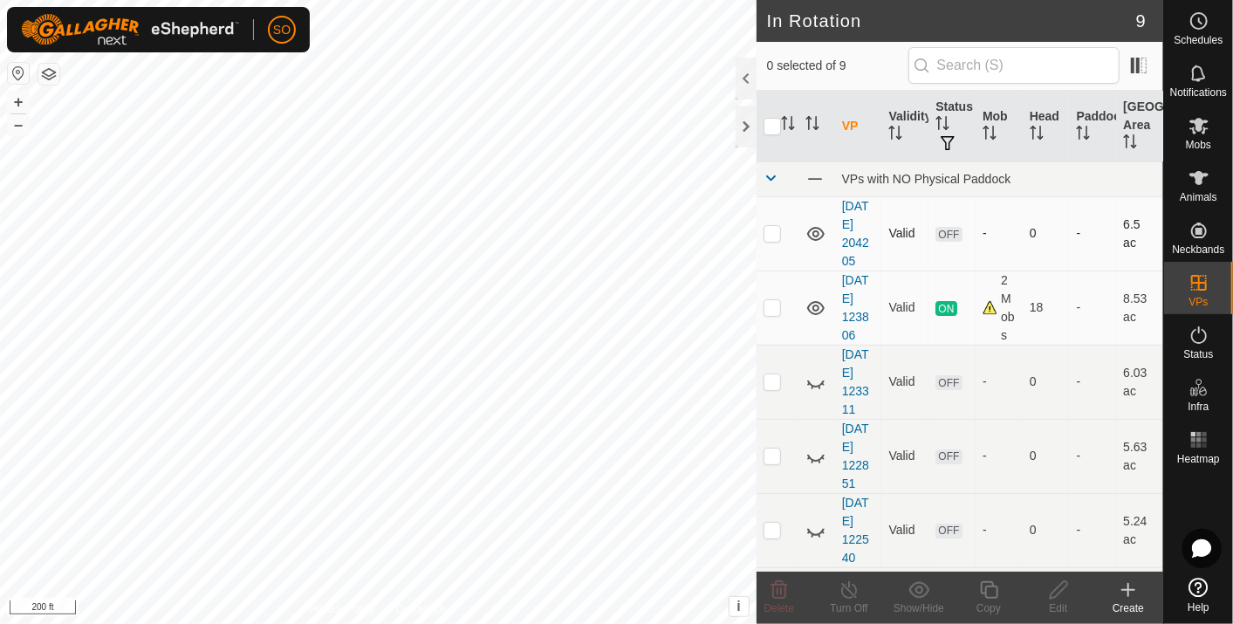
click at [813, 228] on icon at bounding box center [815, 234] width 17 height 14
click at [814, 232] on icon at bounding box center [816, 233] width 21 height 21
click at [771, 232] on p-checkbox at bounding box center [772, 233] width 17 height 14
checkbox input "true"
click at [817, 313] on icon at bounding box center [815, 308] width 17 height 14
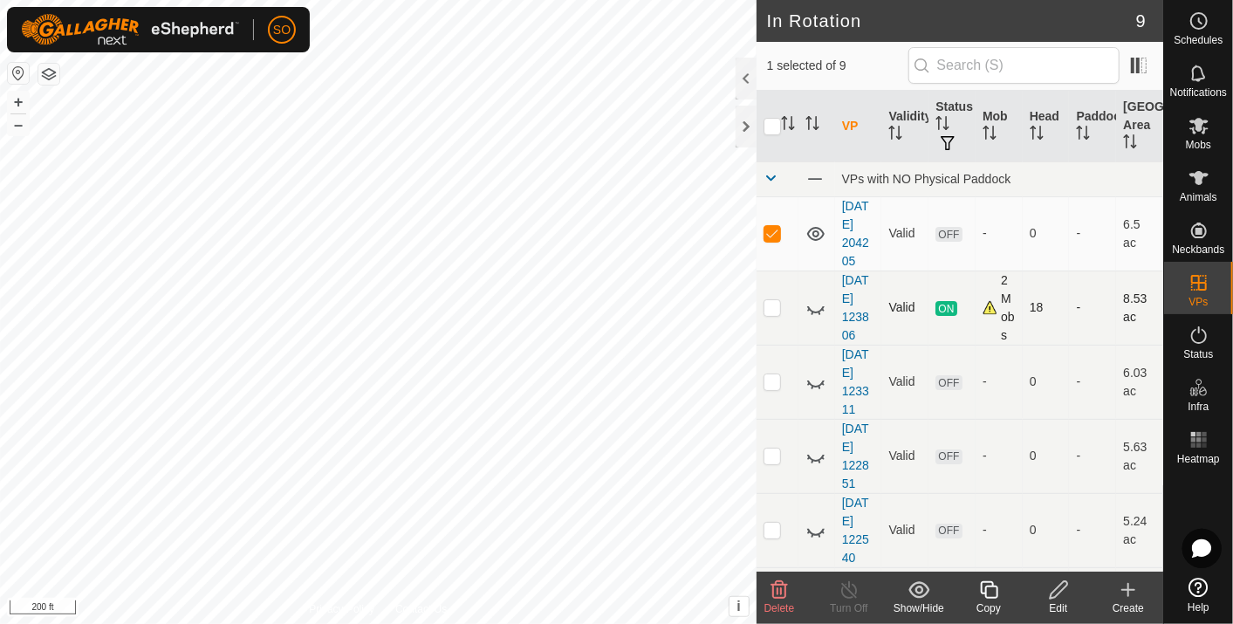
click at [817, 313] on icon at bounding box center [816, 308] width 21 height 21
click at [814, 393] on icon at bounding box center [816, 382] width 21 height 21
click at [814, 389] on icon at bounding box center [815, 382] width 17 height 14
click at [778, 388] on p-checkbox at bounding box center [772, 381] width 17 height 14
checkbox input "true"
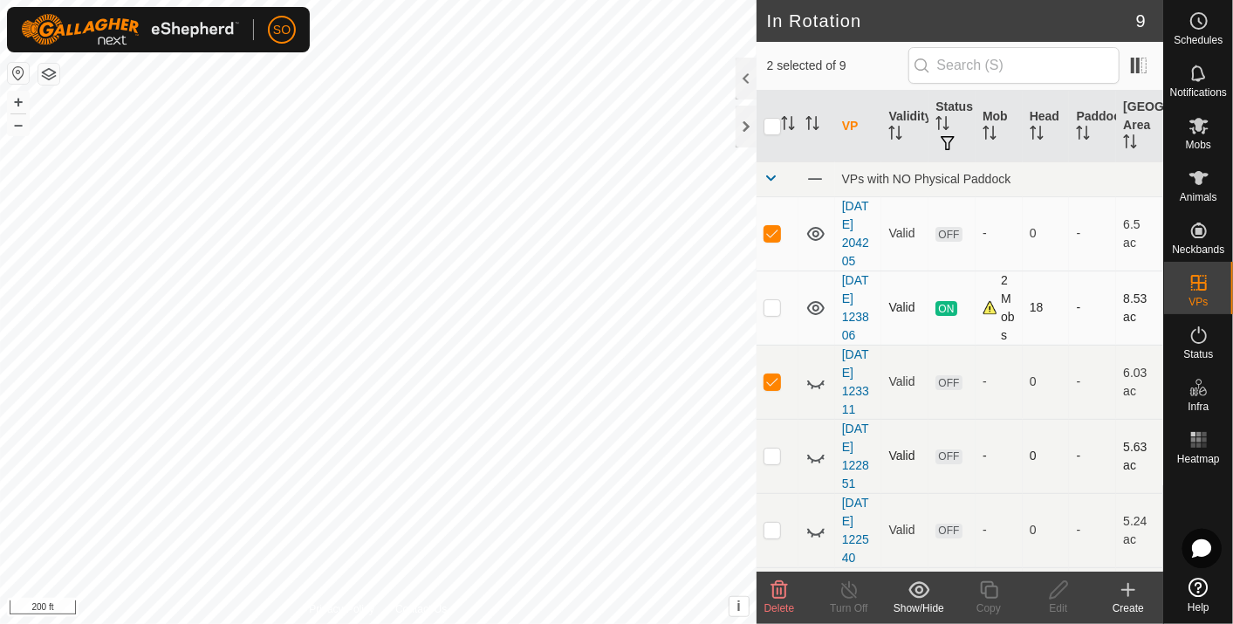
click at [773, 463] on p-checkbox at bounding box center [772, 456] width 17 height 14
checkbox input "true"
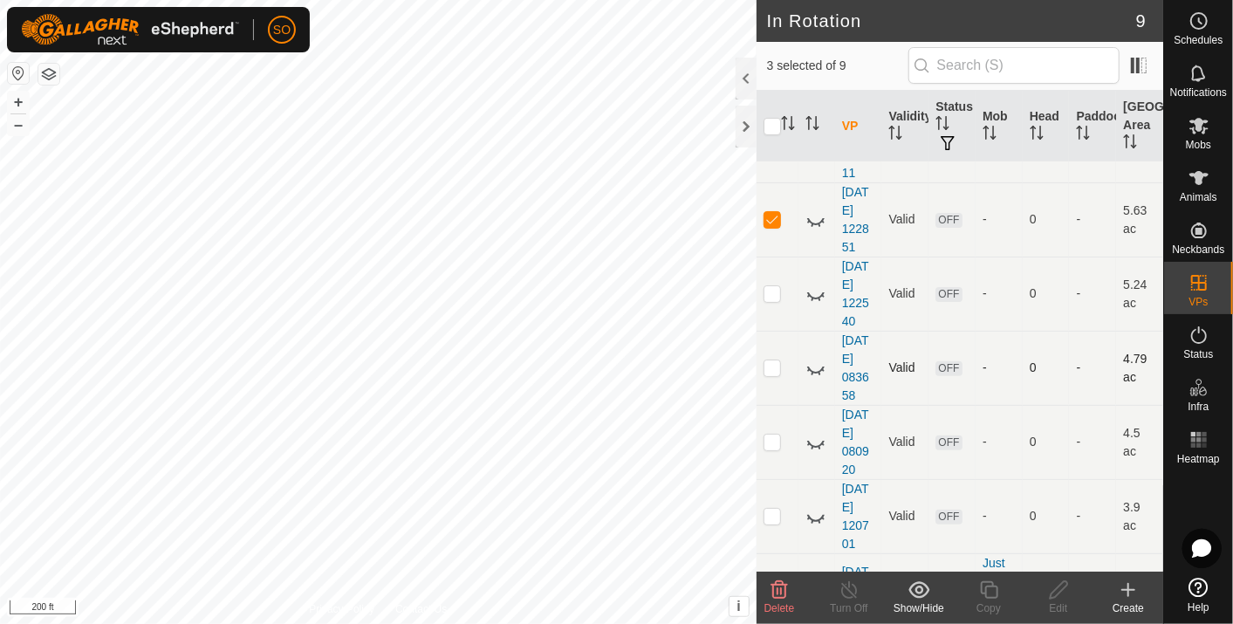
scroll to position [291, 0]
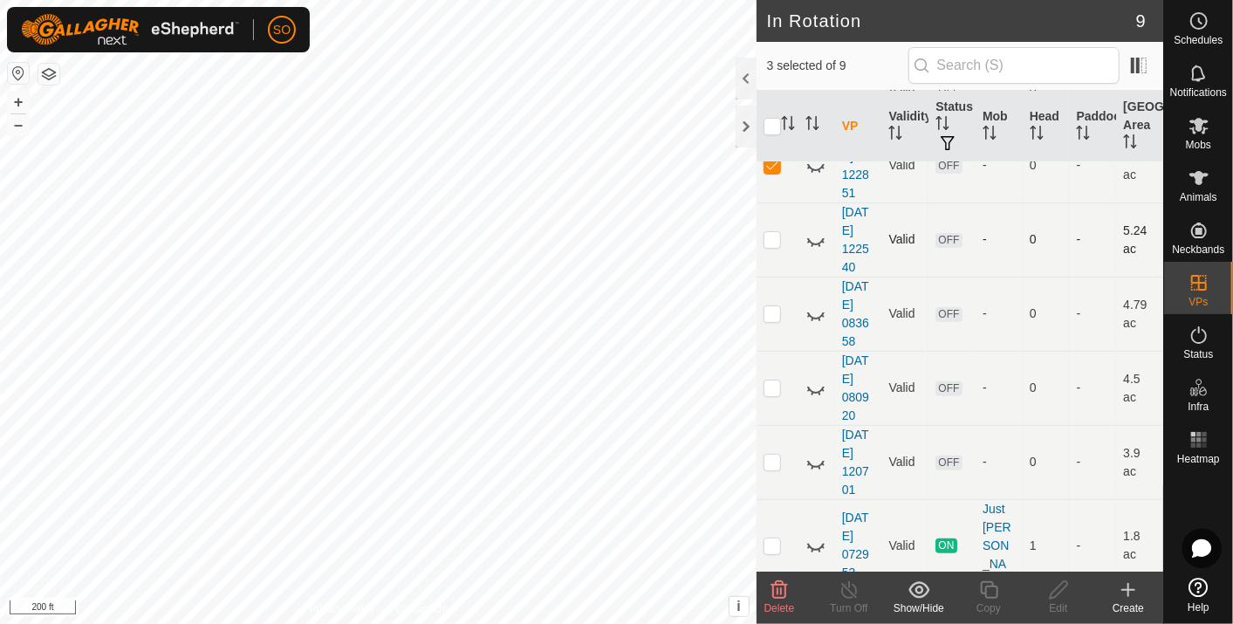
click at [771, 246] on p-checkbox at bounding box center [772, 239] width 17 height 14
checkbox input "true"
click at [777, 320] on p-checkbox at bounding box center [772, 313] width 17 height 14
checkbox input "true"
click at [773, 395] on p-checkbox at bounding box center [772, 388] width 17 height 14
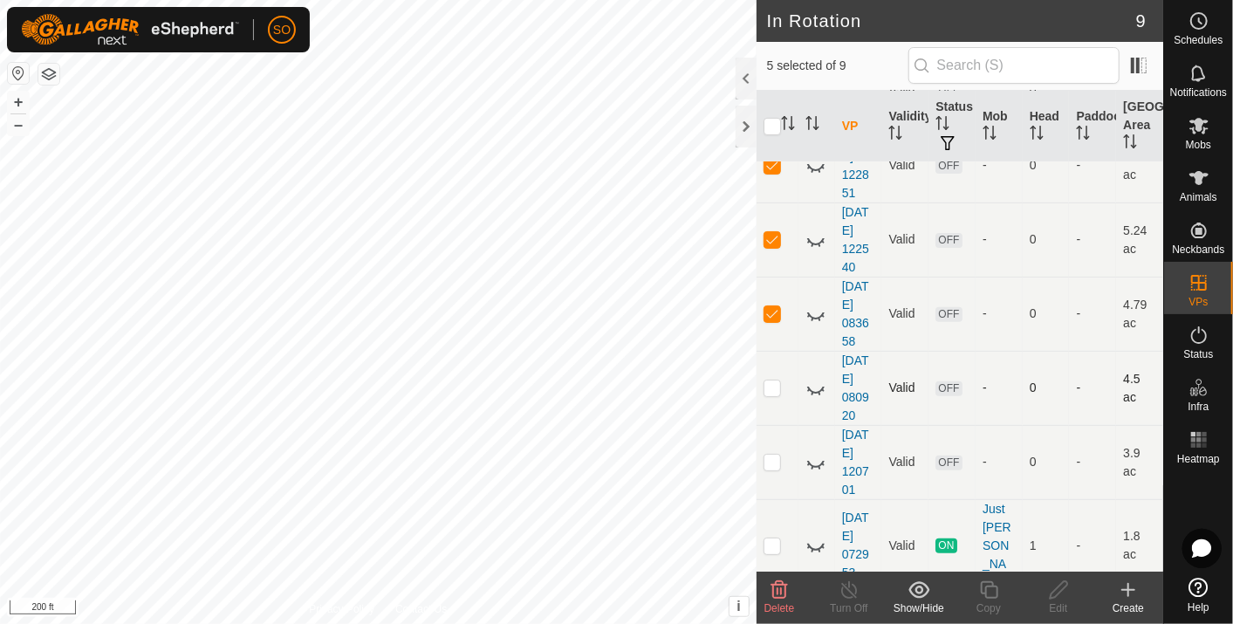
checkbox input "true"
click at [773, 469] on p-checkbox at bounding box center [772, 462] width 17 height 14
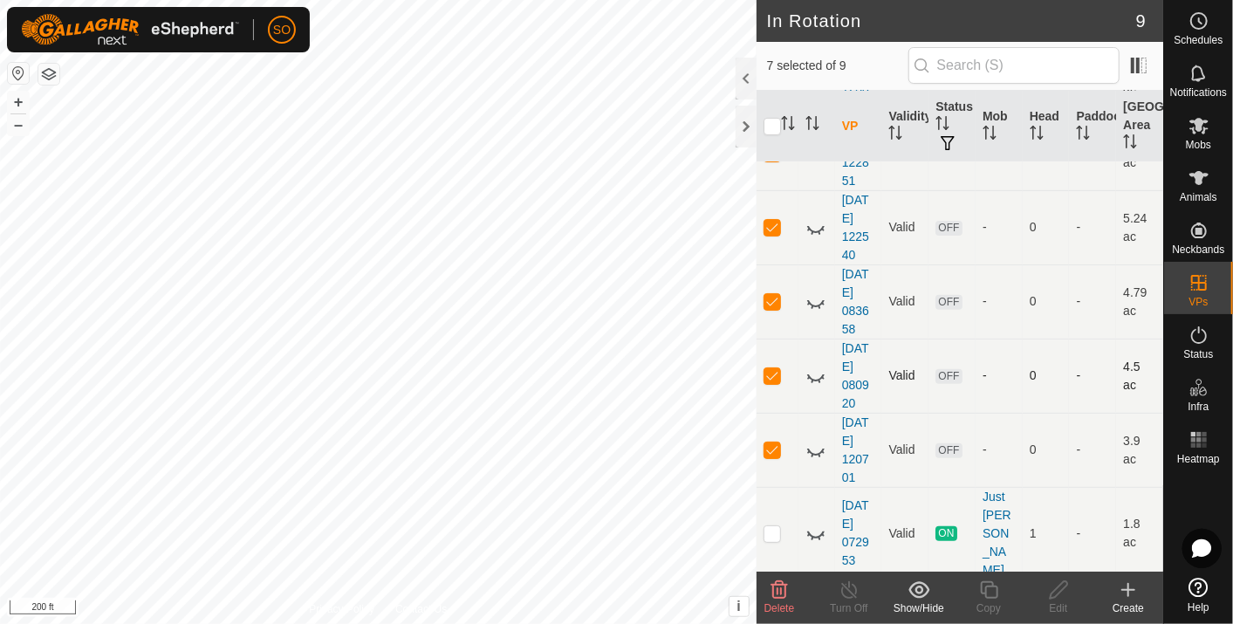
scroll to position [308, 0]
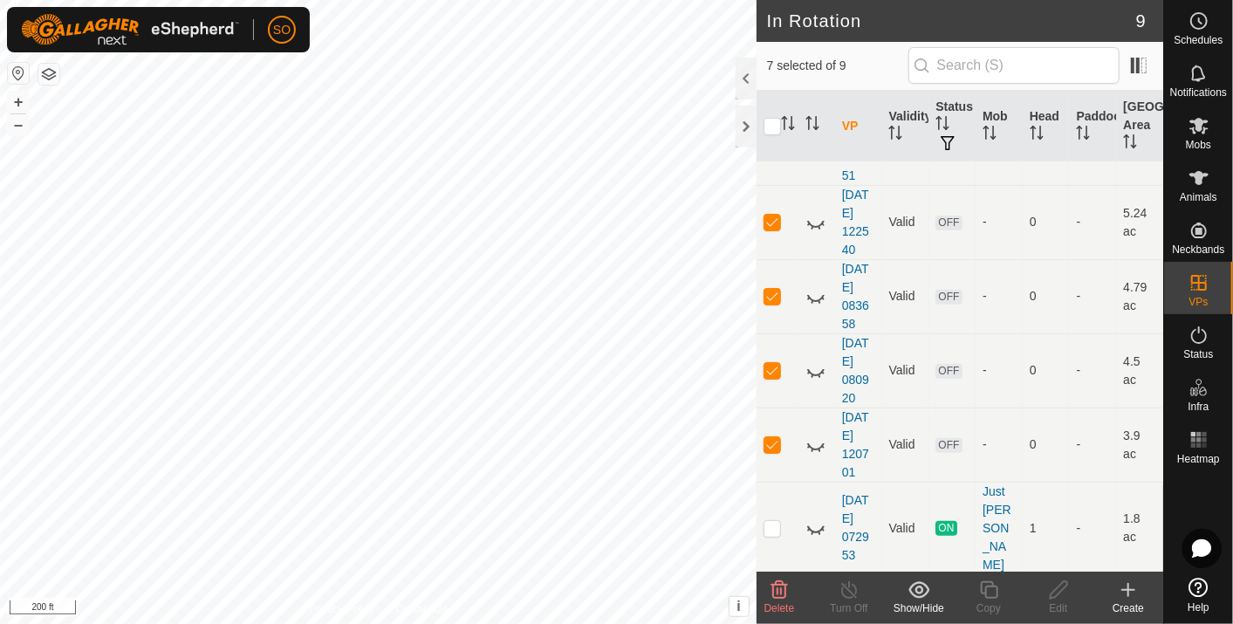
click at [778, 587] on icon at bounding box center [779, 590] width 21 height 21
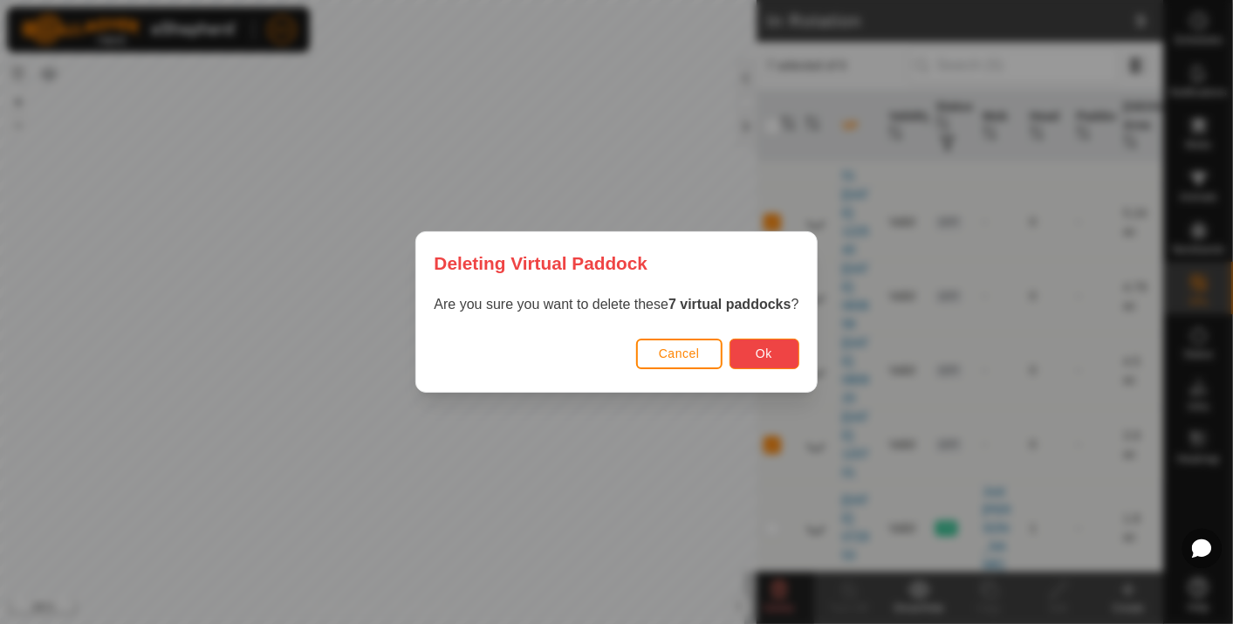
click at [759, 352] on span "Ok" at bounding box center [764, 354] width 17 height 14
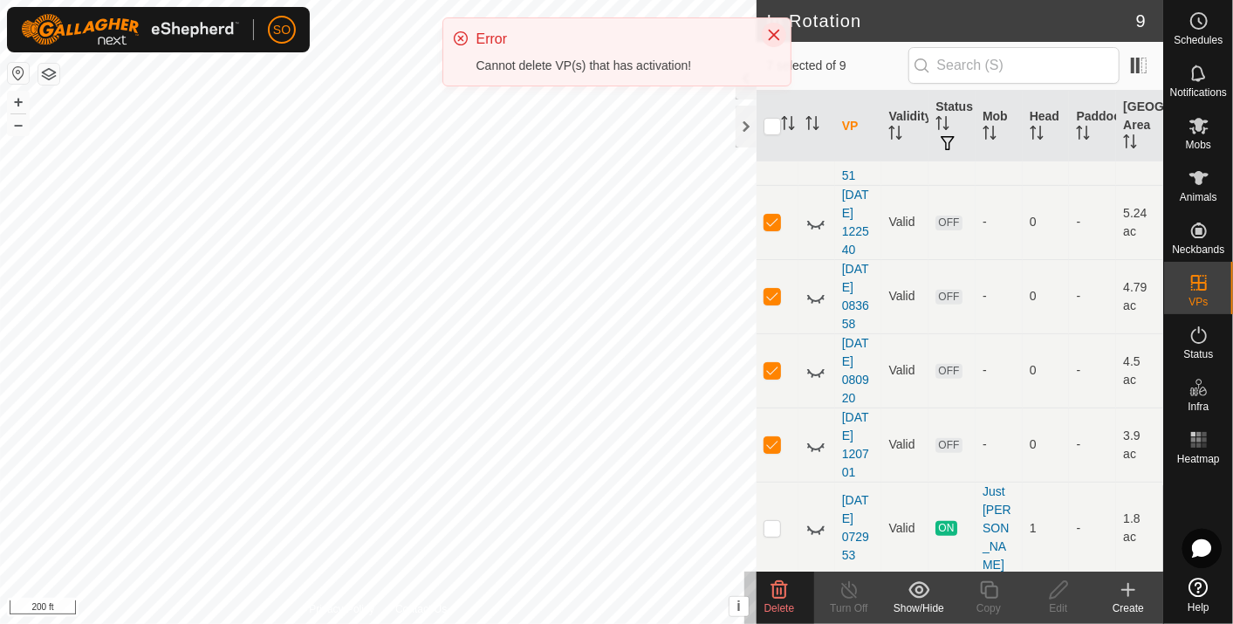
click at [775, 32] on icon "Close" at bounding box center [774, 35] width 14 height 14
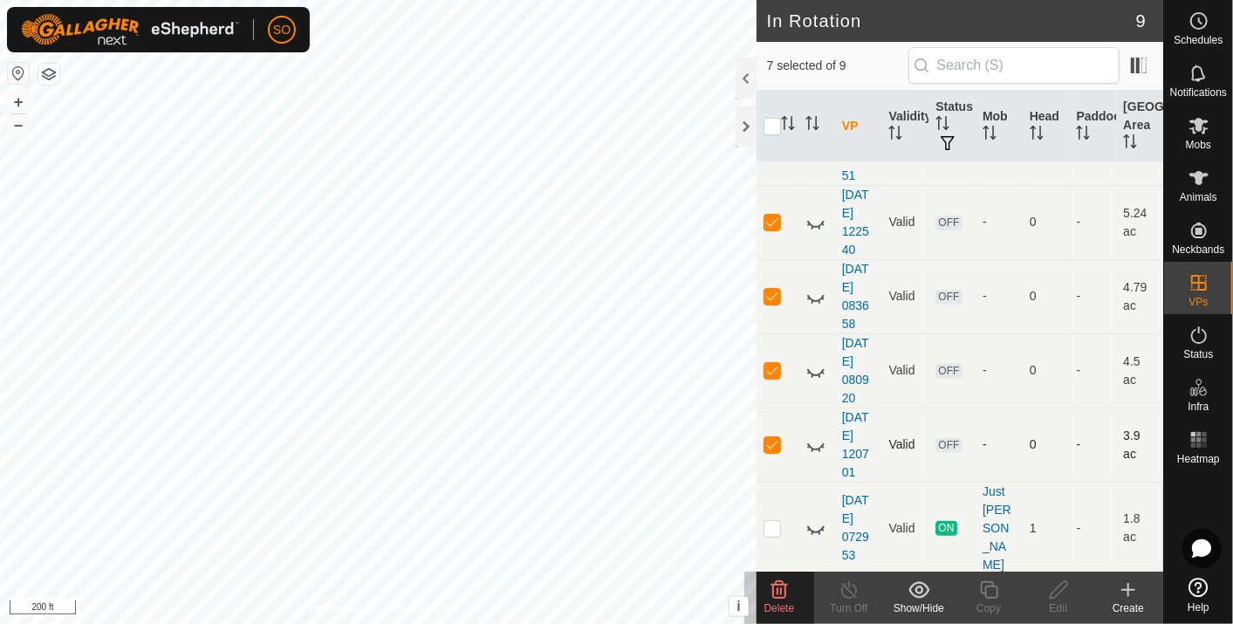
click at [769, 451] on p-checkbox at bounding box center [772, 444] width 17 height 14
checkbox input "false"
click at [779, 588] on icon at bounding box center [779, 590] width 21 height 21
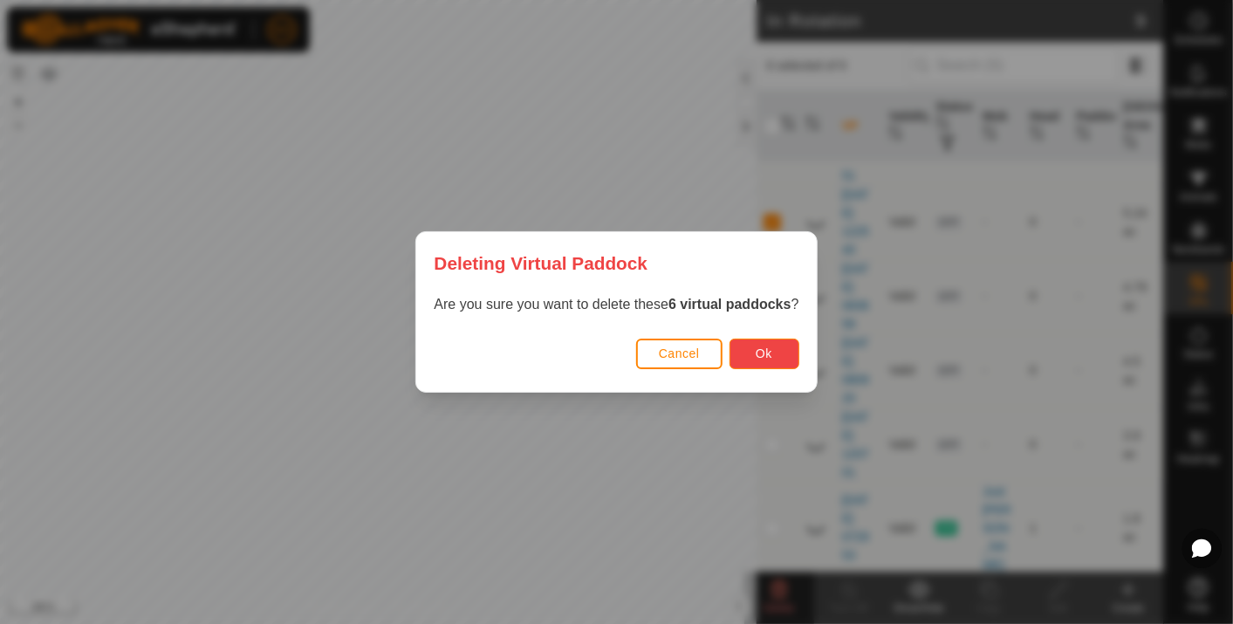
click at [751, 348] on button "Ok" at bounding box center [765, 354] width 70 height 31
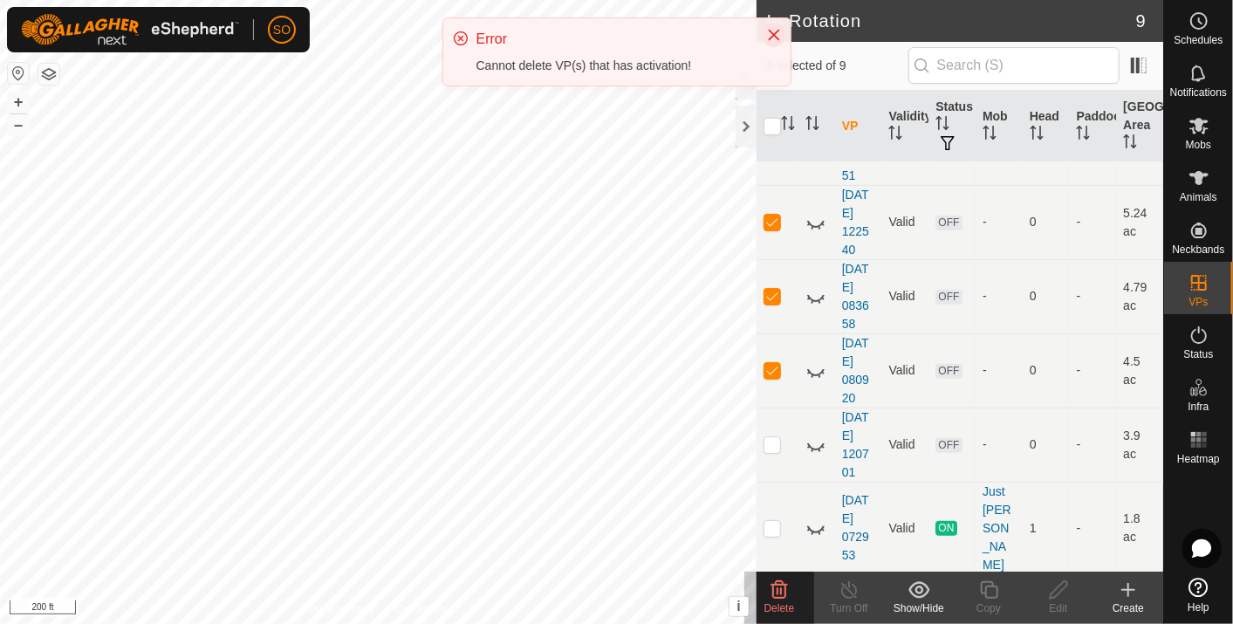
click at [775, 30] on icon "Close" at bounding box center [774, 35] width 14 height 14
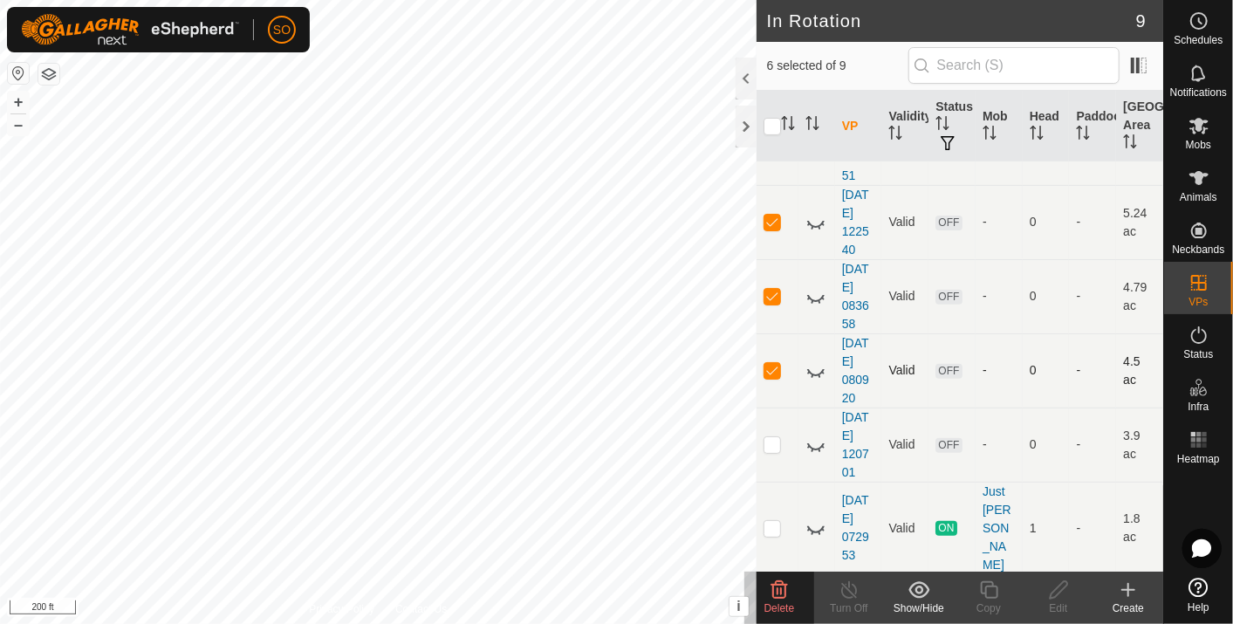
click at [775, 377] on p-checkbox at bounding box center [772, 370] width 17 height 14
checkbox input "false"
click at [772, 303] on p-checkbox at bounding box center [772, 296] width 17 height 14
checkbox input "false"
click at [772, 229] on p-checkbox at bounding box center [772, 222] width 17 height 14
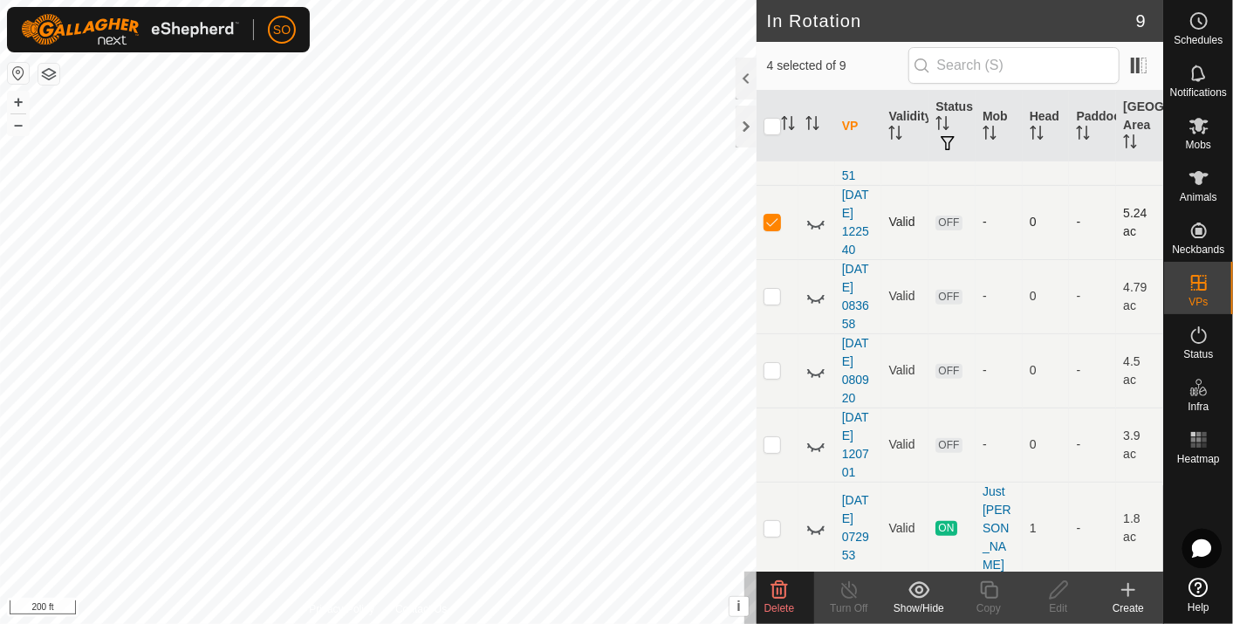
checkbox input "false"
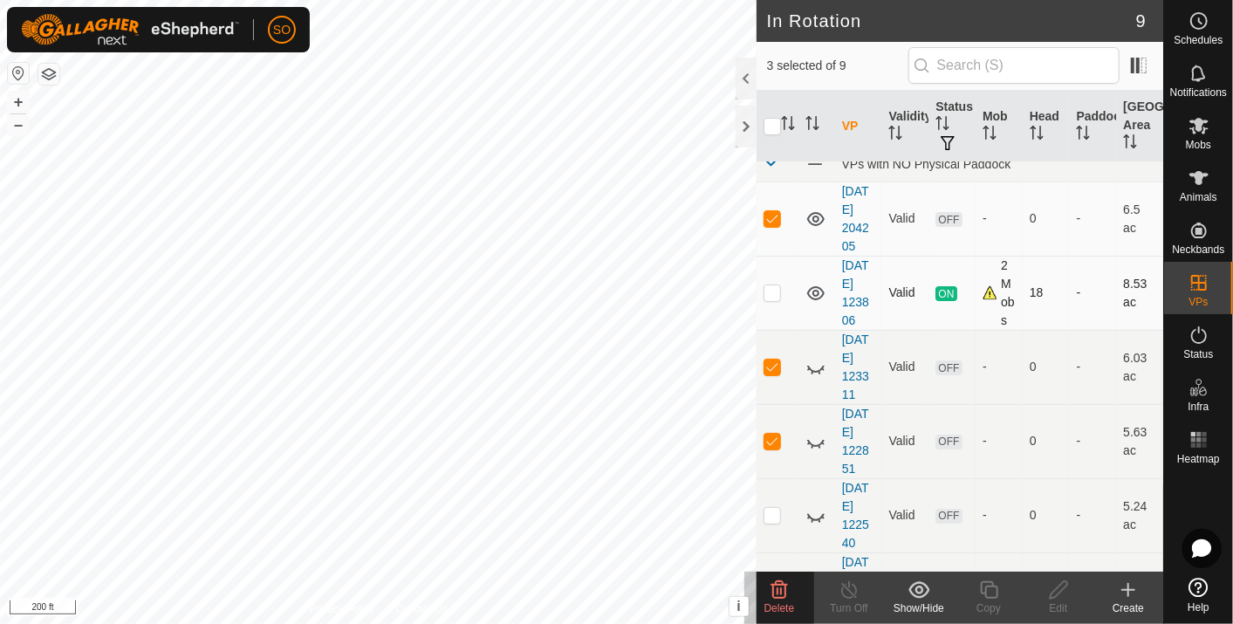
scroll to position [0, 0]
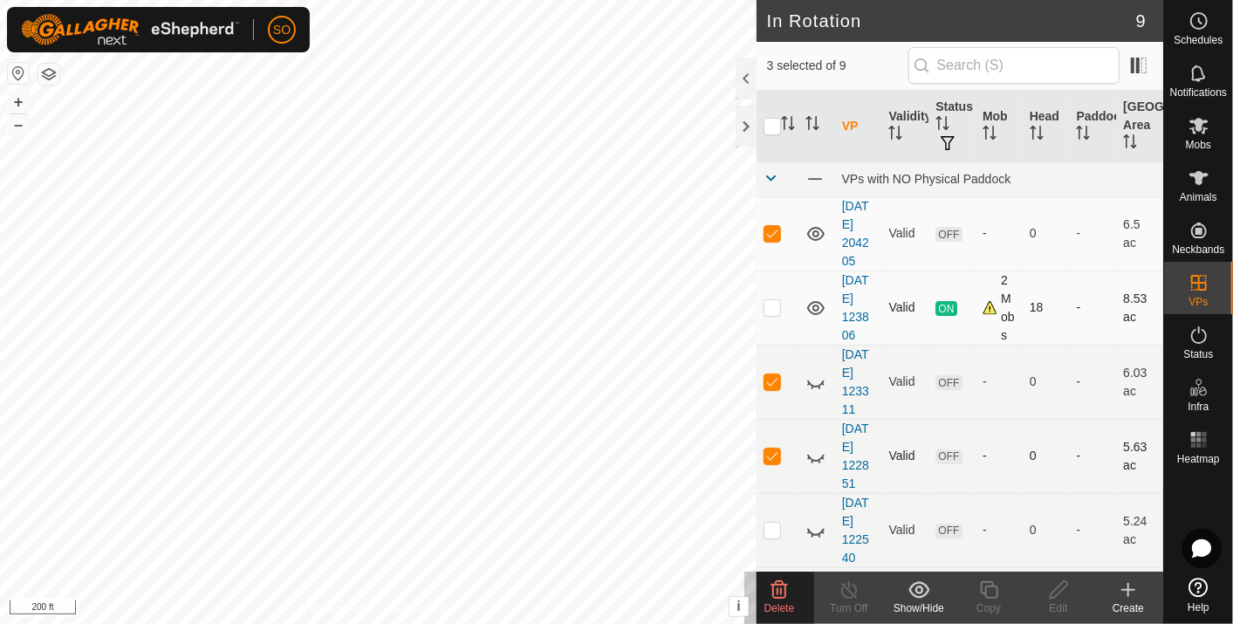
click at [773, 463] on p-checkbox at bounding box center [772, 456] width 17 height 14
checkbox input "false"
click at [776, 388] on p-checkbox at bounding box center [772, 381] width 17 height 14
checkbox input "false"
click at [778, 586] on icon at bounding box center [780, 589] width 17 height 17
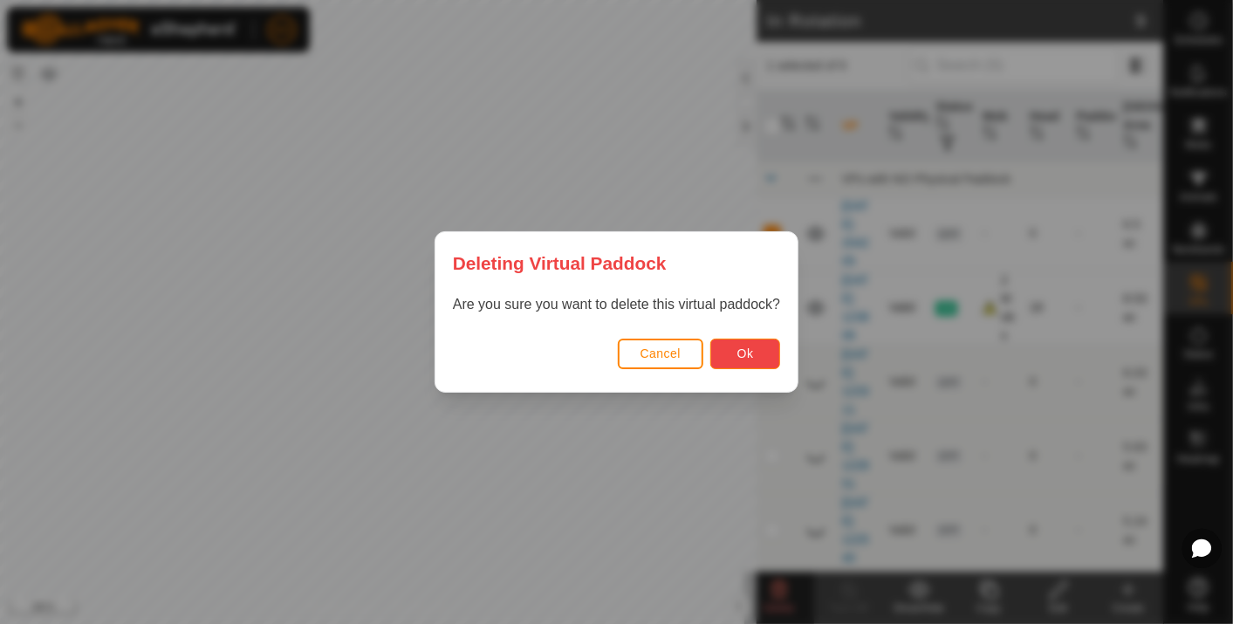
click at [740, 341] on button "Ok" at bounding box center [746, 354] width 70 height 31
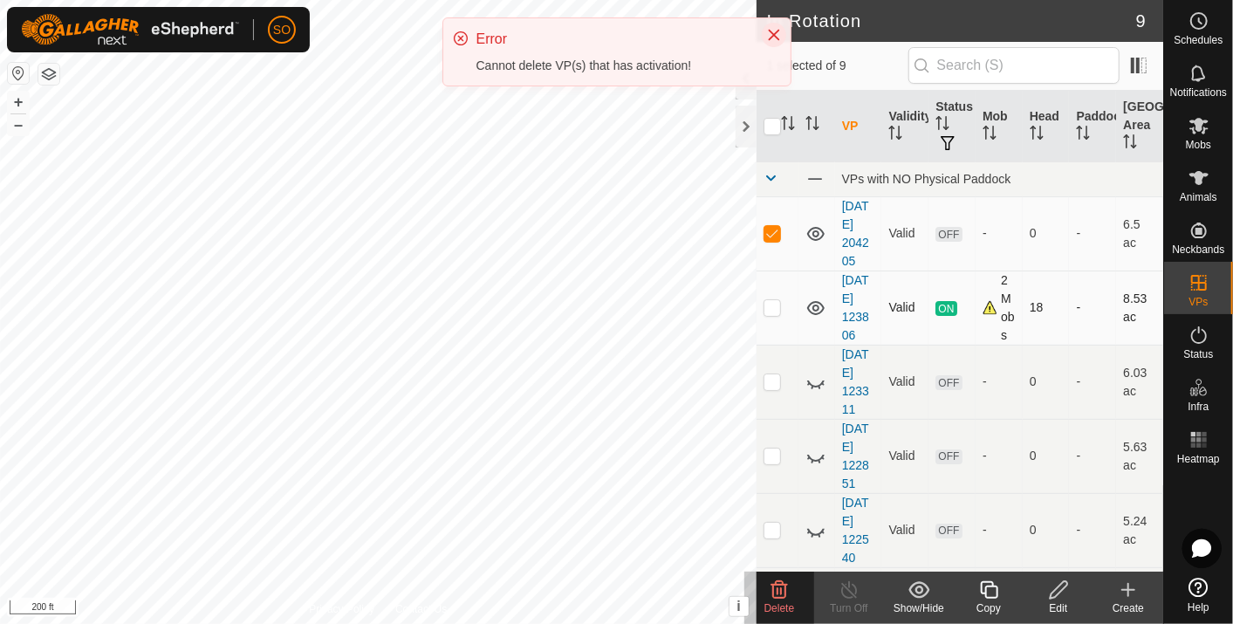
click at [772, 30] on icon "Close" at bounding box center [774, 35] width 14 height 14
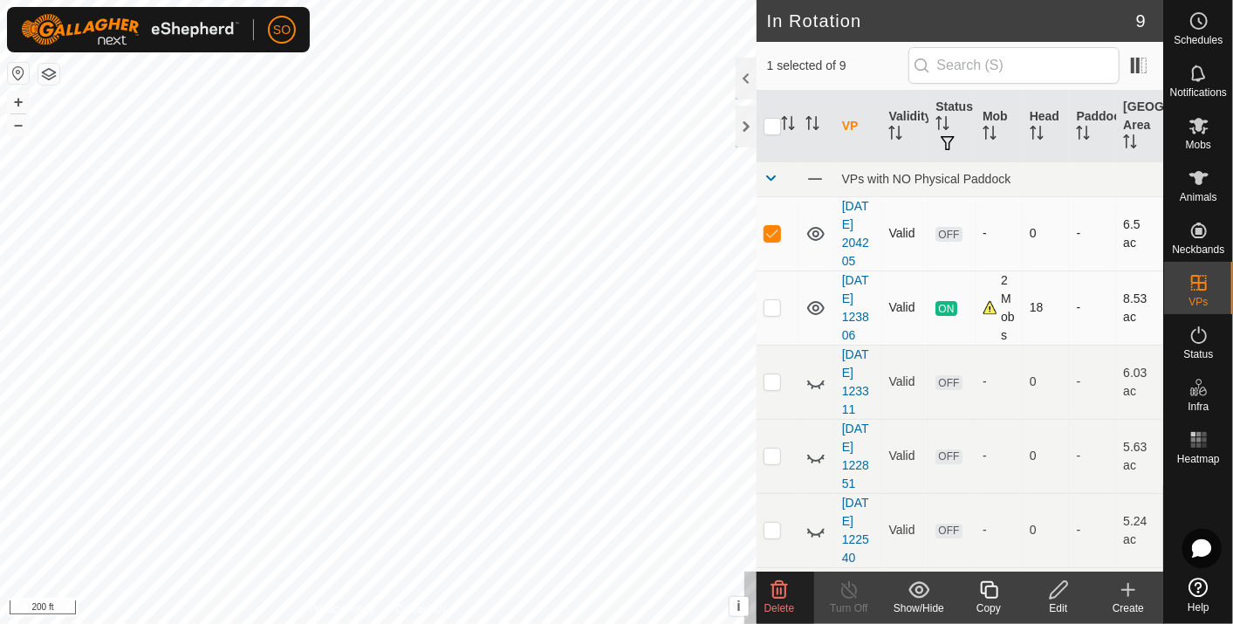
click at [771, 234] on p-checkbox at bounding box center [772, 233] width 17 height 14
checkbox input "false"
click at [860, 238] on link "[DATE] 204205" at bounding box center [855, 233] width 27 height 69
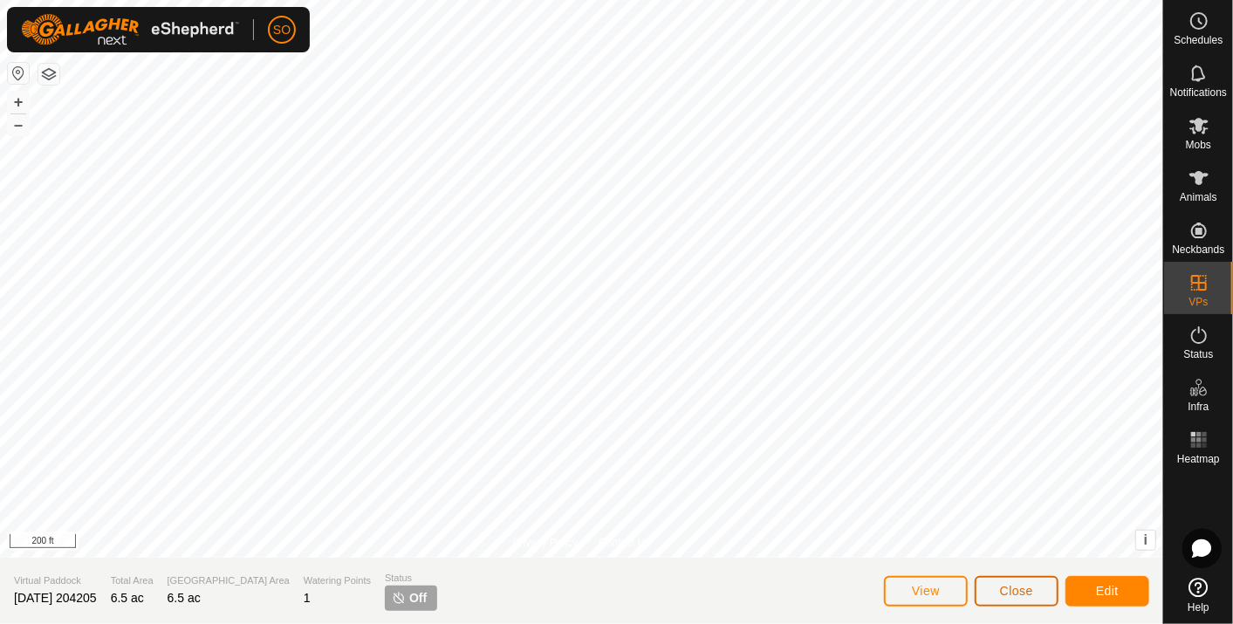
click at [1022, 588] on span "Close" at bounding box center [1016, 591] width 33 height 14
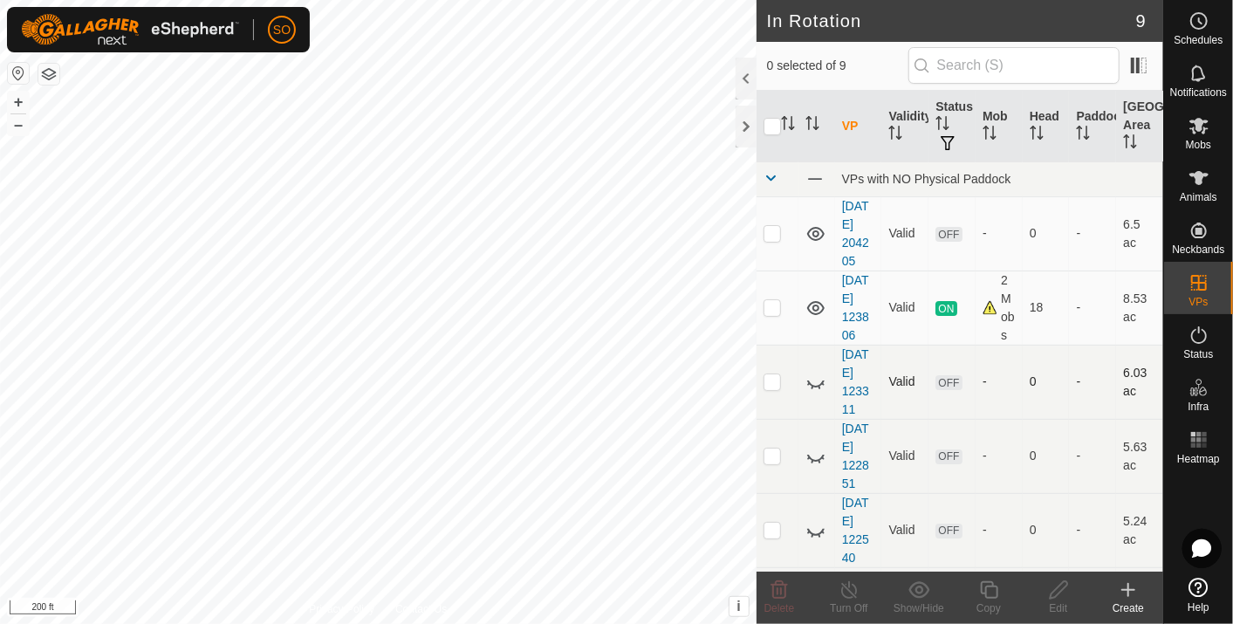
click at [775, 388] on p-checkbox at bounding box center [772, 381] width 17 height 14
click at [780, 587] on icon at bounding box center [779, 590] width 21 height 21
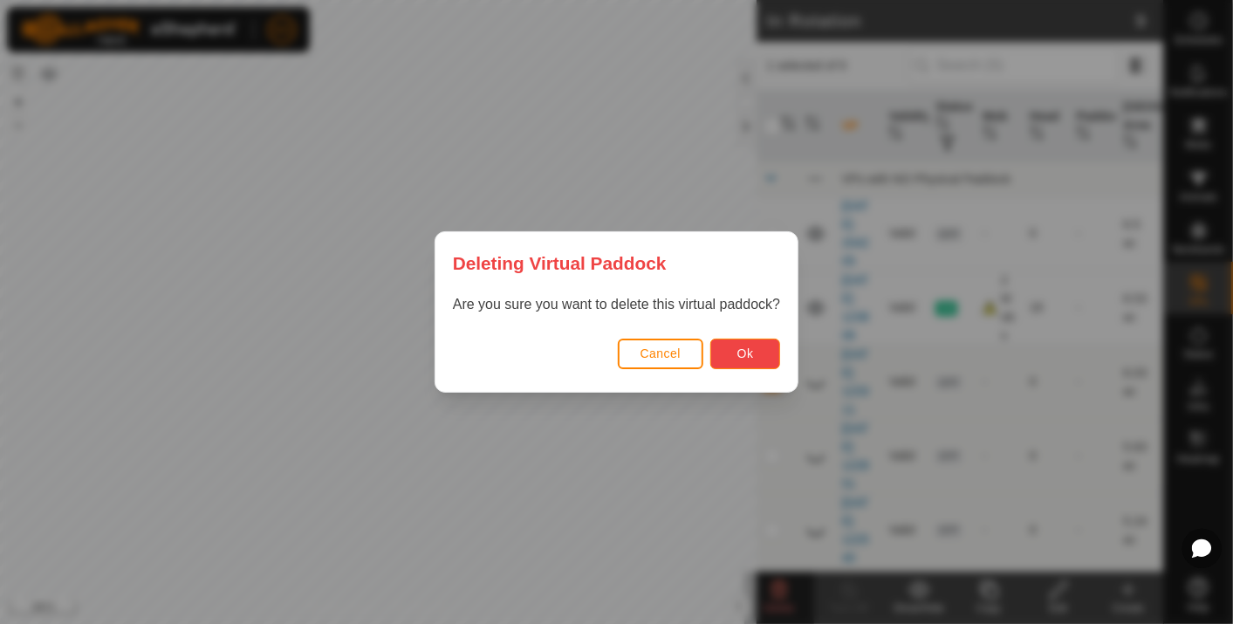
click at [738, 348] on span "Ok" at bounding box center [746, 354] width 17 height 14
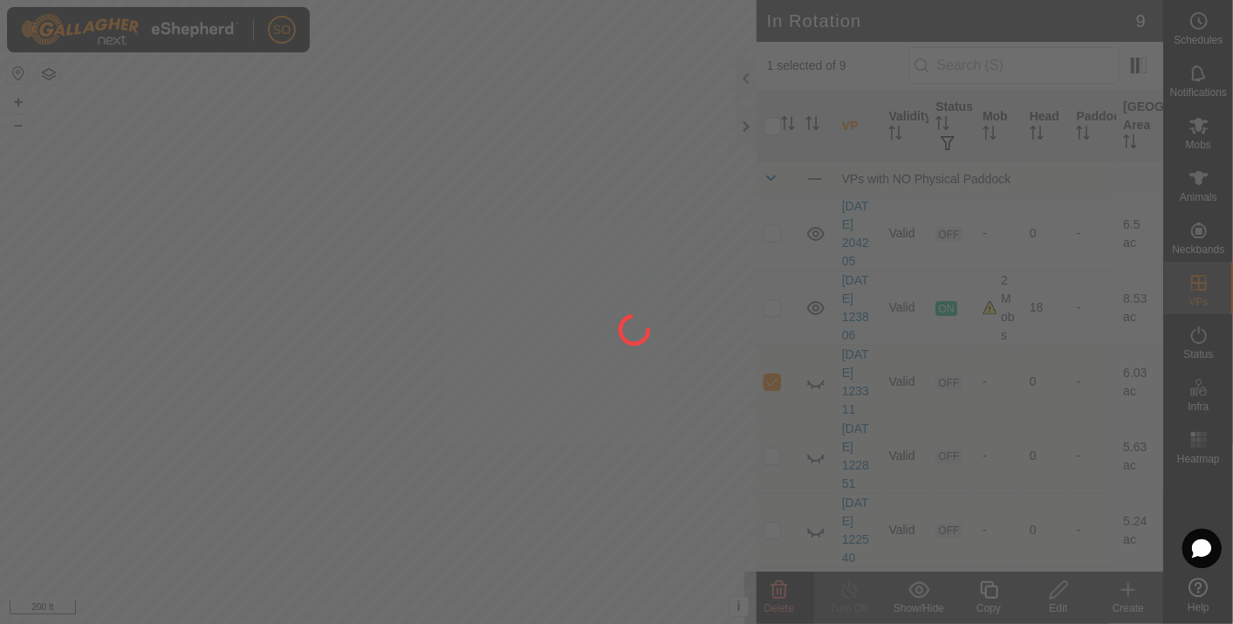
checkbox input "false"
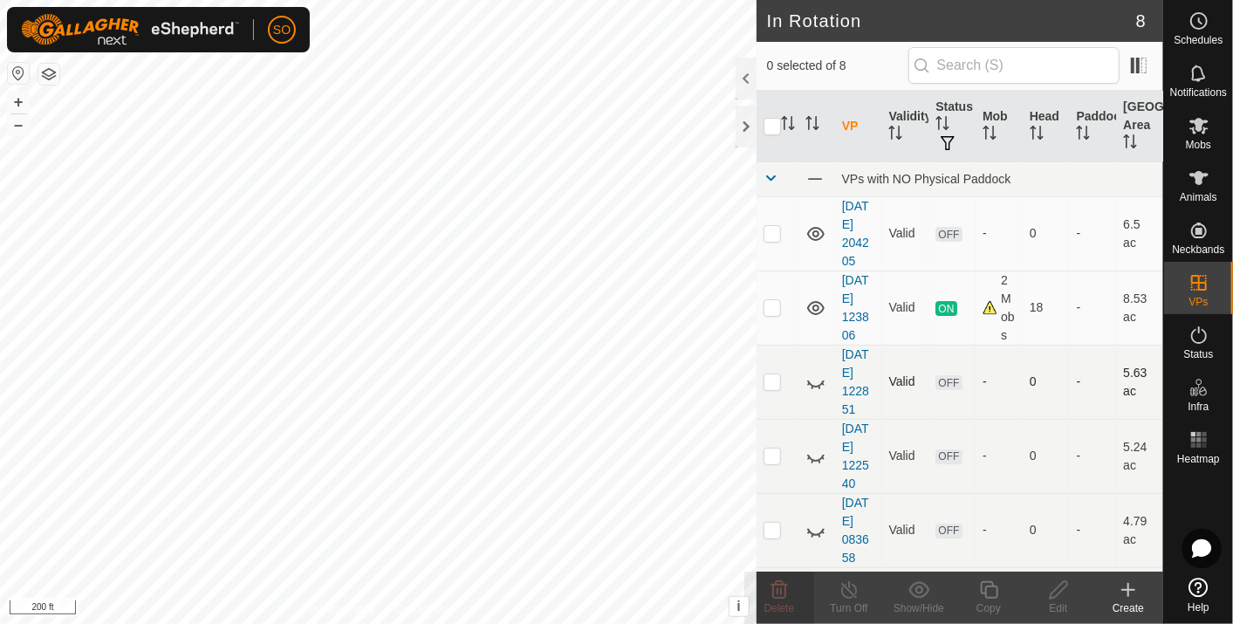
click at [771, 388] on p-checkbox at bounding box center [772, 381] width 17 height 14
click at [781, 588] on icon at bounding box center [780, 589] width 17 height 17
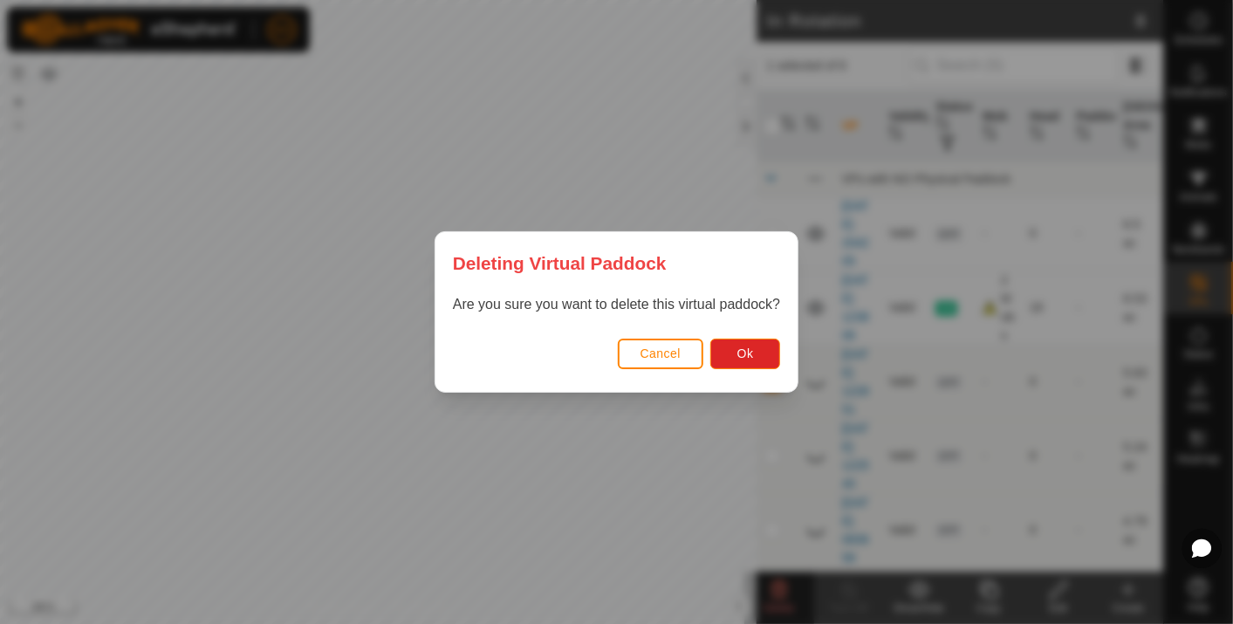
click at [745, 335] on div "Cancel Ok" at bounding box center [617, 362] width 362 height 59
click at [750, 355] on span "Ok" at bounding box center [746, 354] width 17 height 14
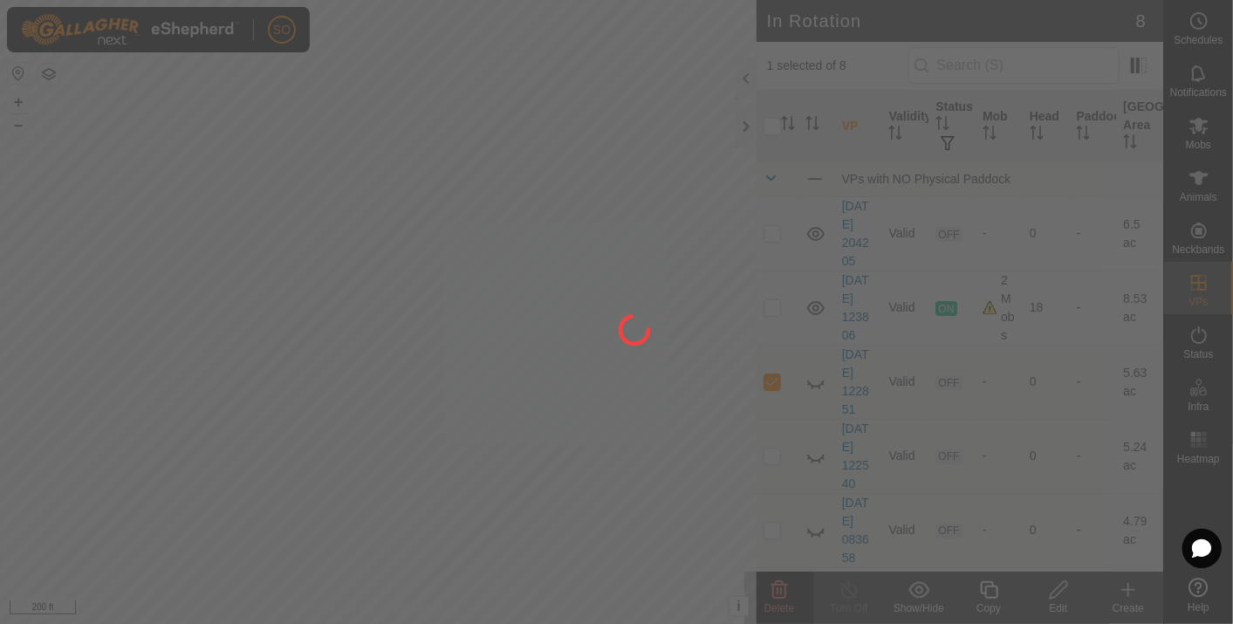
checkbox input "false"
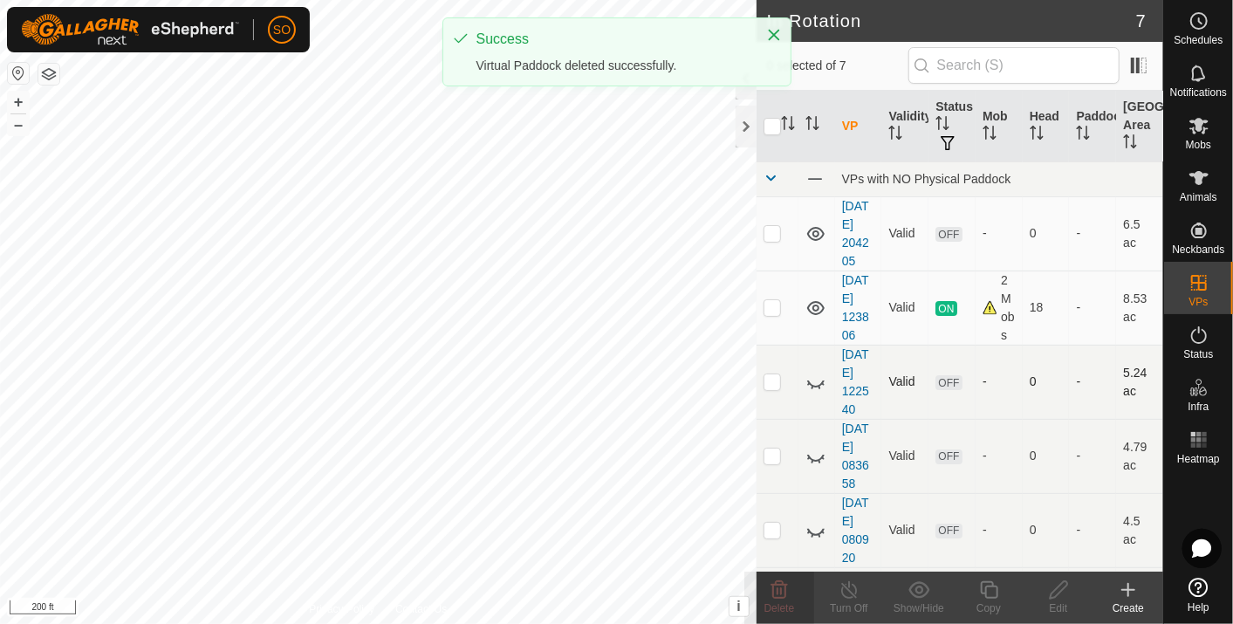
click at [774, 388] on p-checkbox at bounding box center [772, 381] width 17 height 14
checkbox input "true"
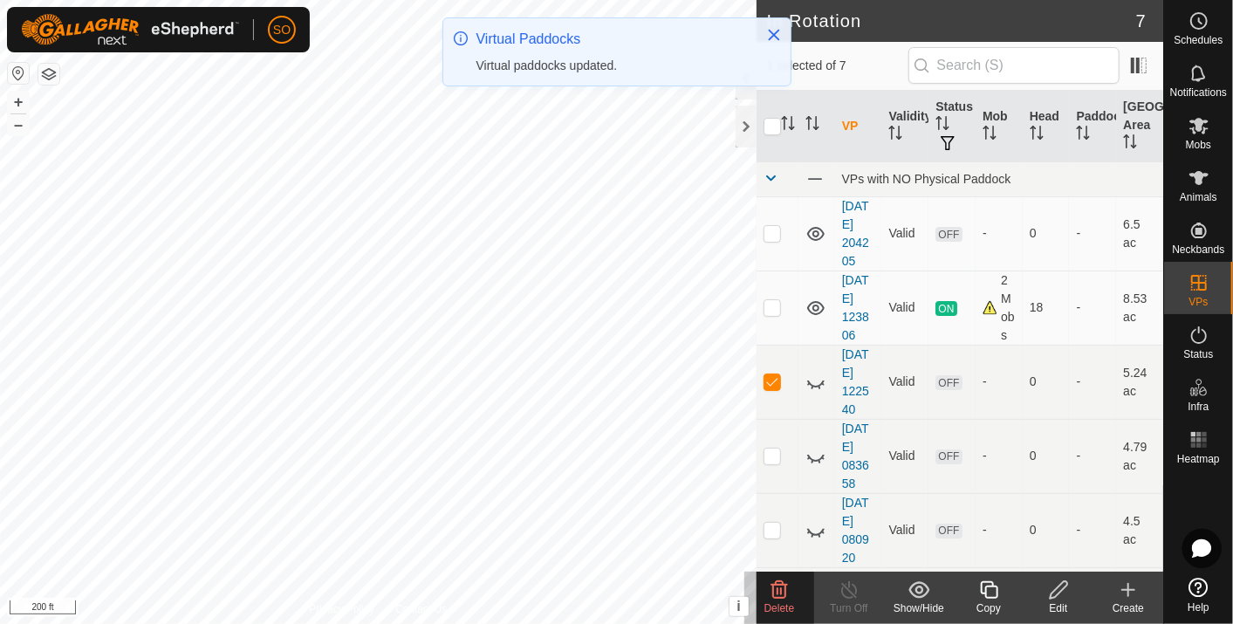
click at [780, 586] on icon at bounding box center [780, 589] width 17 height 17
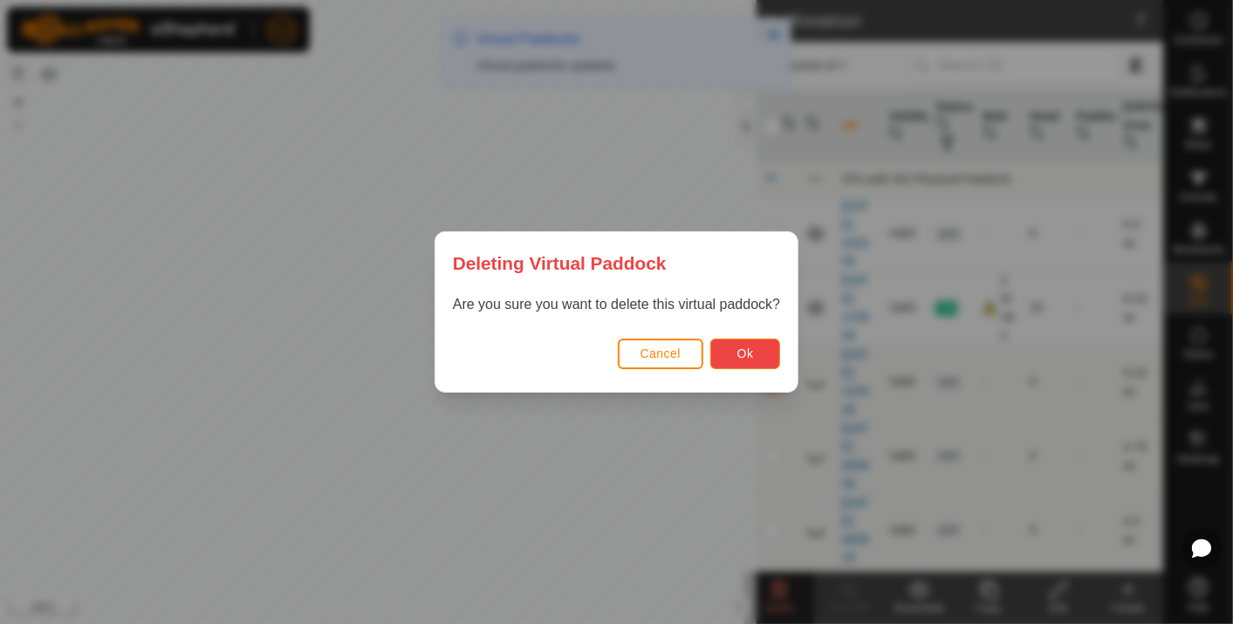
click at [739, 343] on button "Ok" at bounding box center [746, 354] width 70 height 31
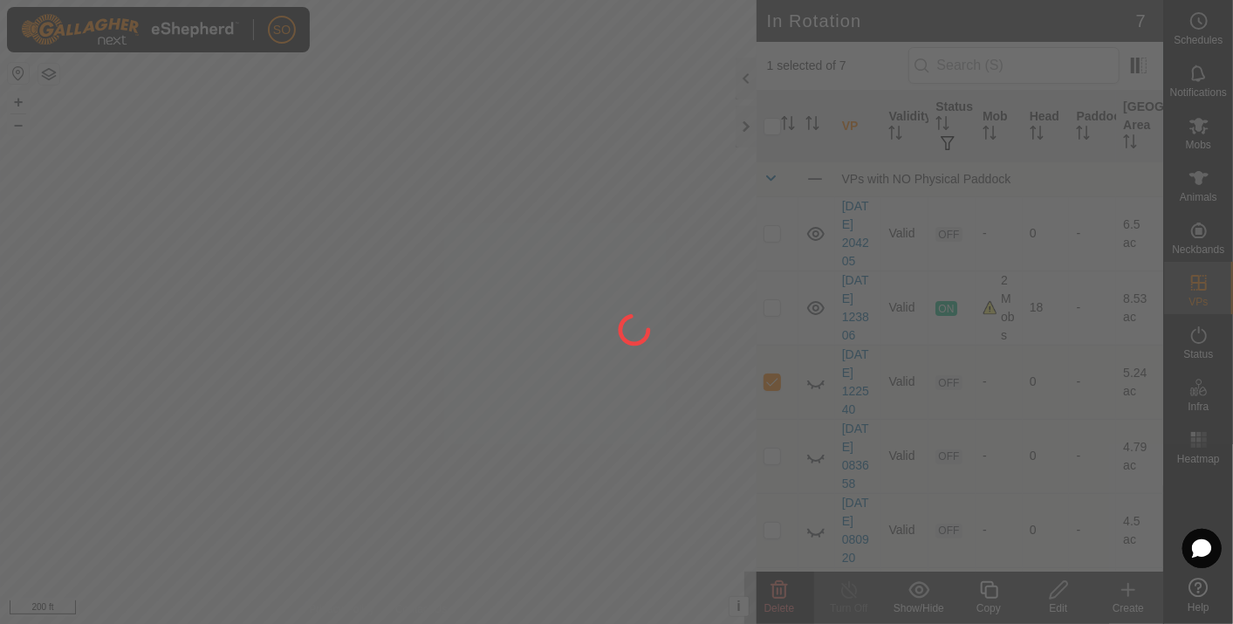
checkbox input "false"
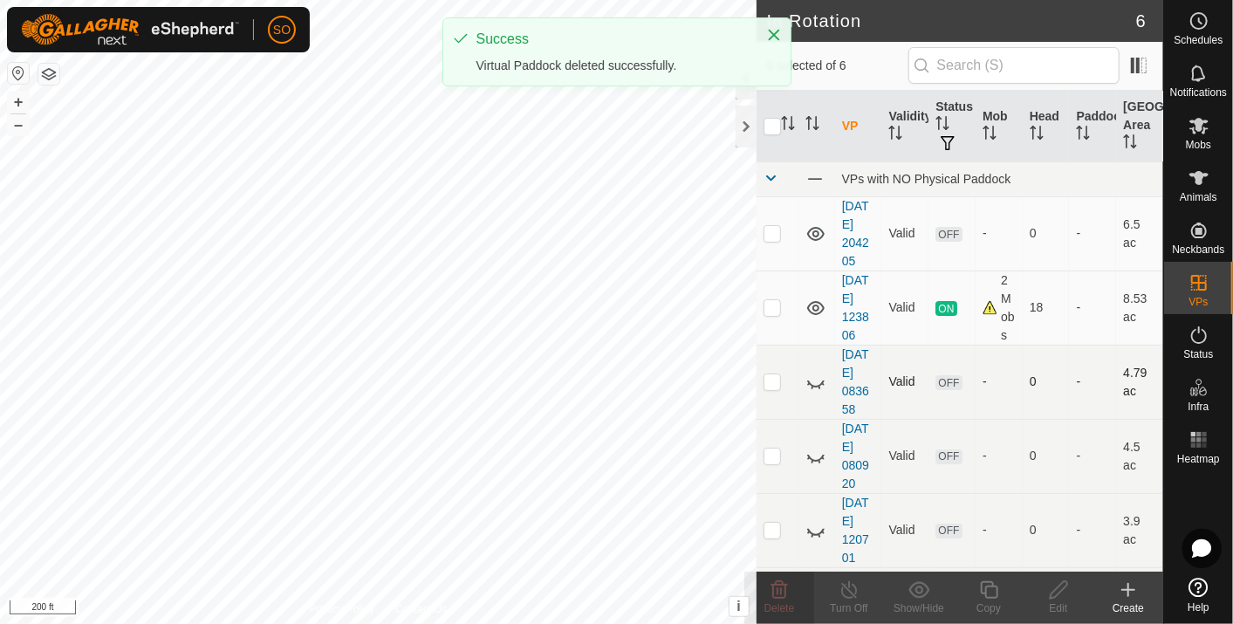
click at [773, 388] on p-checkbox at bounding box center [772, 381] width 17 height 14
checkbox input "true"
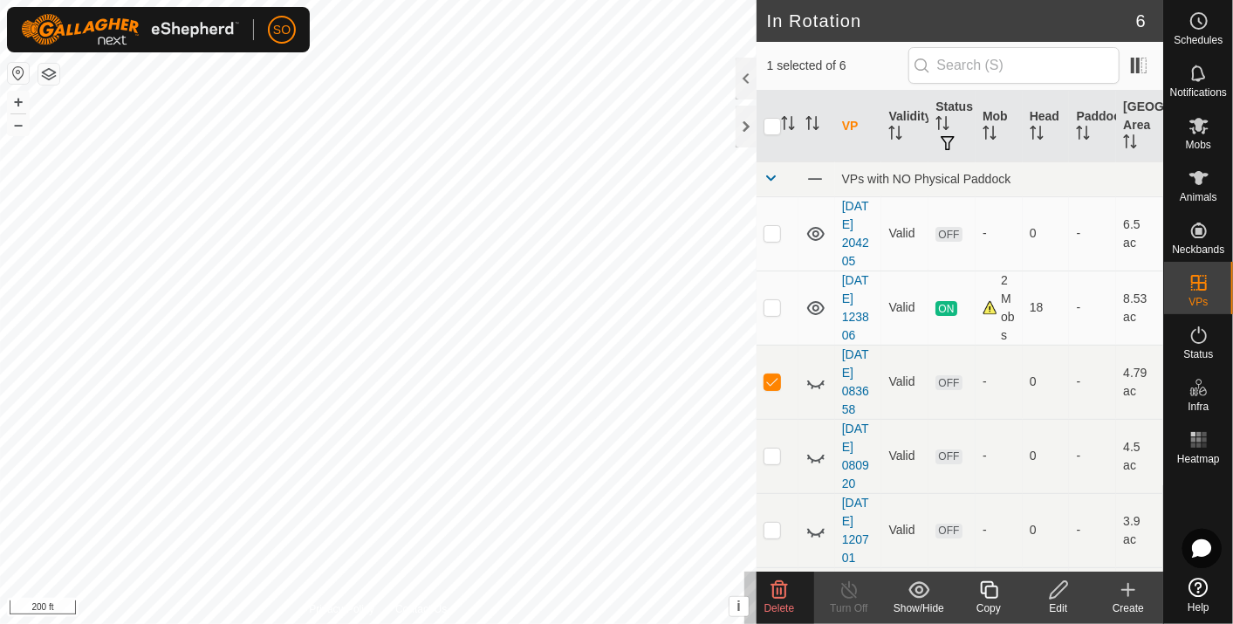
click at [780, 585] on icon at bounding box center [780, 589] width 17 height 17
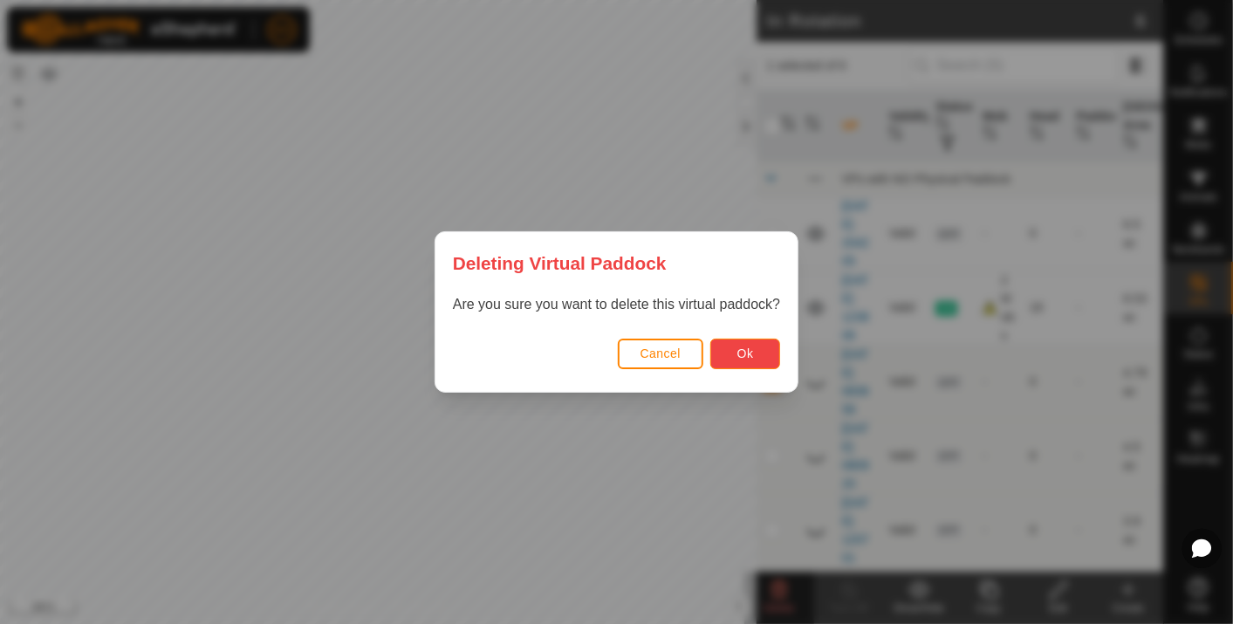
click at [750, 349] on span "Ok" at bounding box center [746, 354] width 17 height 14
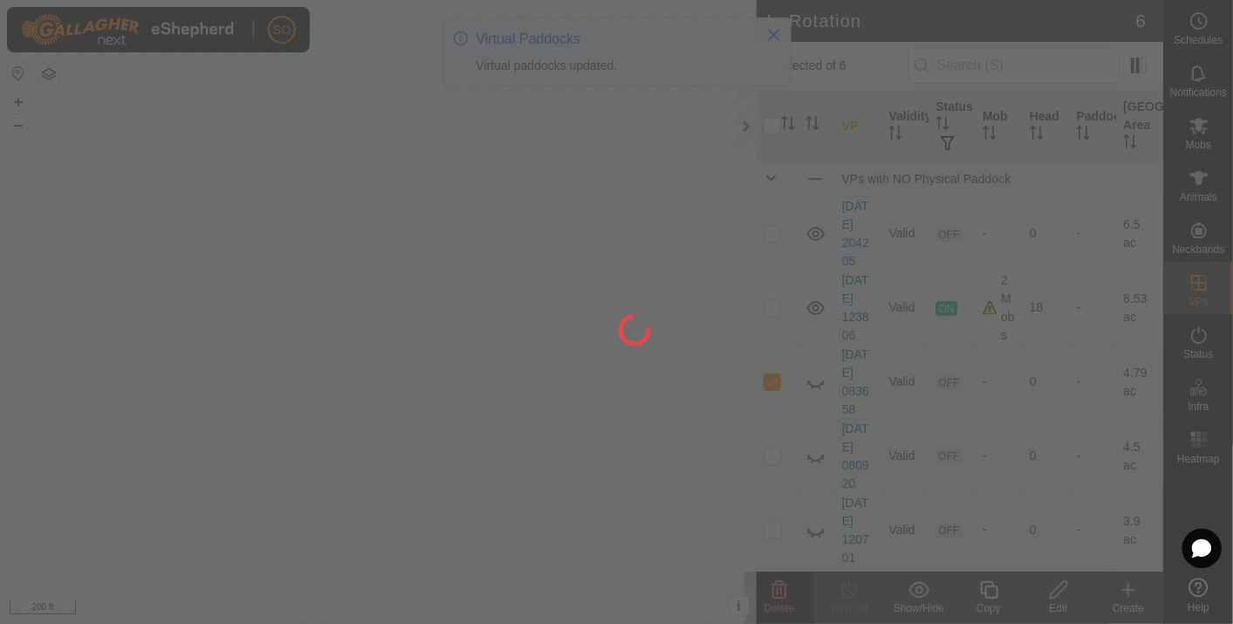
checkbox input "false"
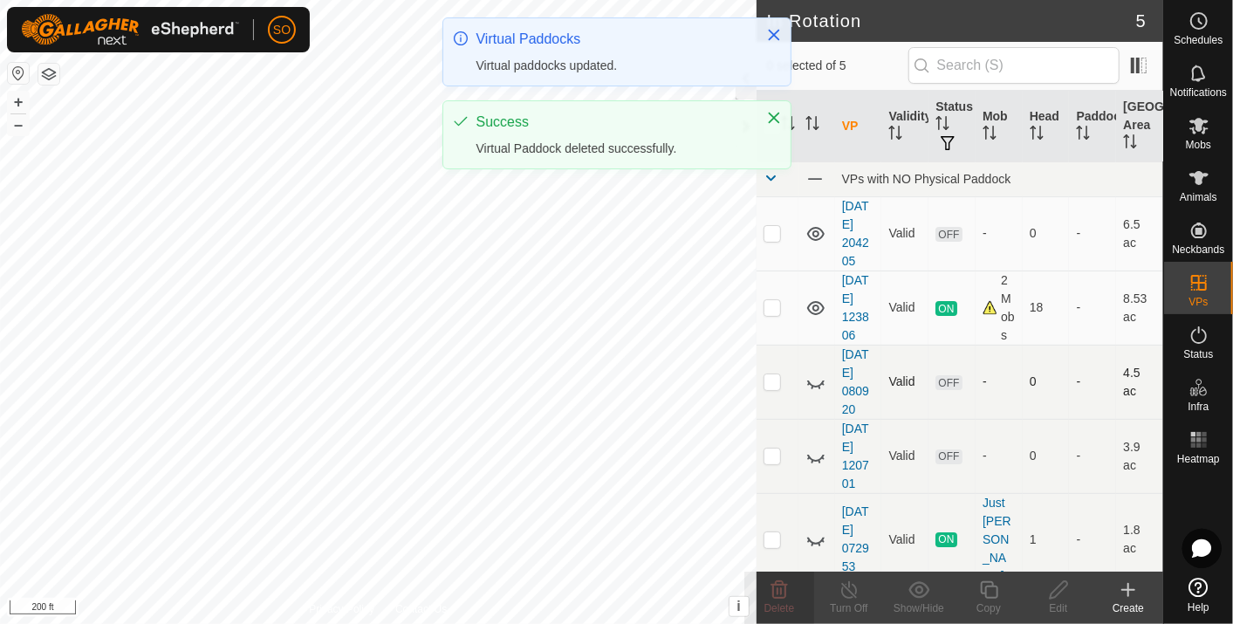
click at [770, 388] on p-checkbox at bounding box center [772, 381] width 17 height 14
checkbox input "true"
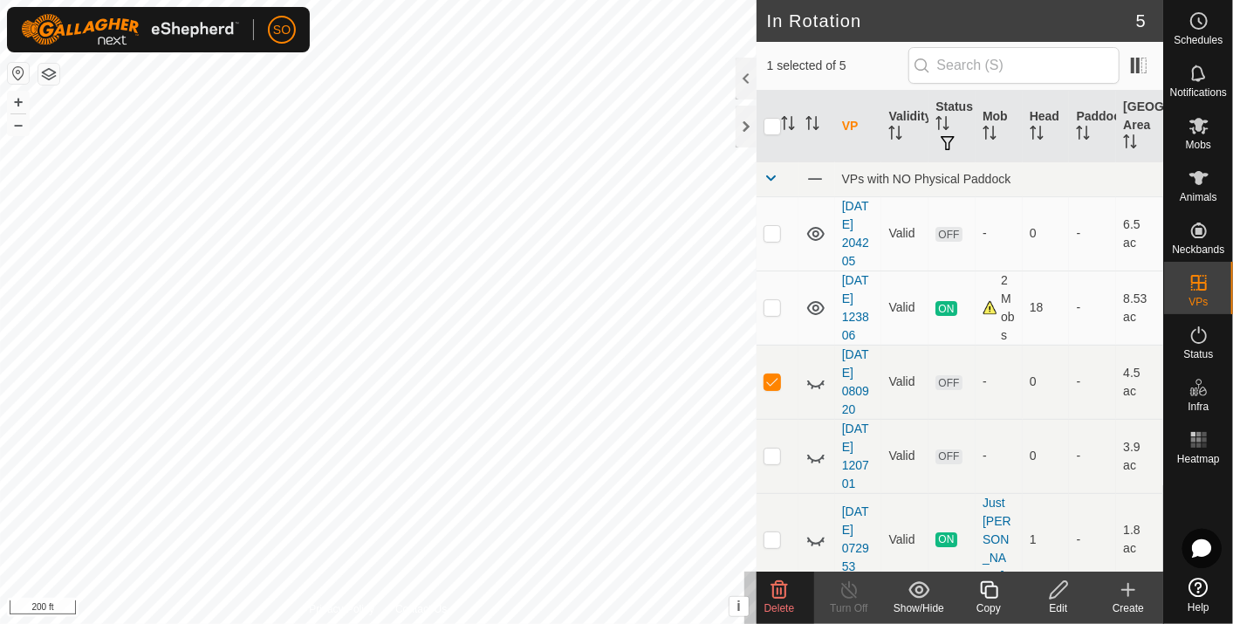
click at [780, 589] on icon at bounding box center [779, 590] width 21 height 21
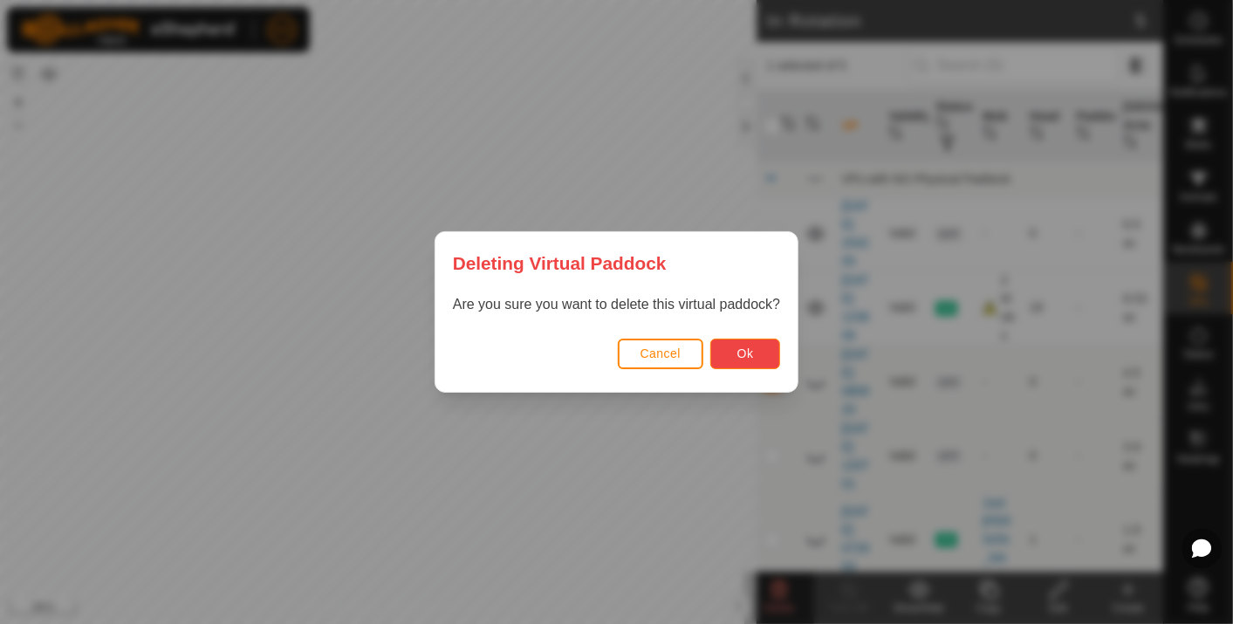
click at [752, 347] on button "Ok" at bounding box center [746, 354] width 70 height 31
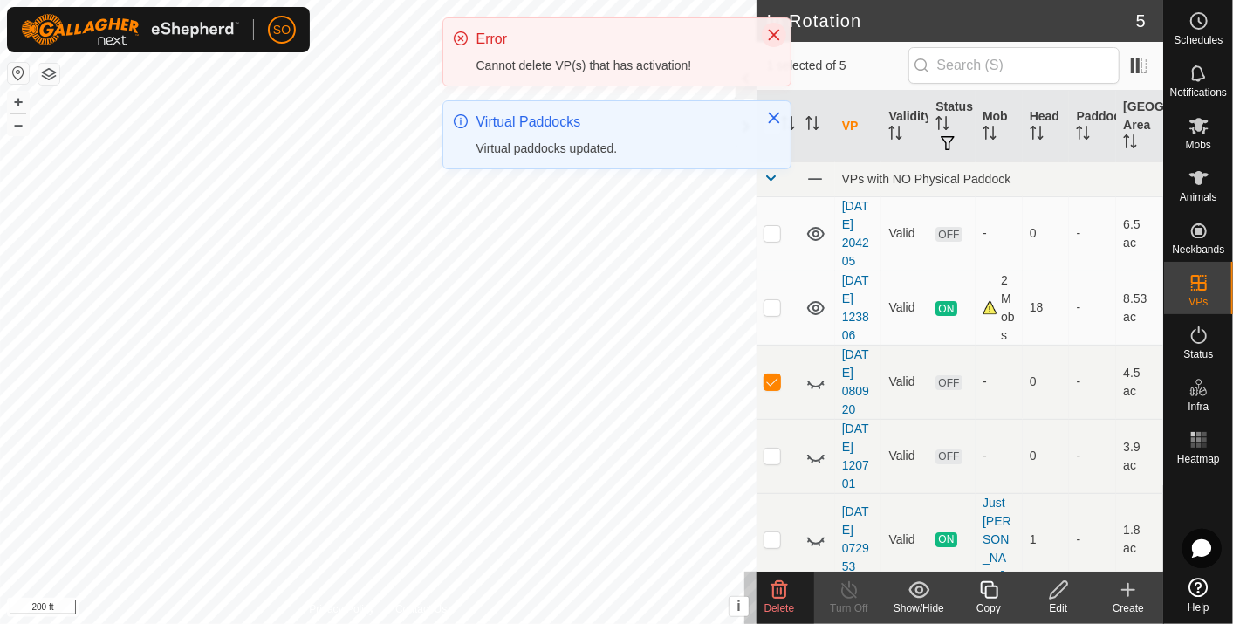
click at [773, 31] on icon "Close" at bounding box center [774, 35] width 14 height 14
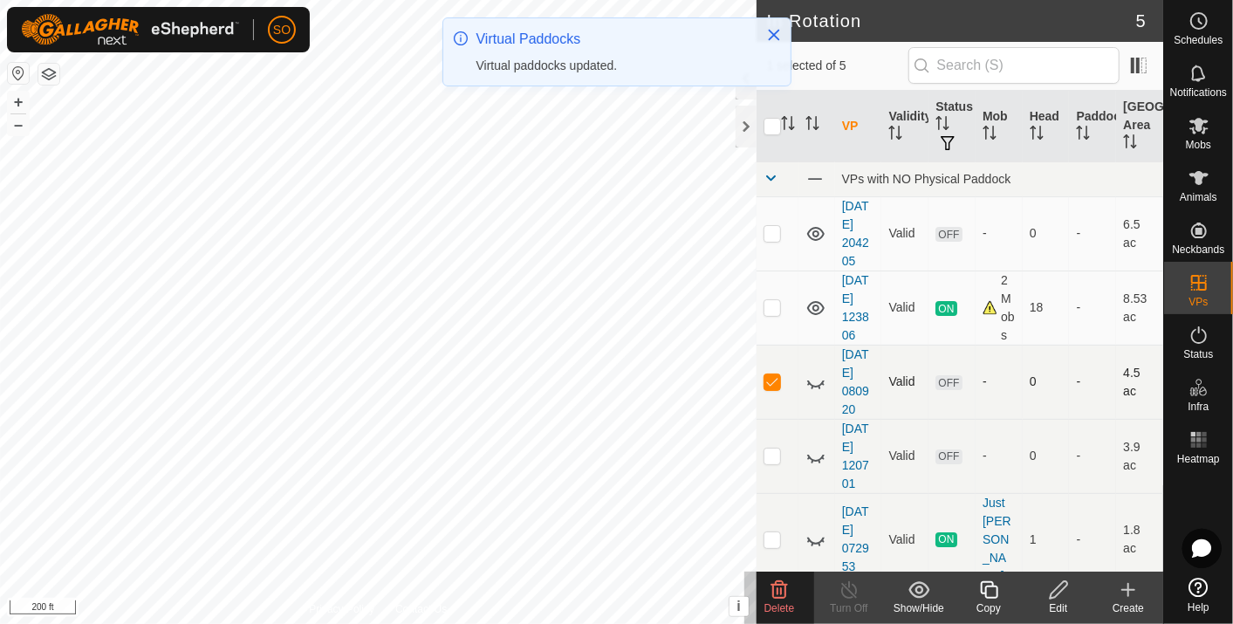
click at [778, 388] on p-checkbox at bounding box center [772, 381] width 17 height 14
checkbox input "false"
click at [773, 463] on p-checkbox at bounding box center [772, 456] width 17 height 14
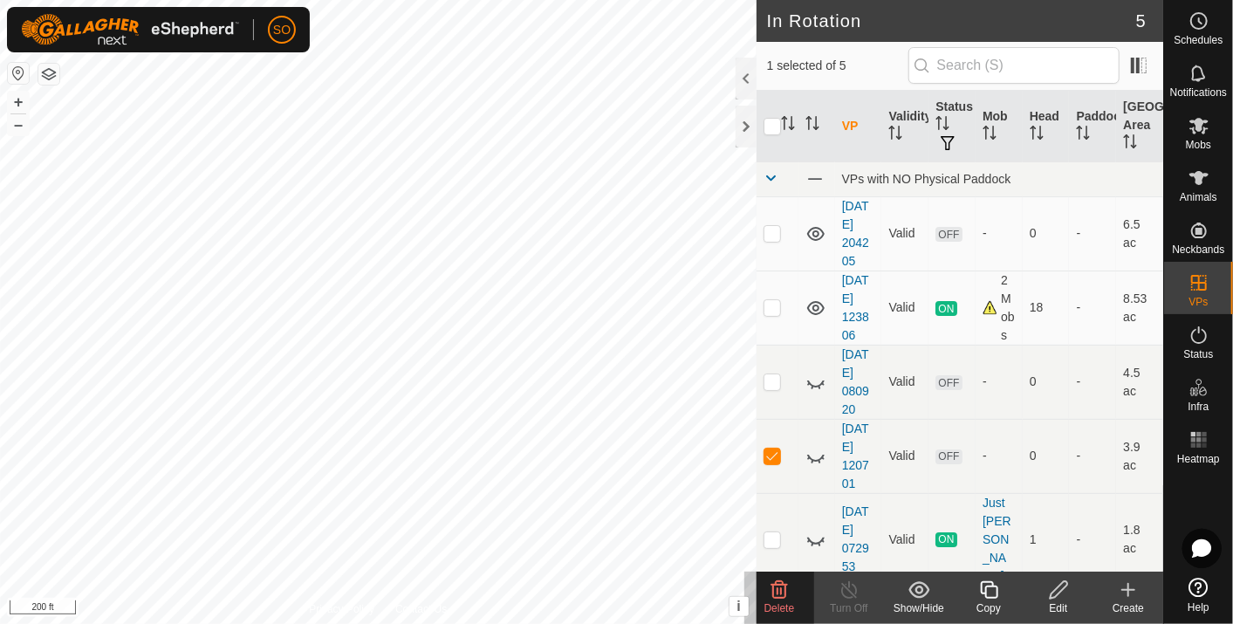
click at [782, 587] on icon at bounding box center [779, 590] width 21 height 21
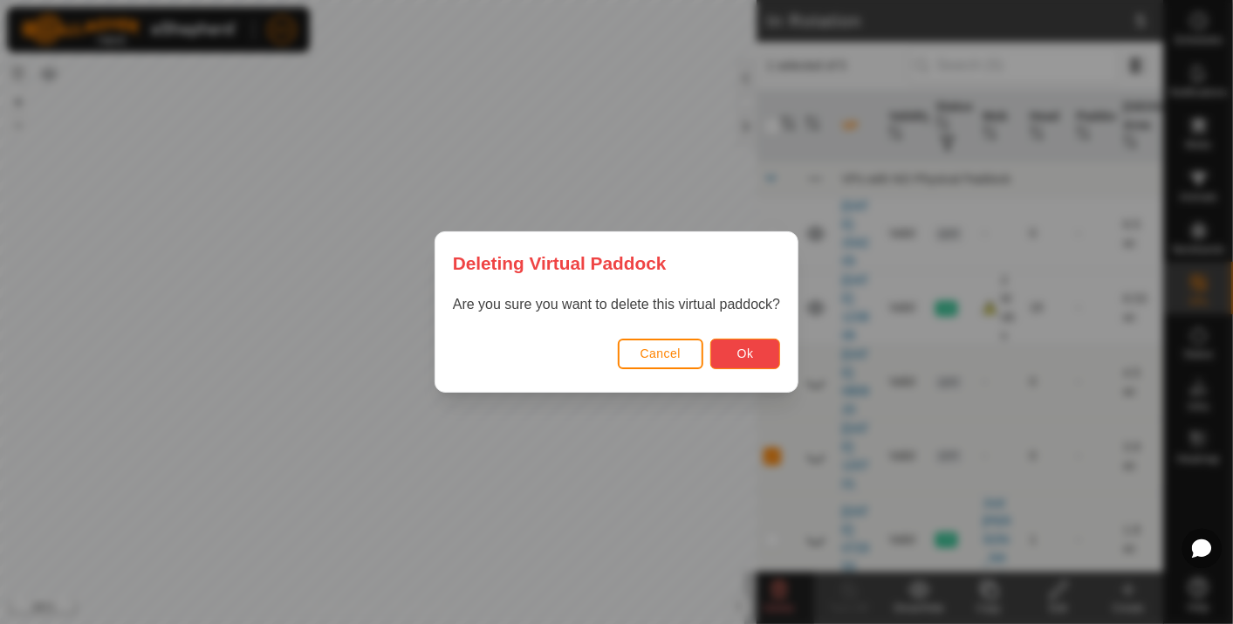
click at [748, 347] on span "Ok" at bounding box center [746, 354] width 17 height 14
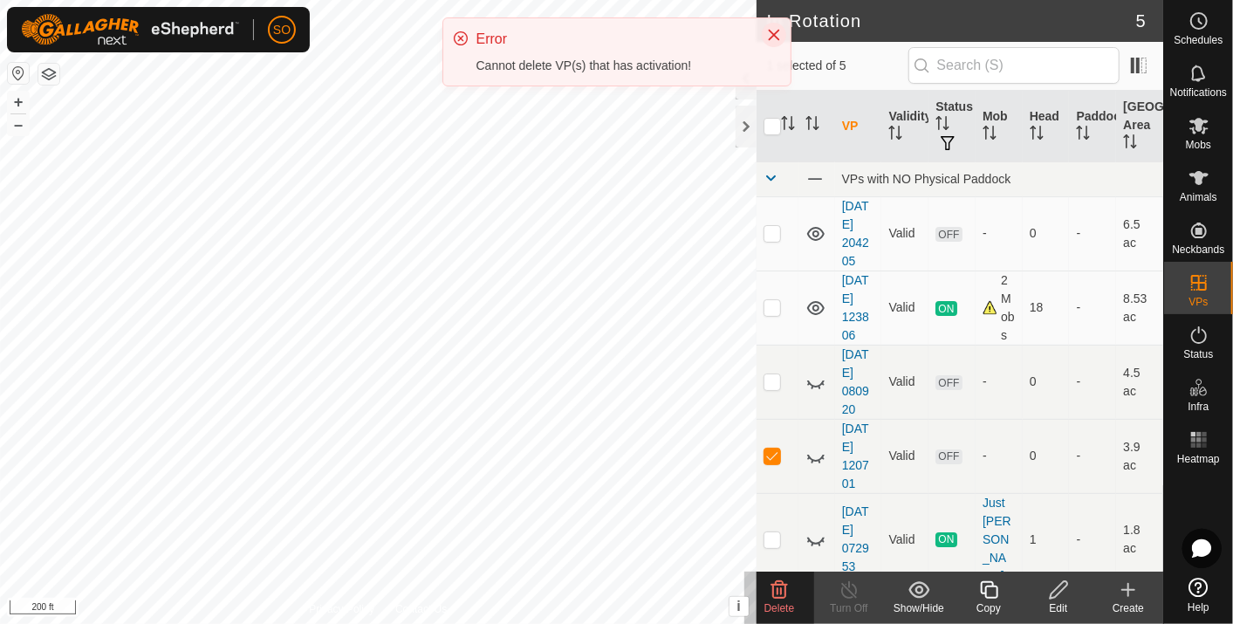
click at [770, 31] on icon "Close" at bounding box center [773, 35] width 11 height 11
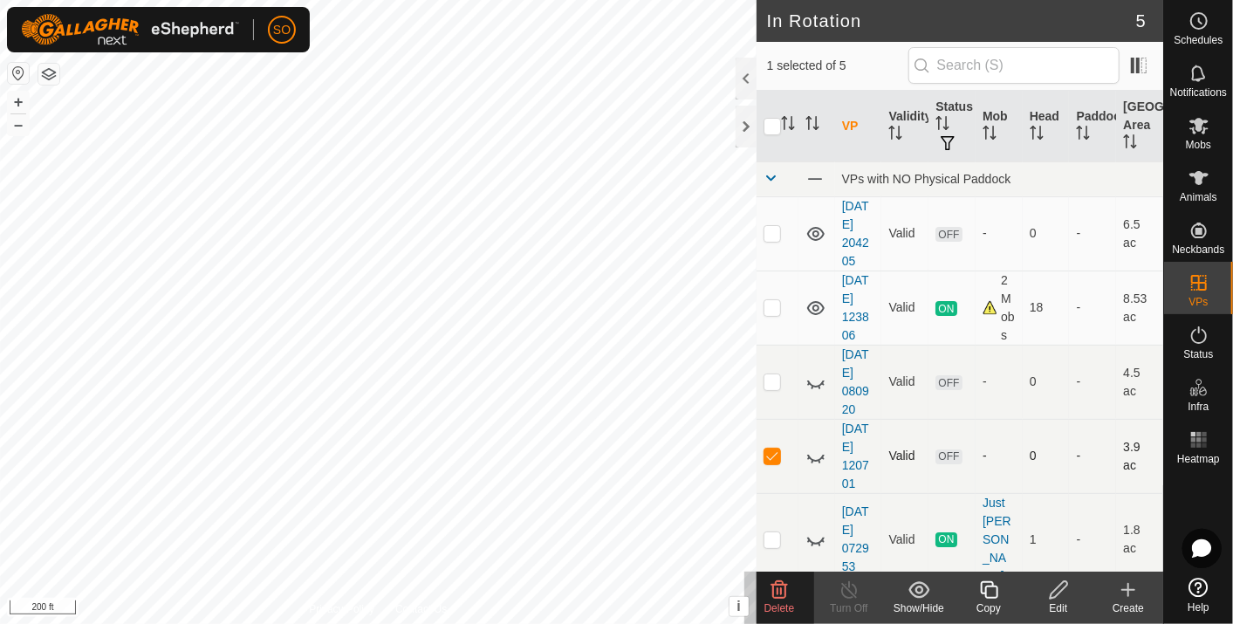
drag, startPoint x: 773, startPoint y: 473, endPoint x: 809, endPoint y: 347, distance: 131.8
click at [773, 463] on p-checkbox at bounding box center [772, 456] width 17 height 14
checkbox input "false"
click at [774, 230] on p-checkbox at bounding box center [772, 233] width 17 height 14
click at [778, 591] on icon at bounding box center [780, 589] width 17 height 17
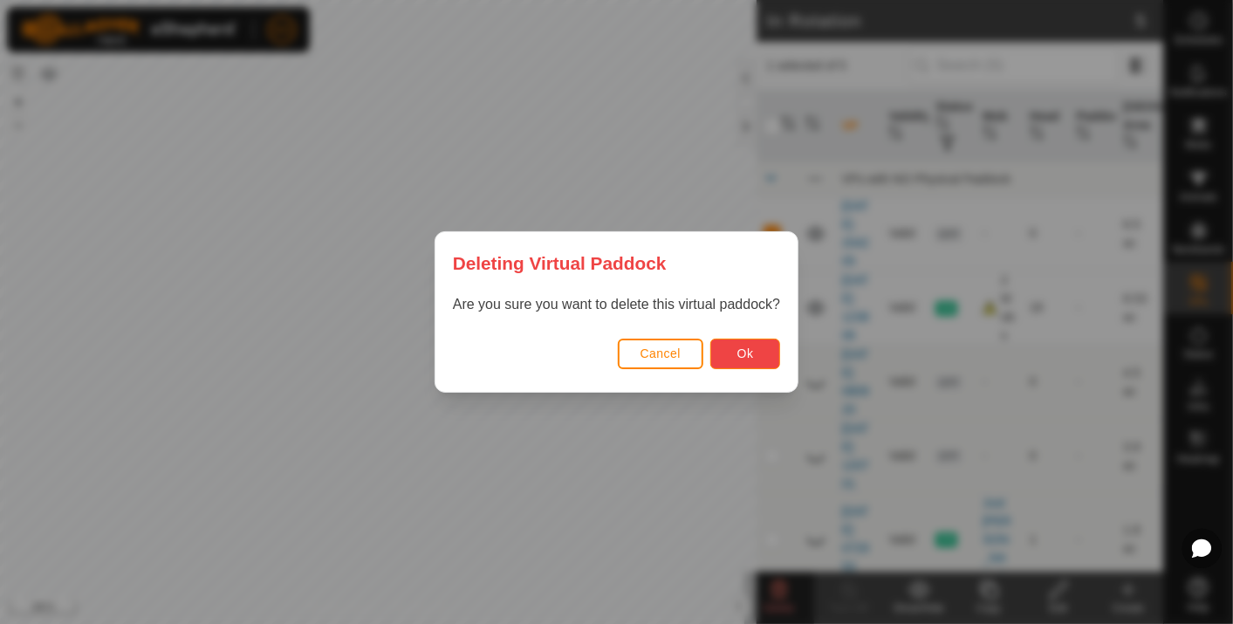
click at [740, 350] on span "Ok" at bounding box center [746, 354] width 17 height 14
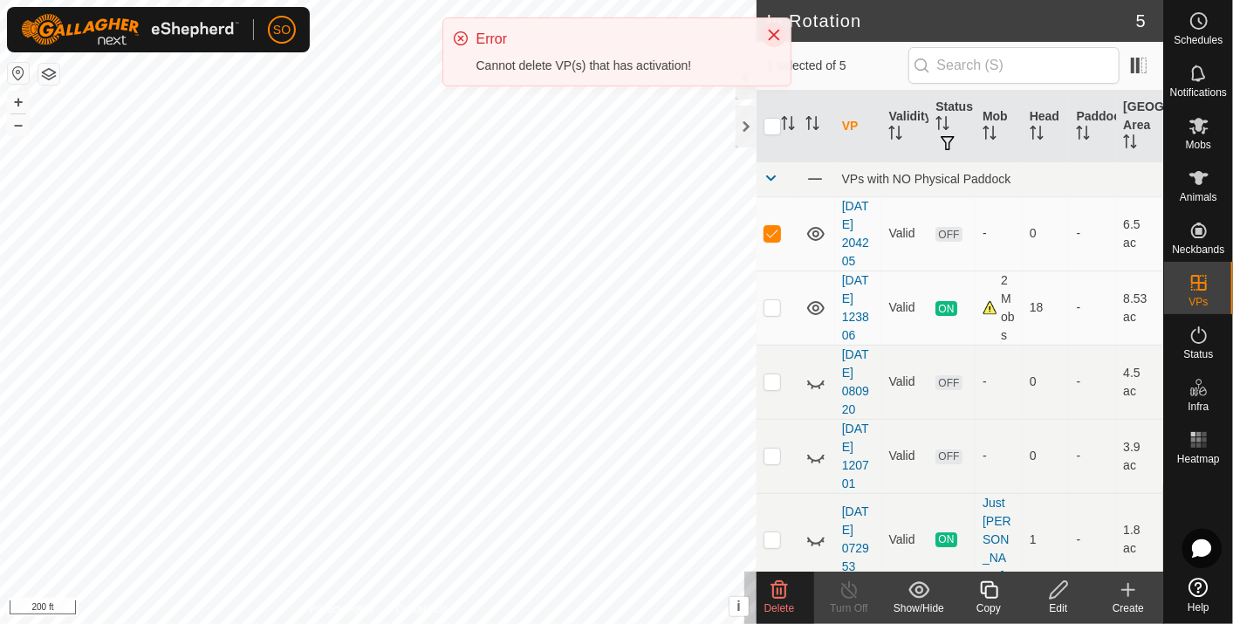
click at [776, 30] on icon "Close" at bounding box center [774, 35] width 14 height 14
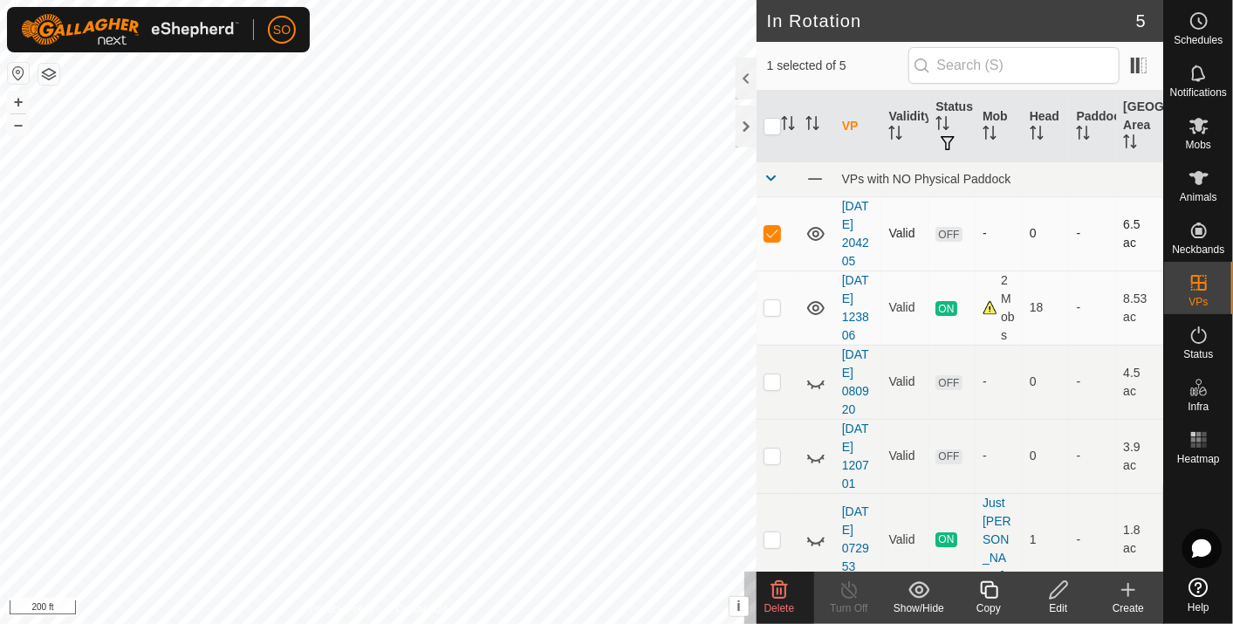
click at [775, 234] on p-checkbox at bounding box center [772, 233] width 17 height 14
checkbox input "false"
click at [1125, 583] on icon at bounding box center [1128, 590] width 21 height 21
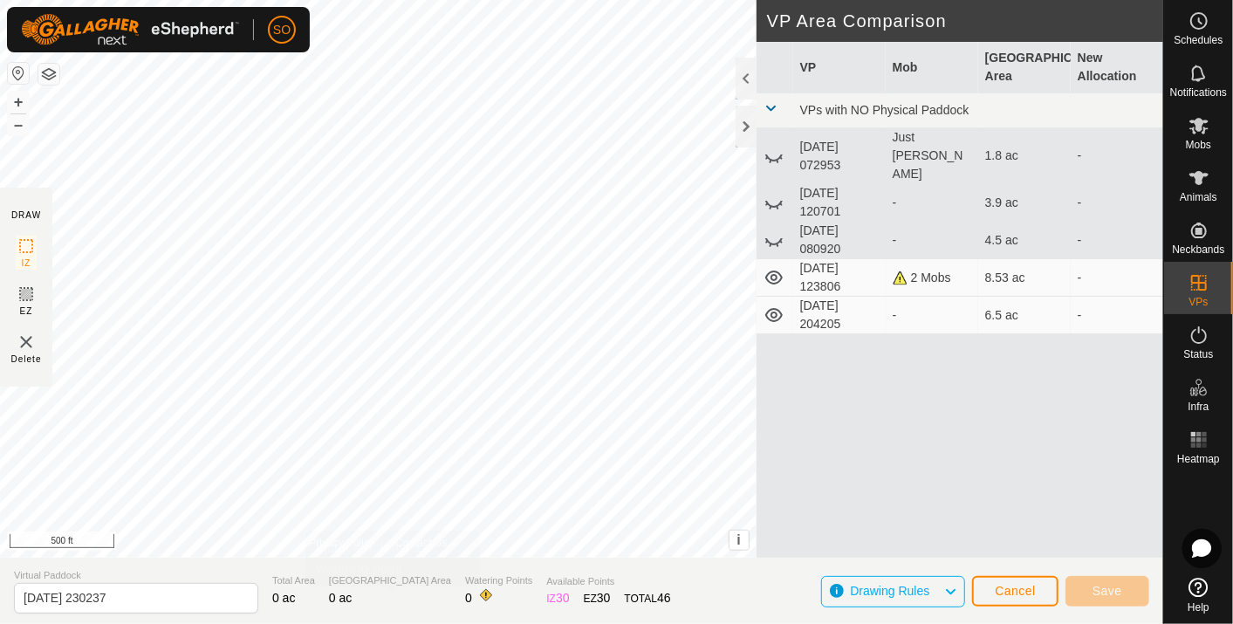
click at [388, 603] on div "DRAW IZ EZ Delete Privacy Policy Contact Us + – ⇧ i This application includes H…" at bounding box center [582, 312] width 1164 height 624
click at [1018, 591] on span "Cancel" at bounding box center [1015, 591] width 41 height 14
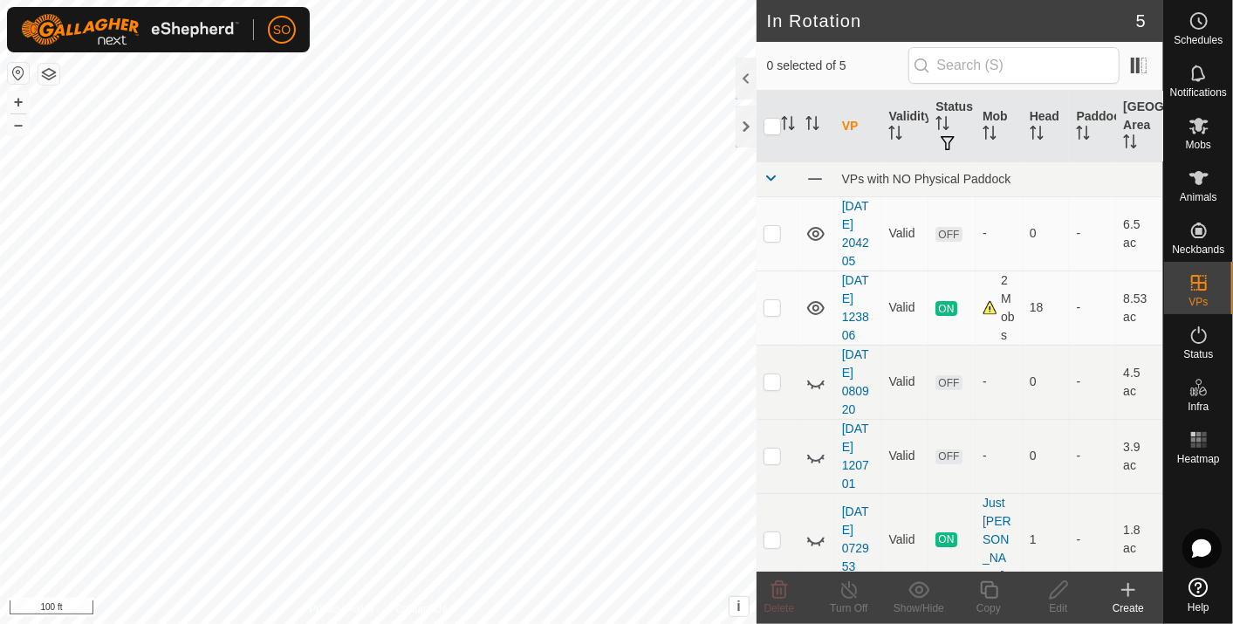
click at [1129, 588] on icon at bounding box center [1129, 590] width 0 height 12
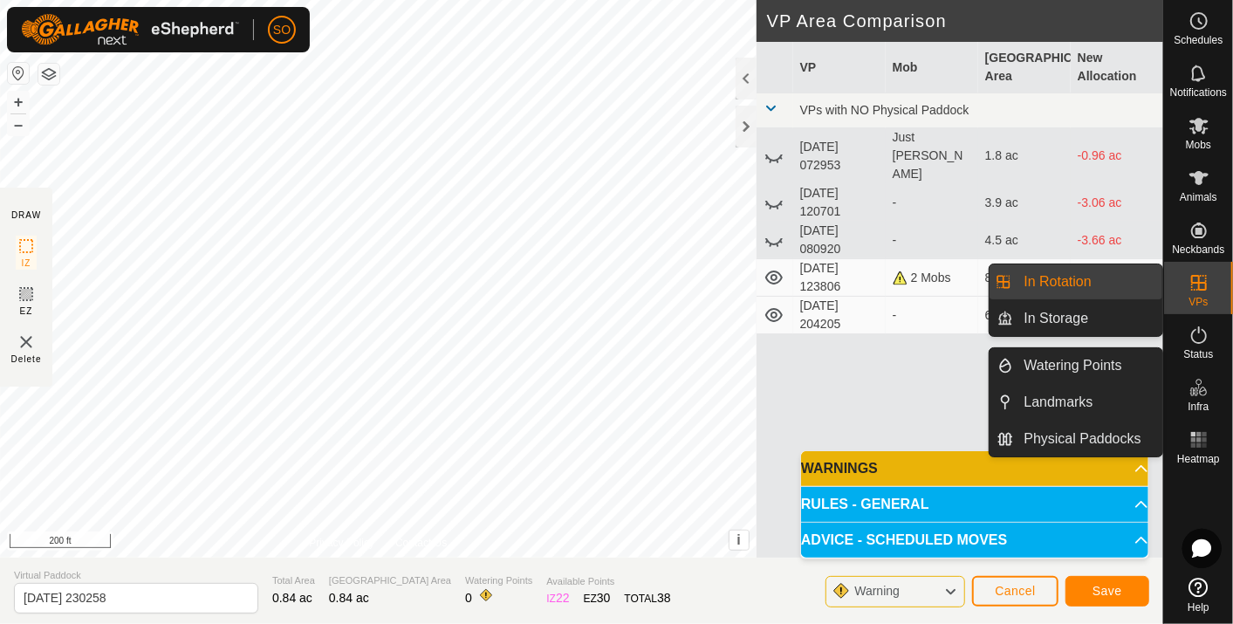
click at [1131, 464] on p-accordion-header "WARNINGS" at bounding box center [974, 468] width 347 height 35
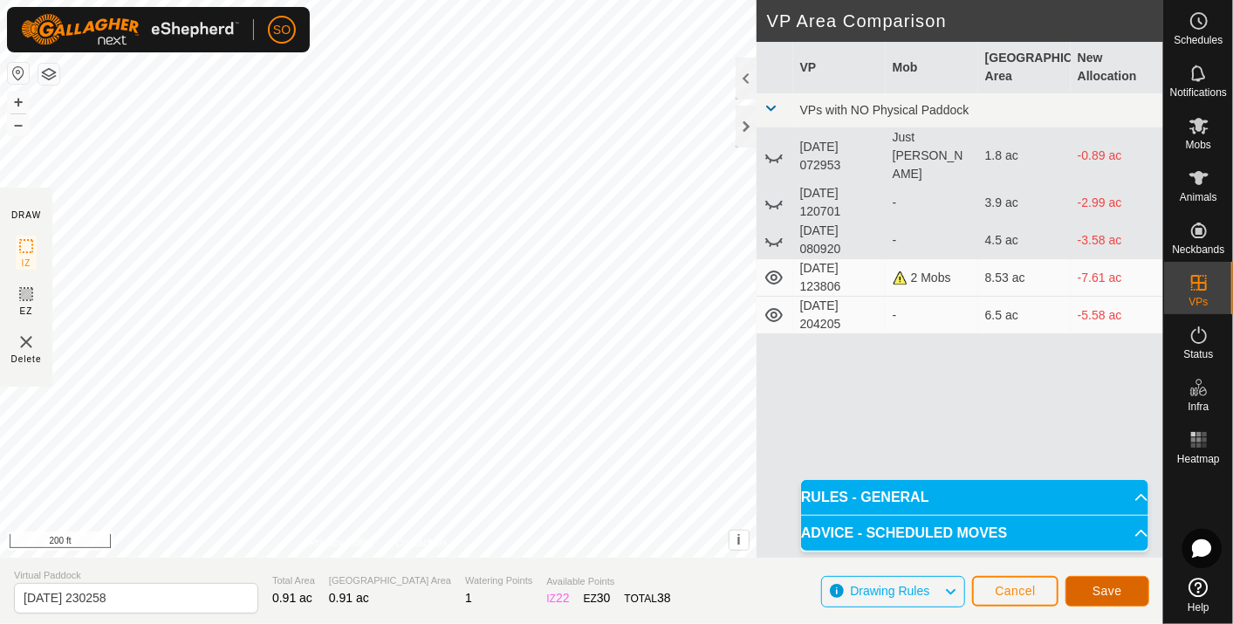
click at [1113, 590] on span "Save" at bounding box center [1108, 591] width 30 height 14
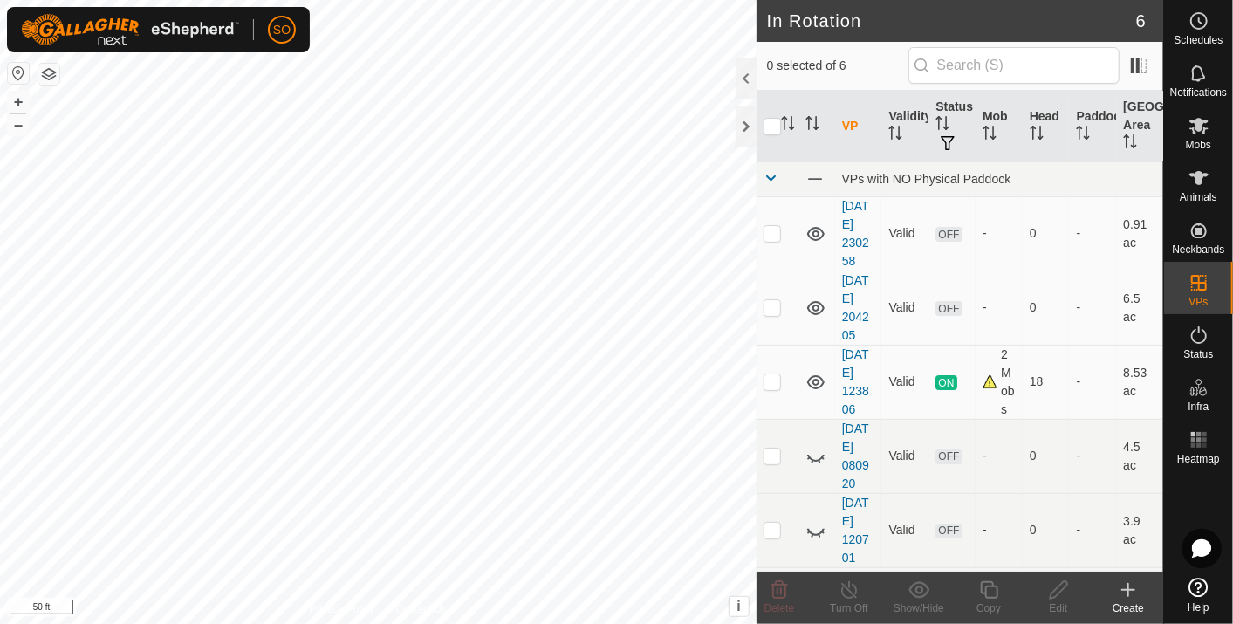
click at [1130, 587] on icon at bounding box center [1128, 590] width 21 height 21
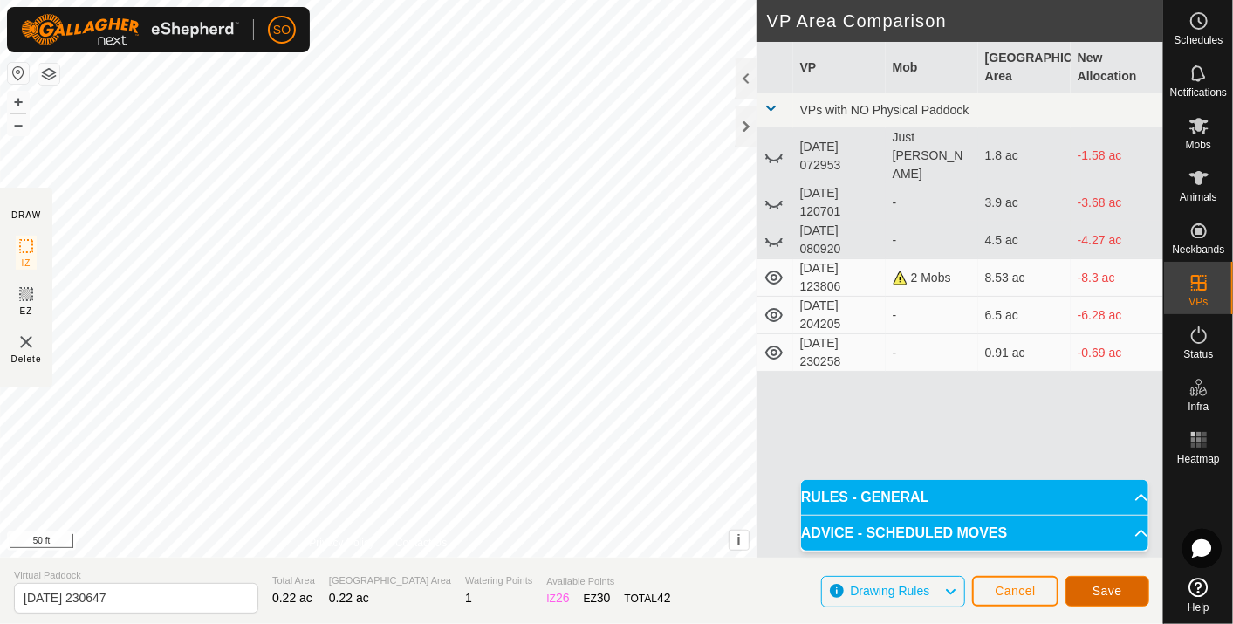
click at [1109, 588] on span "Save" at bounding box center [1108, 591] width 30 height 14
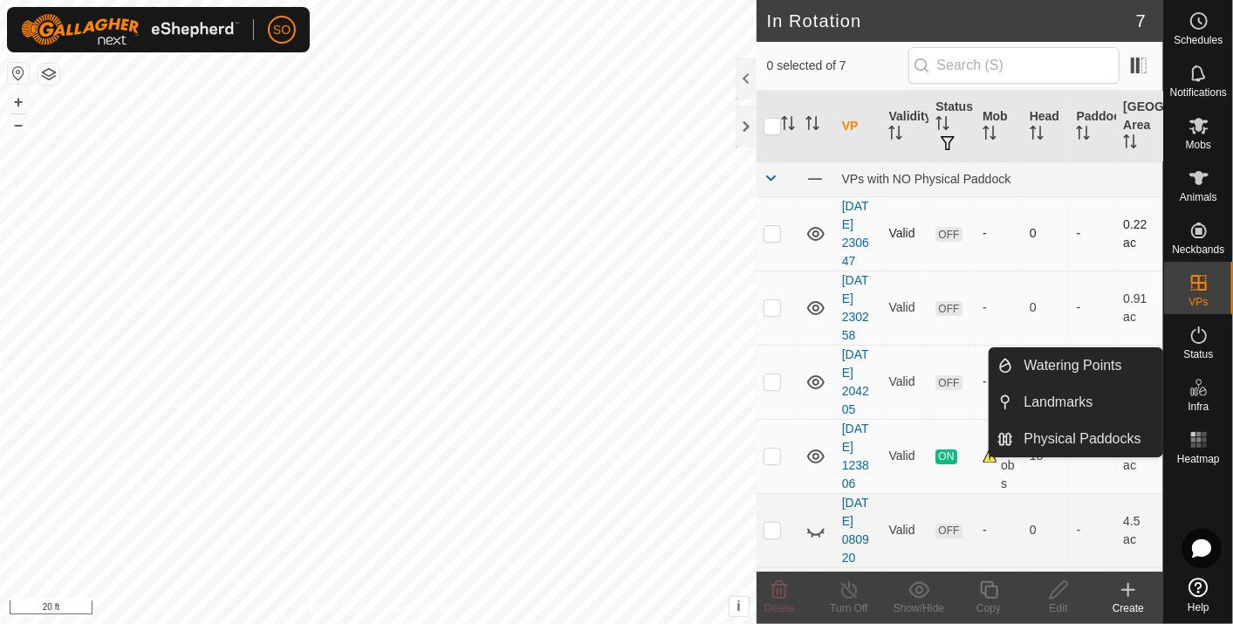
click at [770, 234] on p-checkbox at bounding box center [772, 233] width 17 height 14
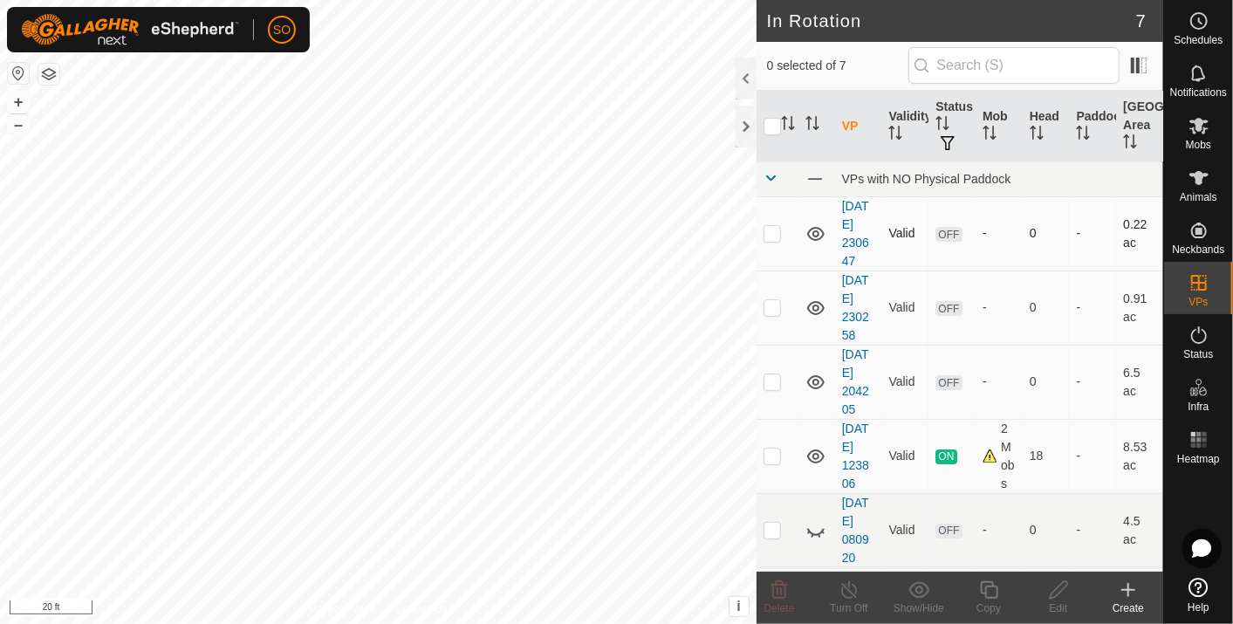
checkbox input "true"
click at [1064, 589] on icon at bounding box center [1058, 589] width 17 height 17
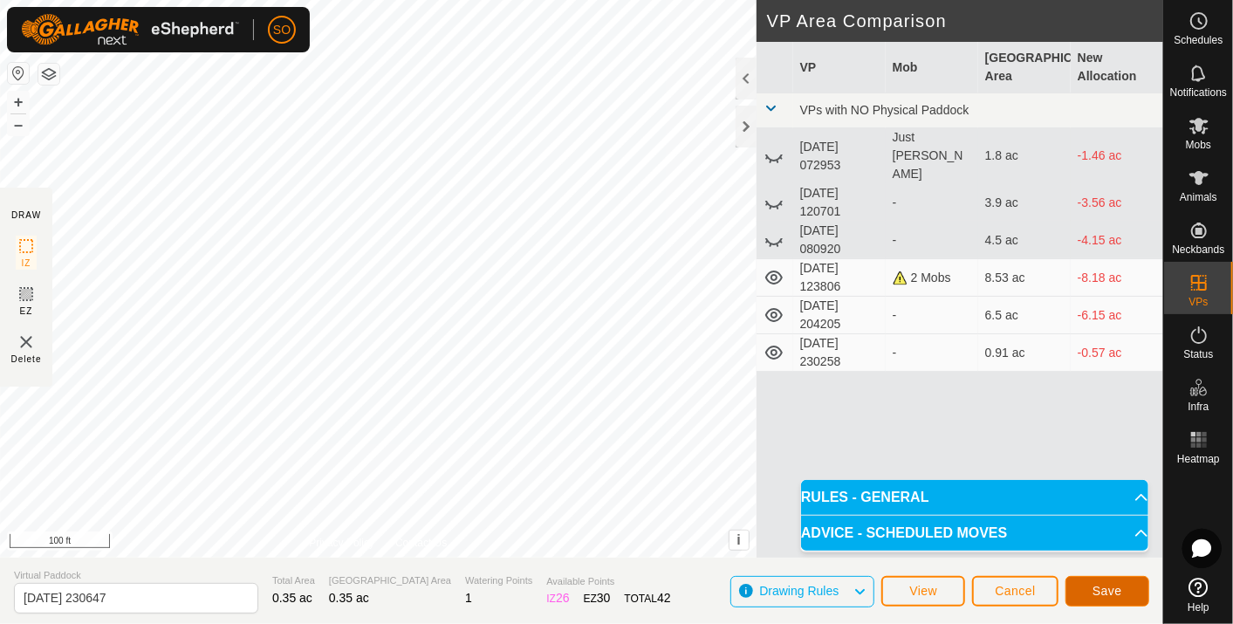
click at [1104, 588] on span "Save" at bounding box center [1108, 591] width 30 height 14
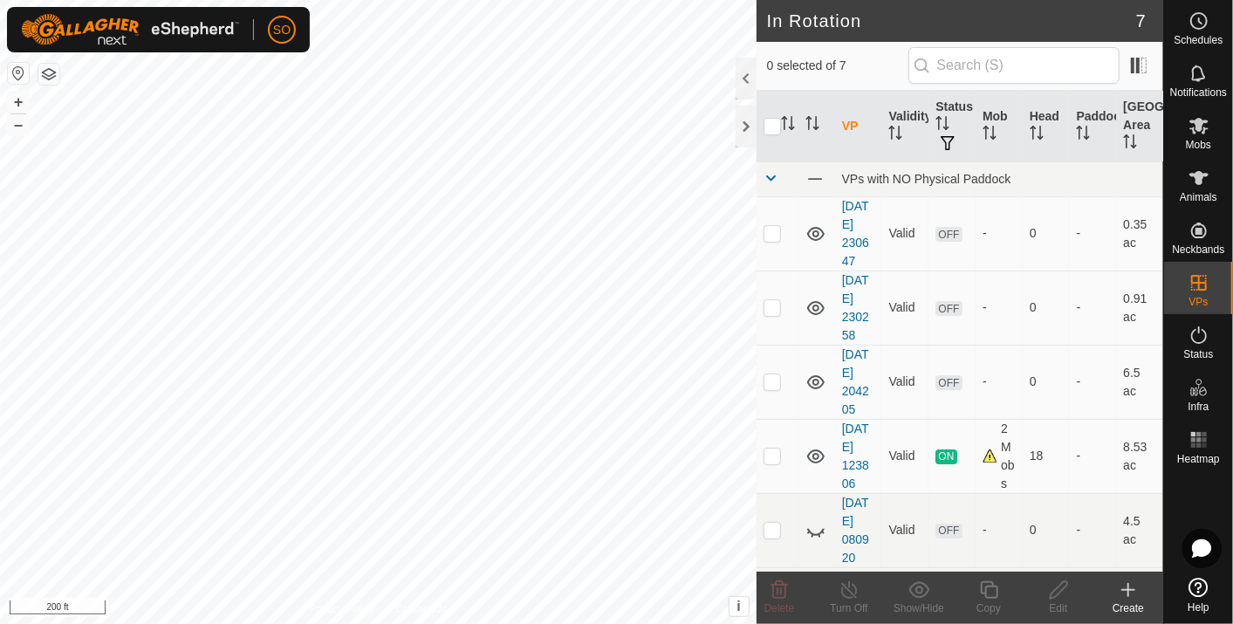
click at [143, 28] on div "SO Schedules Notifications Mobs Animals Neckbands VPs Status Infra Heatmap Help…" at bounding box center [616, 312] width 1233 height 624
click at [300, 623] on html "SO Schedules Notifications Mobs Animals Neckbands VPs Status Infra Heatmap Help…" at bounding box center [616, 312] width 1233 height 624
click at [1127, 583] on icon at bounding box center [1128, 590] width 21 height 21
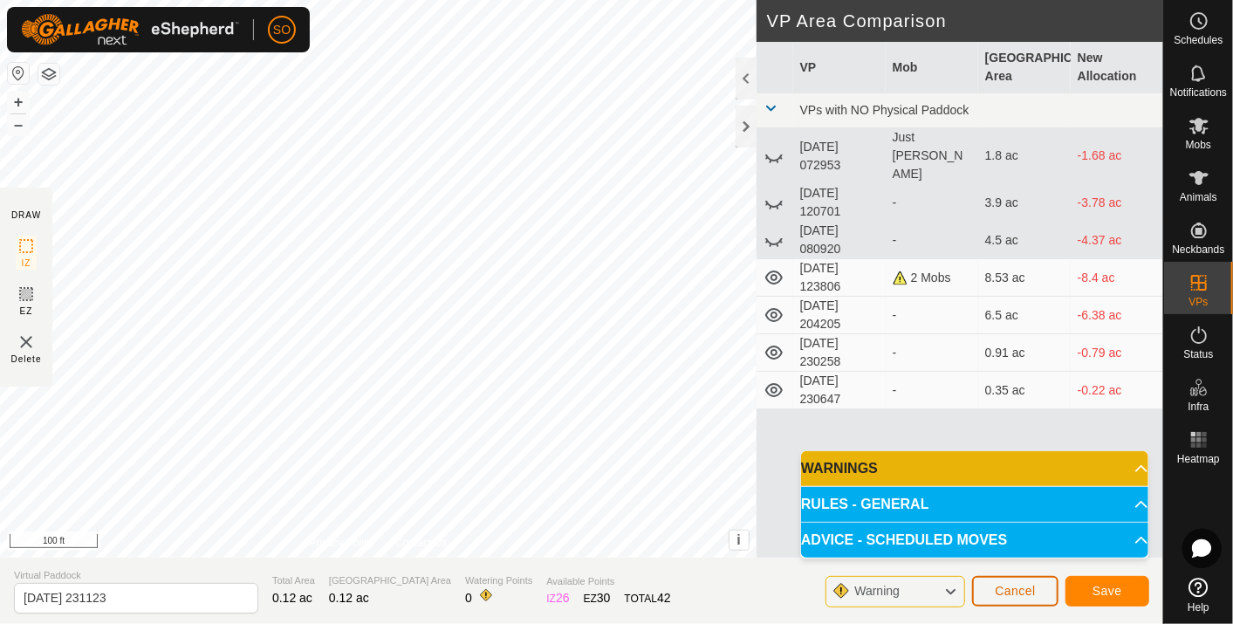
click at [1030, 594] on span "Cancel" at bounding box center [1015, 591] width 41 height 14
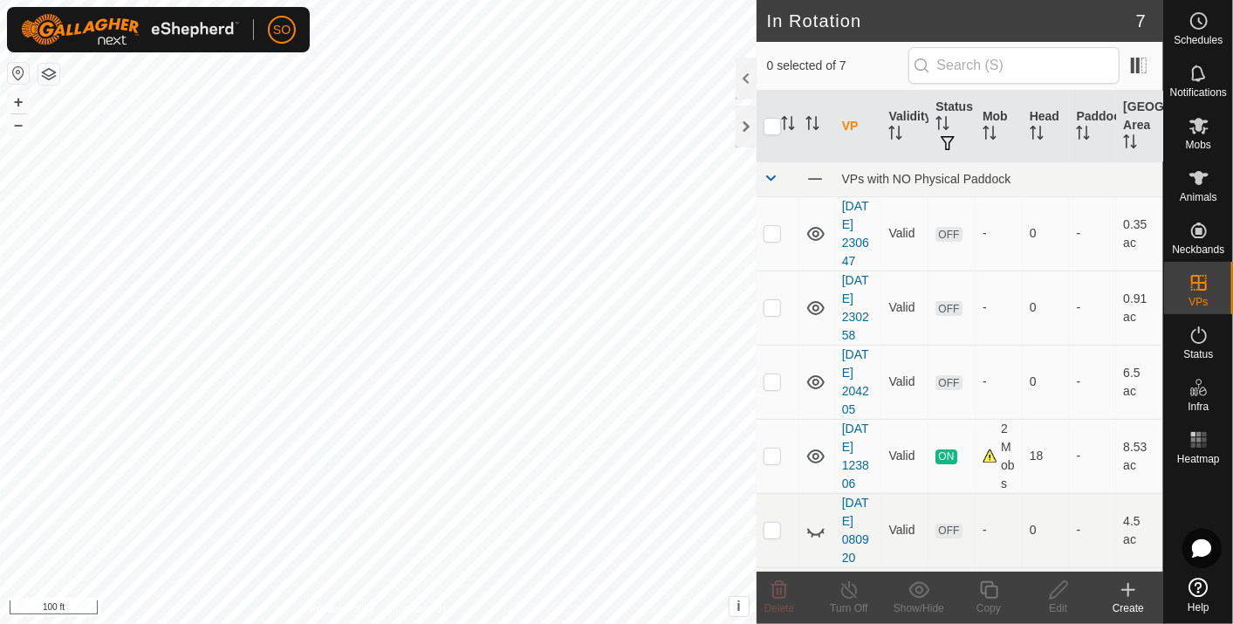
click at [1129, 588] on icon at bounding box center [1129, 590] width 0 height 12
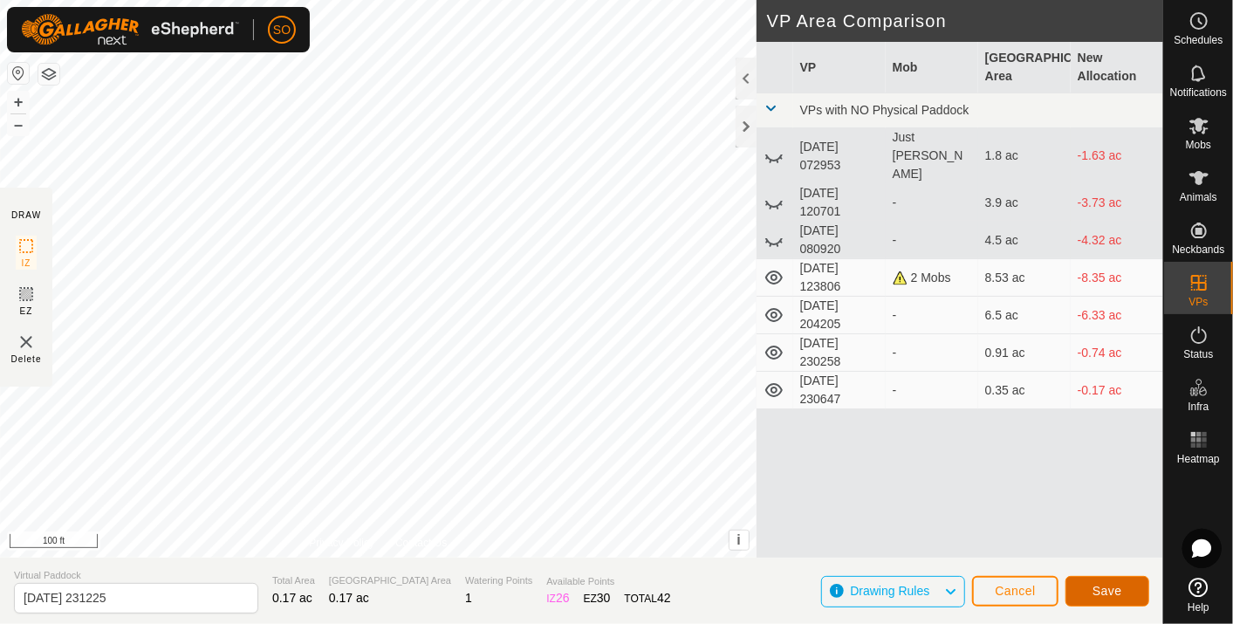
click at [1104, 589] on span "Save" at bounding box center [1108, 591] width 30 height 14
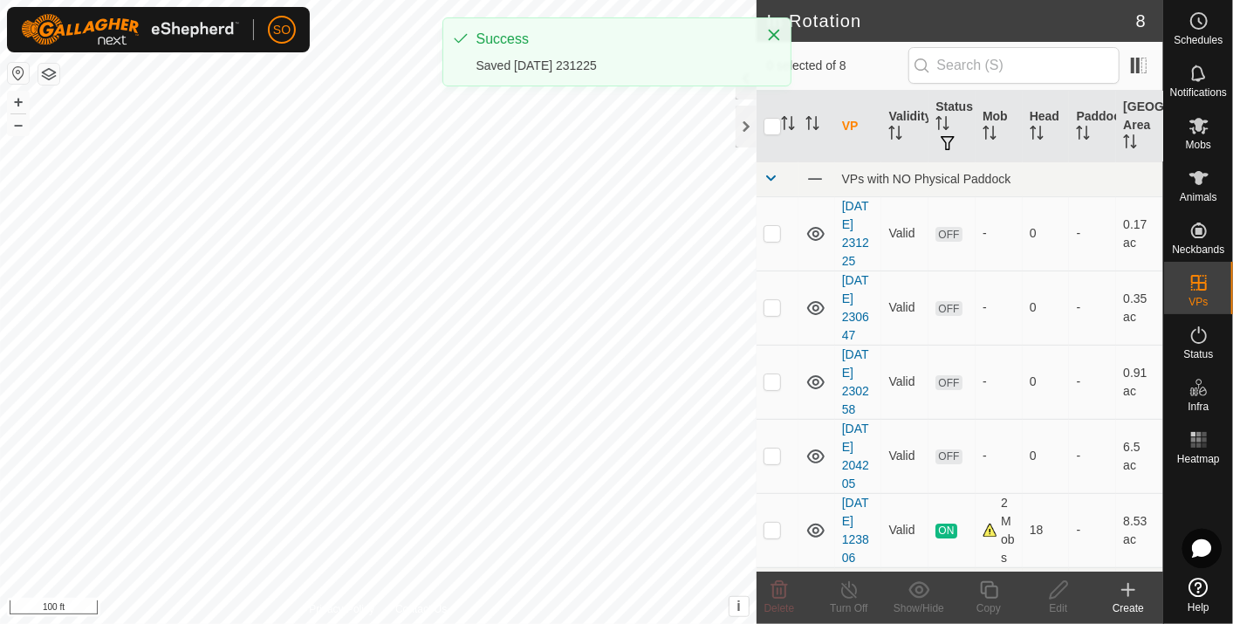
click at [1131, 588] on icon at bounding box center [1128, 590] width 21 height 21
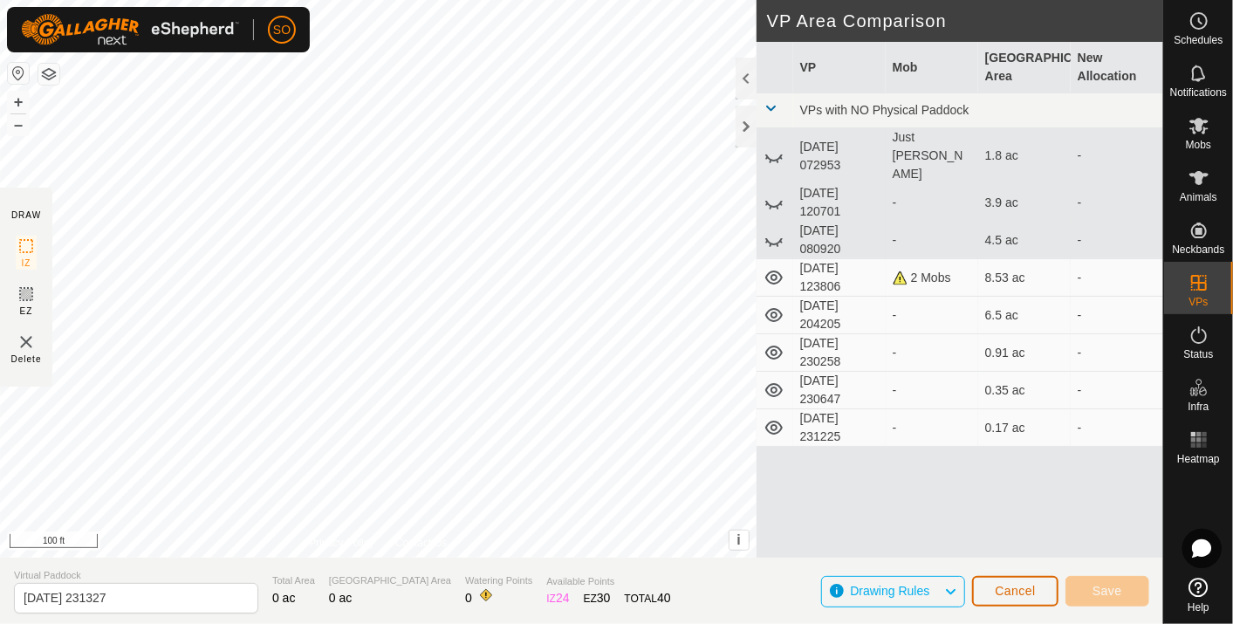
click at [1028, 587] on span "Cancel" at bounding box center [1015, 591] width 41 height 14
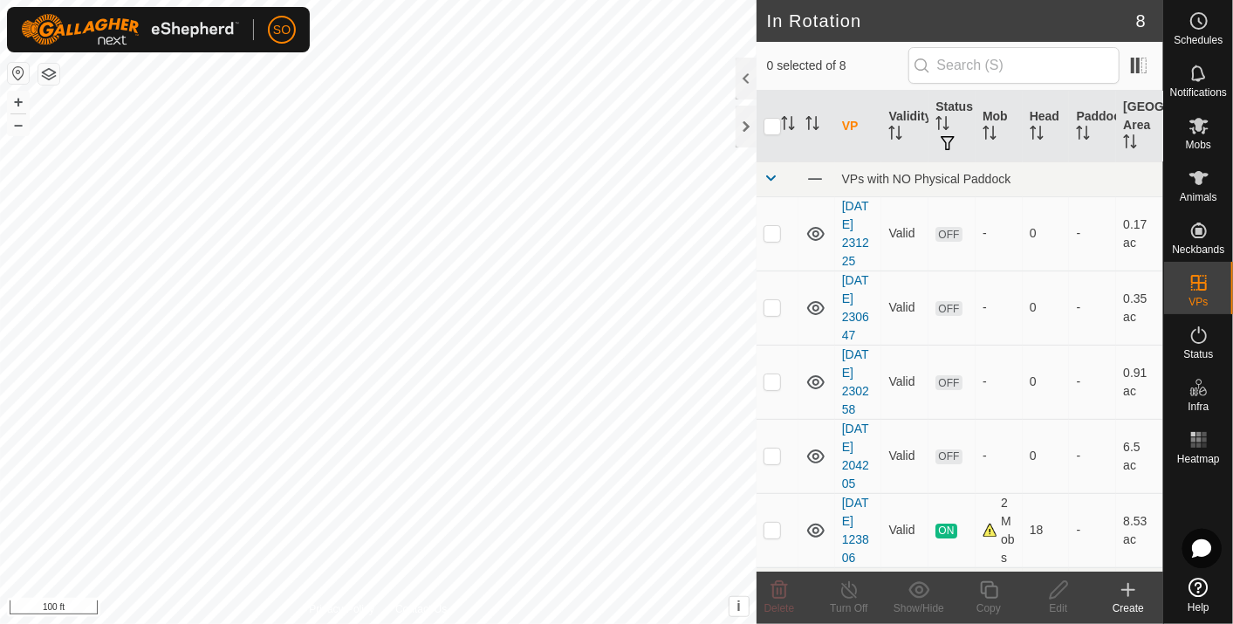
click at [1130, 584] on icon at bounding box center [1128, 590] width 21 height 21
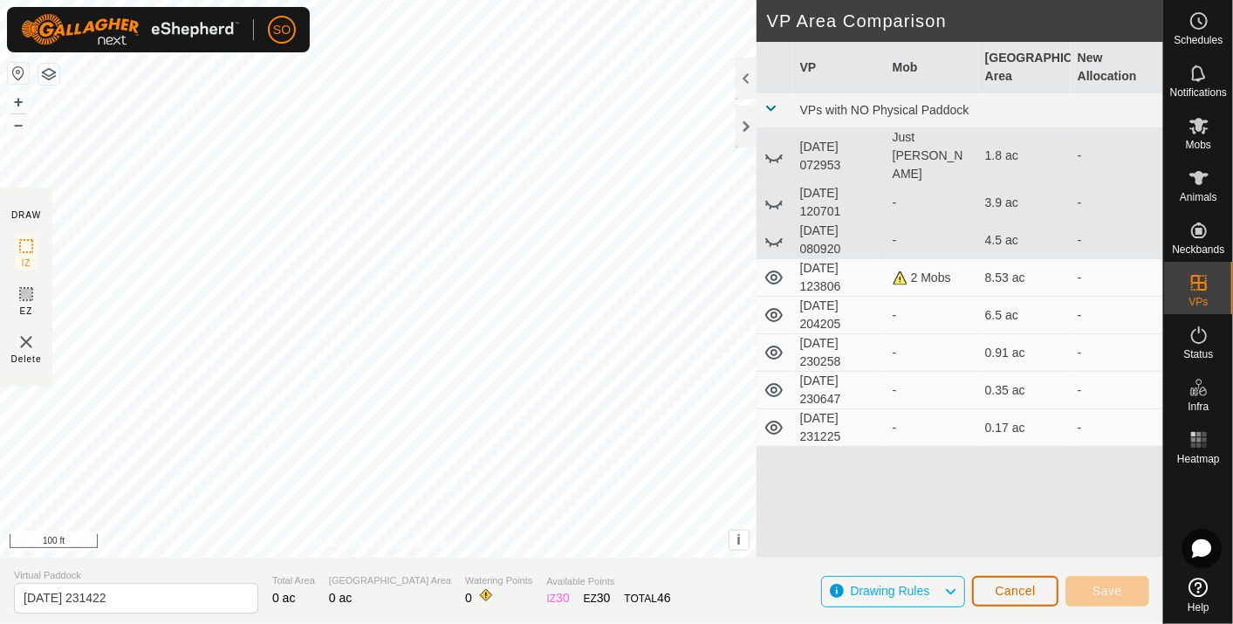
click at [1024, 591] on span "Cancel" at bounding box center [1015, 591] width 41 height 14
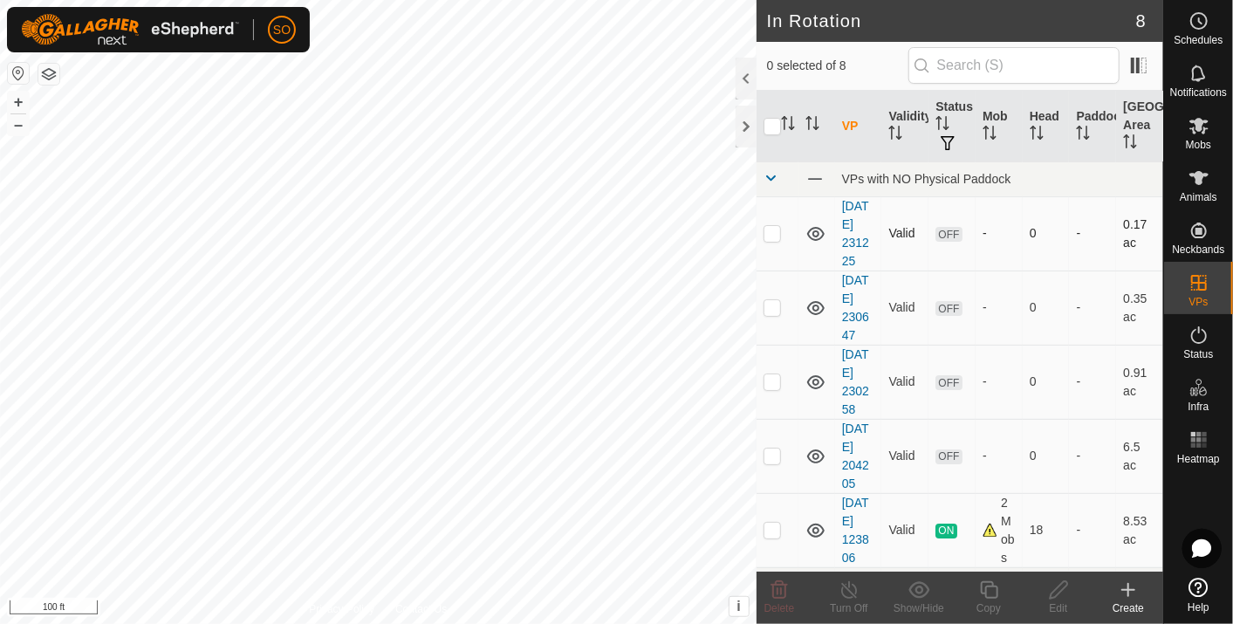
click at [774, 229] on p-checkbox at bounding box center [772, 233] width 17 height 14
checkbox input "true"
click at [1063, 589] on icon at bounding box center [1058, 589] width 17 height 17
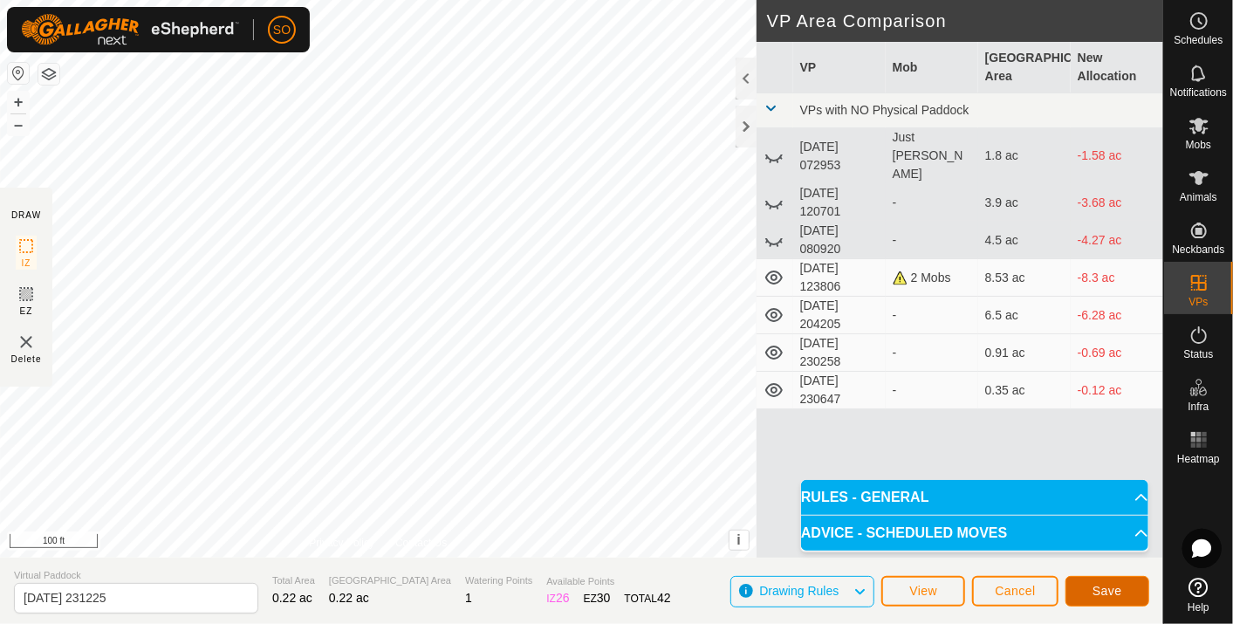
click at [1100, 587] on span "Save" at bounding box center [1108, 591] width 30 height 14
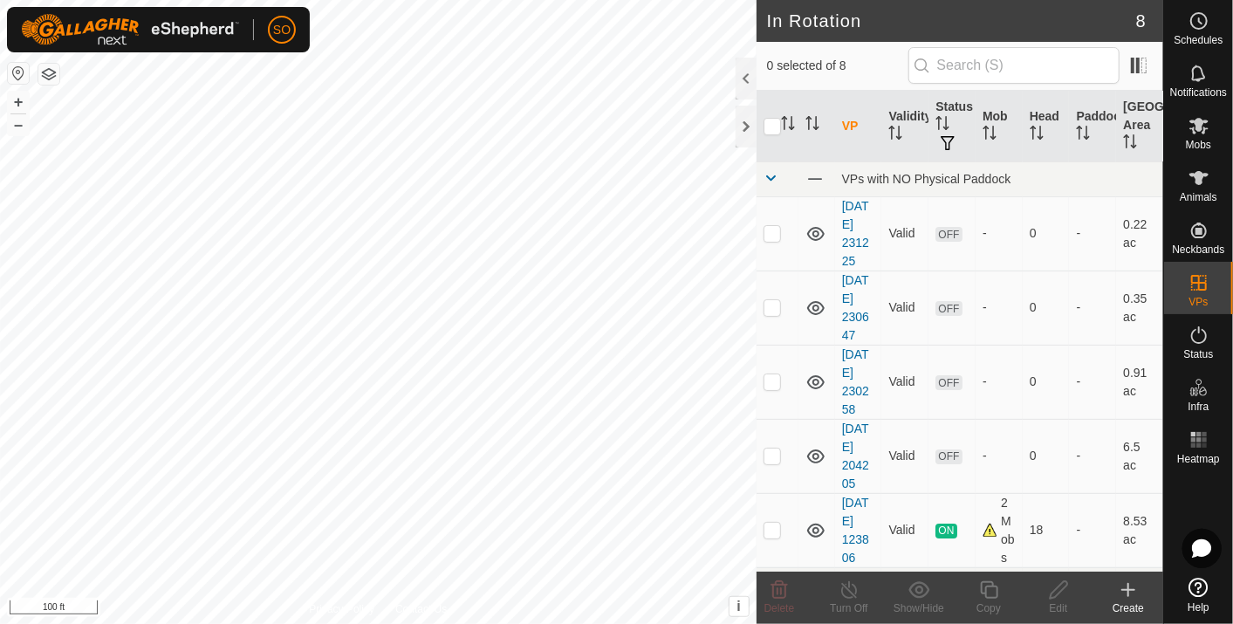
click at [1132, 583] on icon at bounding box center [1128, 590] width 21 height 21
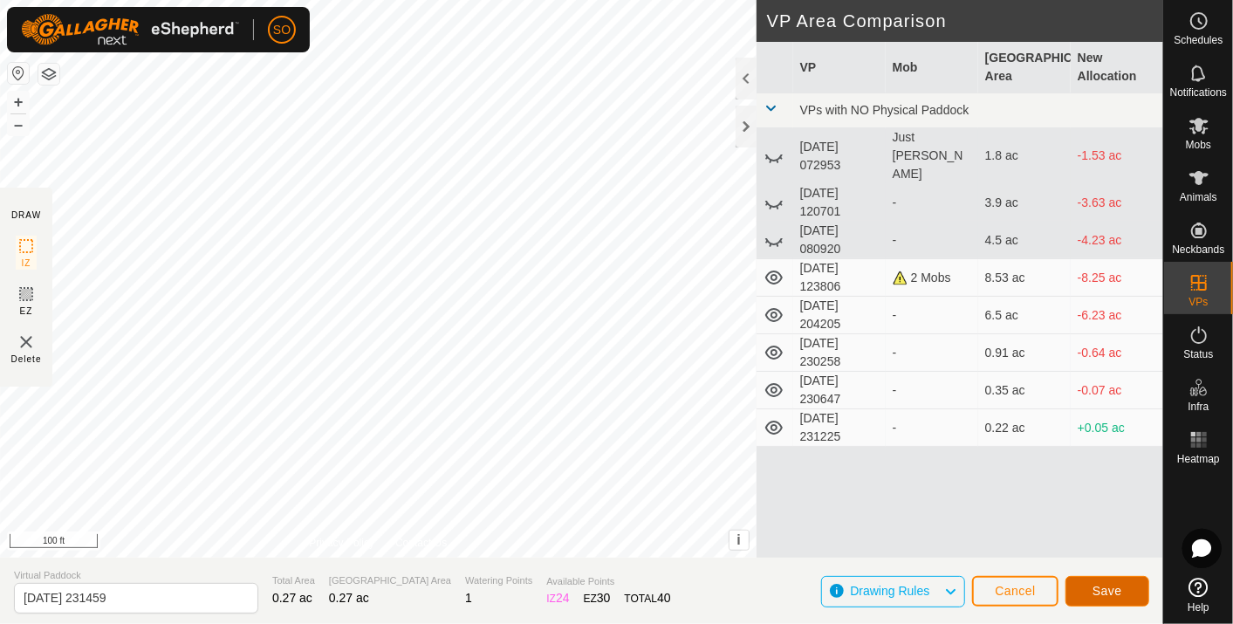
click at [1110, 586] on span "Save" at bounding box center [1108, 591] width 30 height 14
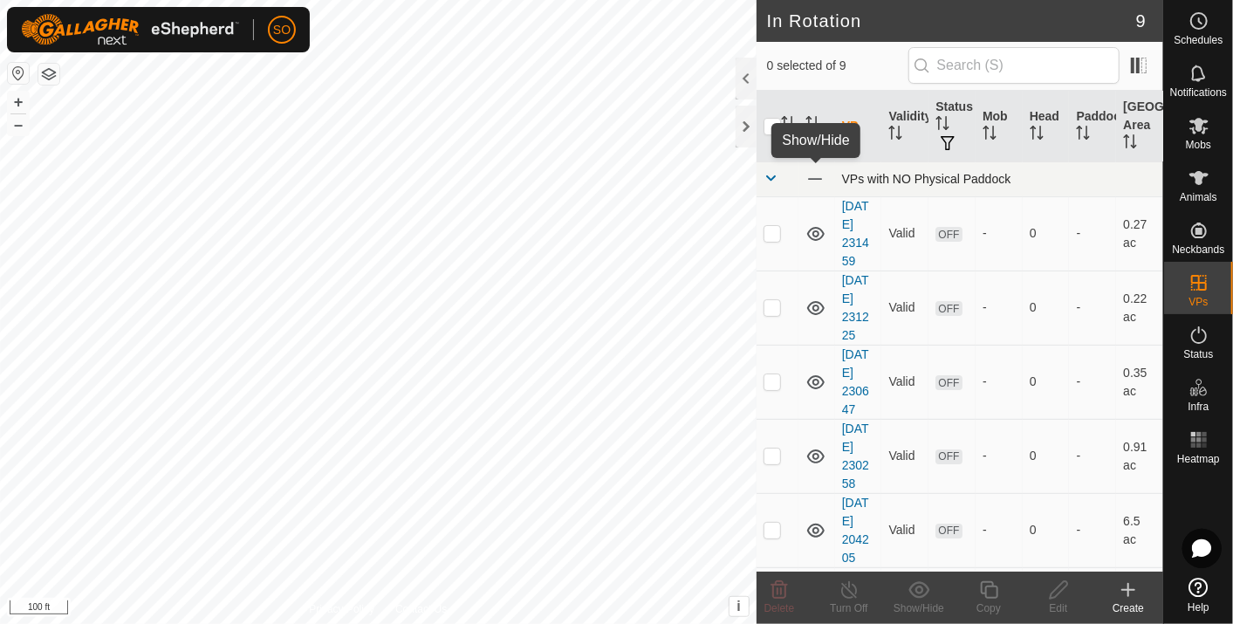
click at [814, 170] on span at bounding box center [815, 178] width 19 height 19
click at [814, 230] on icon at bounding box center [816, 233] width 21 height 21
click at [1125, 582] on icon at bounding box center [1128, 590] width 21 height 21
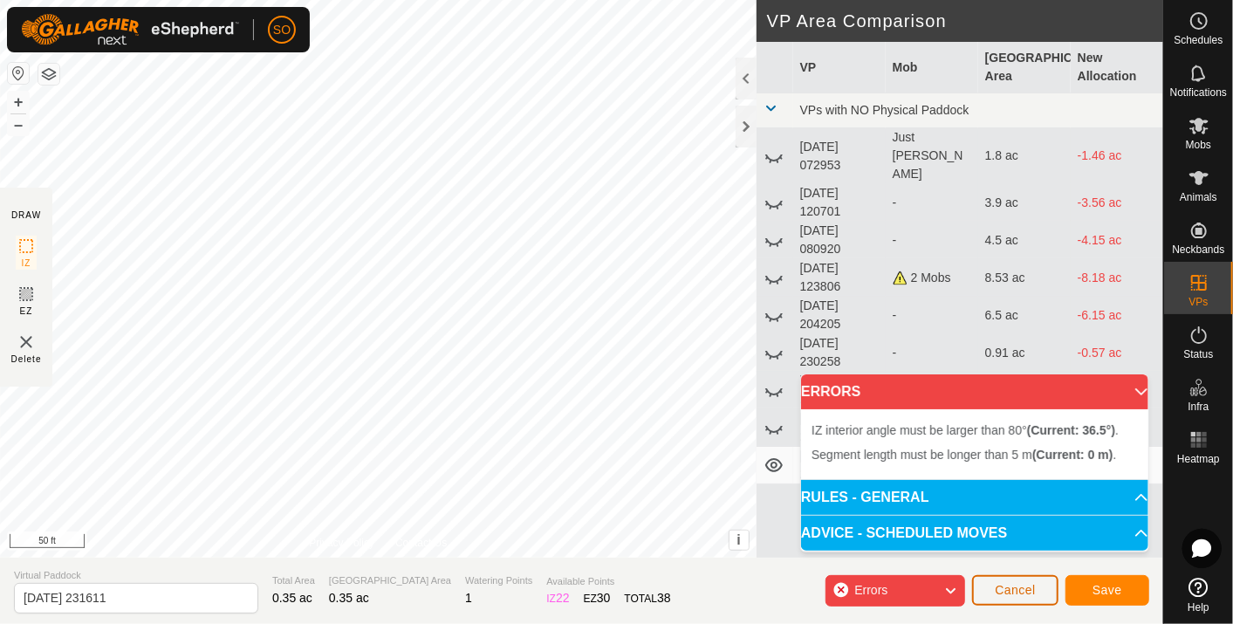
click at [1027, 583] on span "Cancel" at bounding box center [1015, 590] width 41 height 14
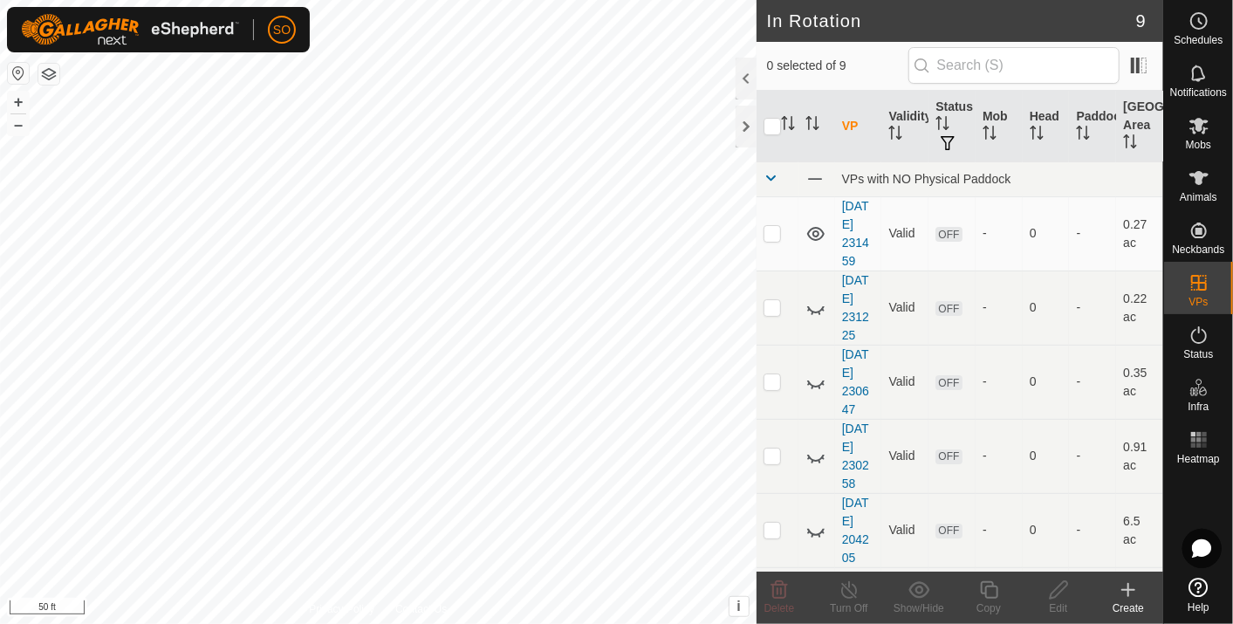
click at [1129, 584] on icon at bounding box center [1129, 590] width 0 height 12
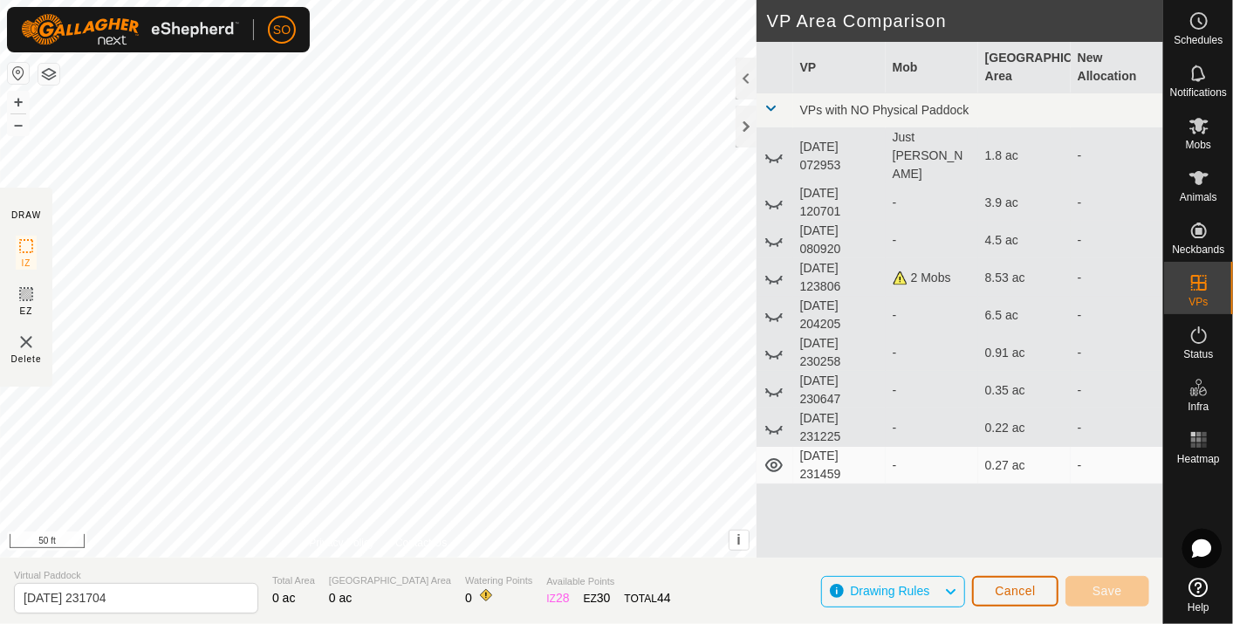
click at [1020, 586] on span "Cancel" at bounding box center [1015, 591] width 41 height 14
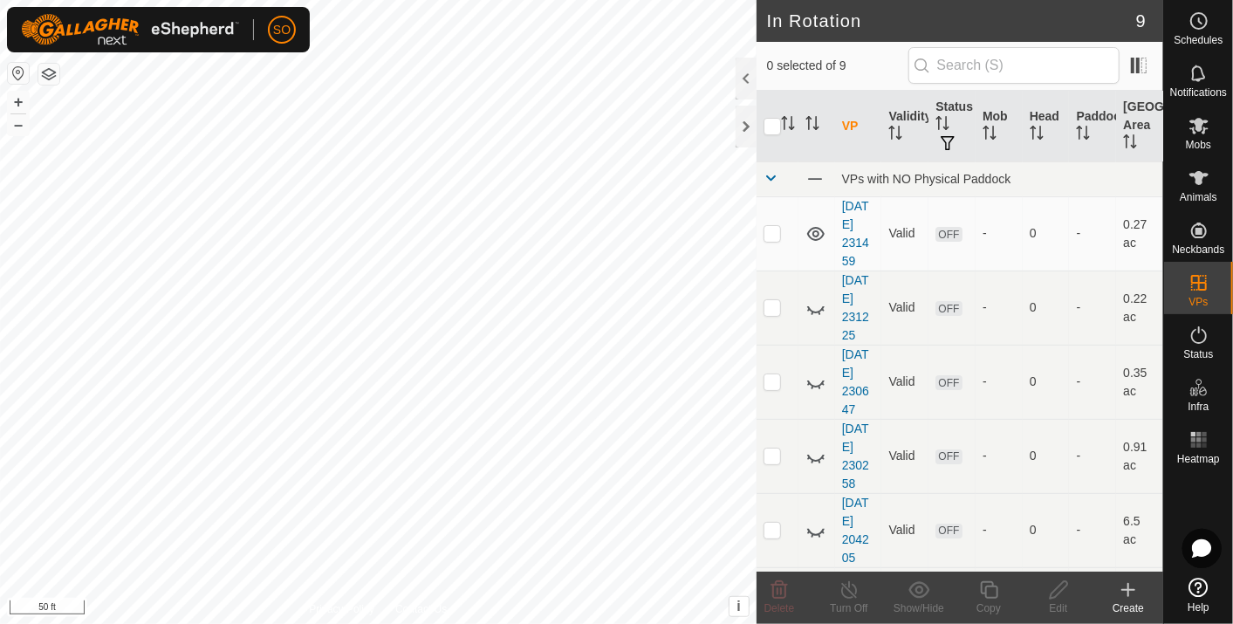
click at [1130, 583] on icon at bounding box center [1128, 590] width 21 height 21
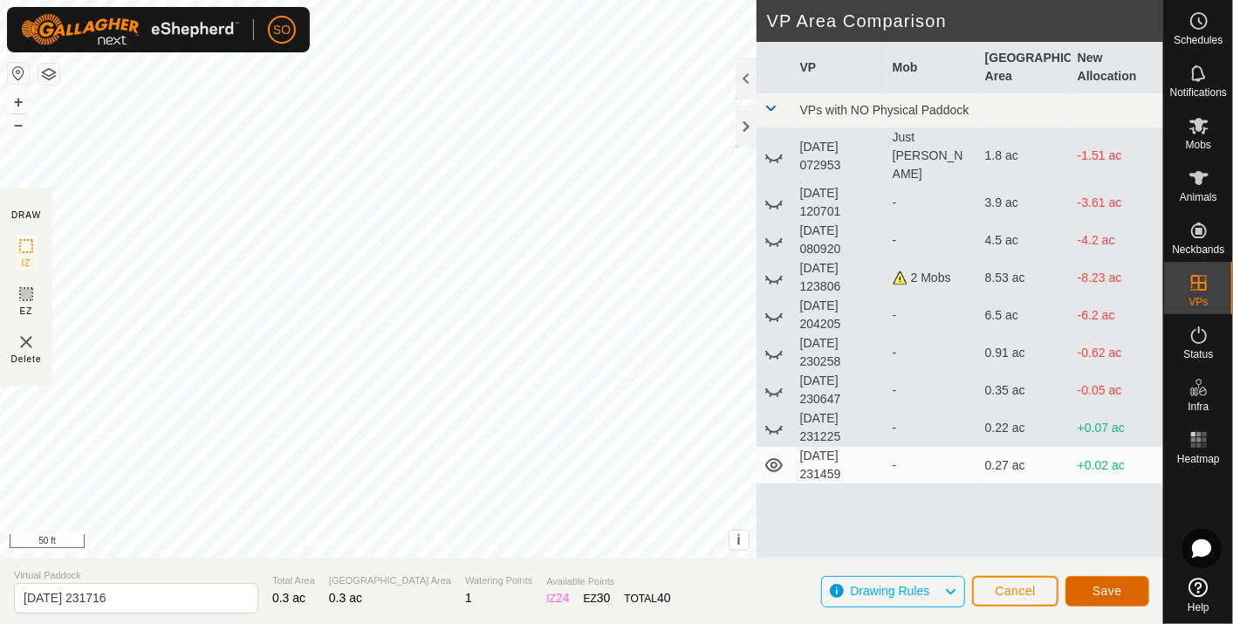
click at [1128, 587] on button "Save" at bounding box center [1108, 591] width 84 height 31
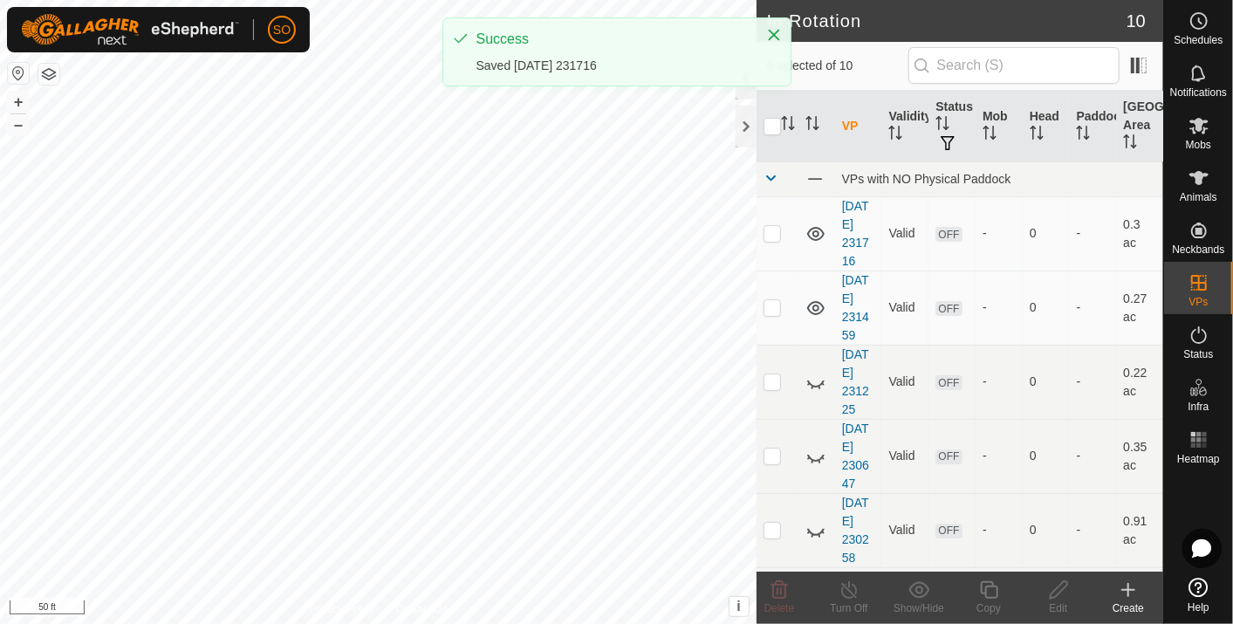
click at [1124, 587] on icon at bounding box center [1128, 590] width 21 height 21
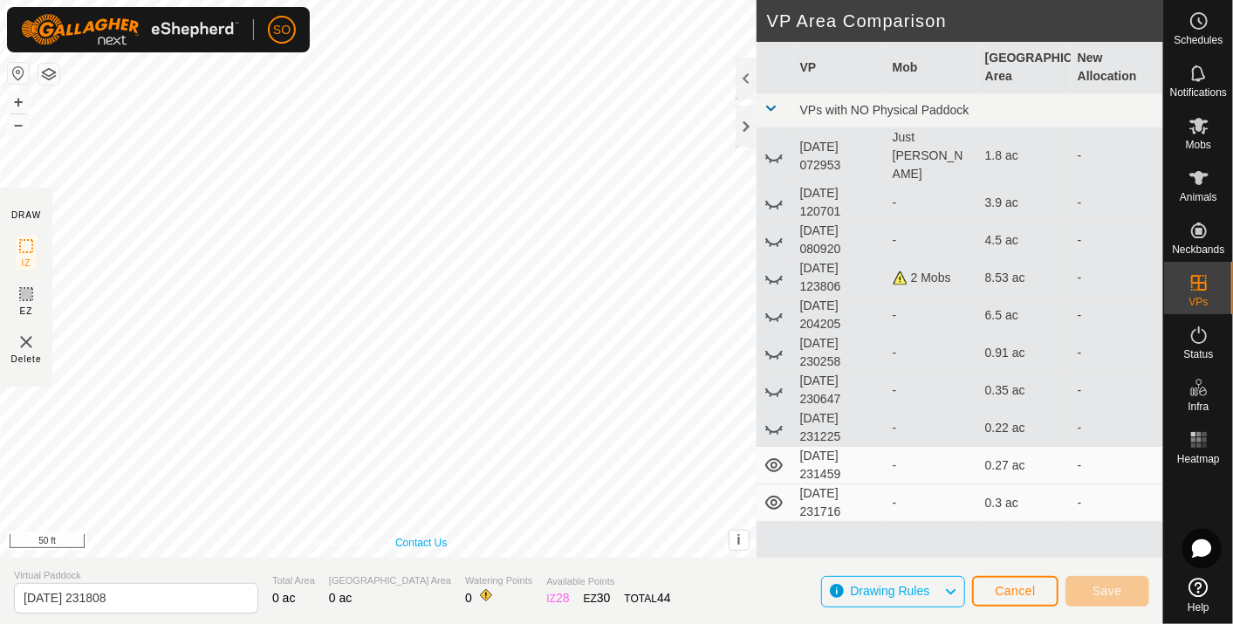
click at [443, 540] on link "Contact Us" at bounding box center [421, 543] width 52 height 16
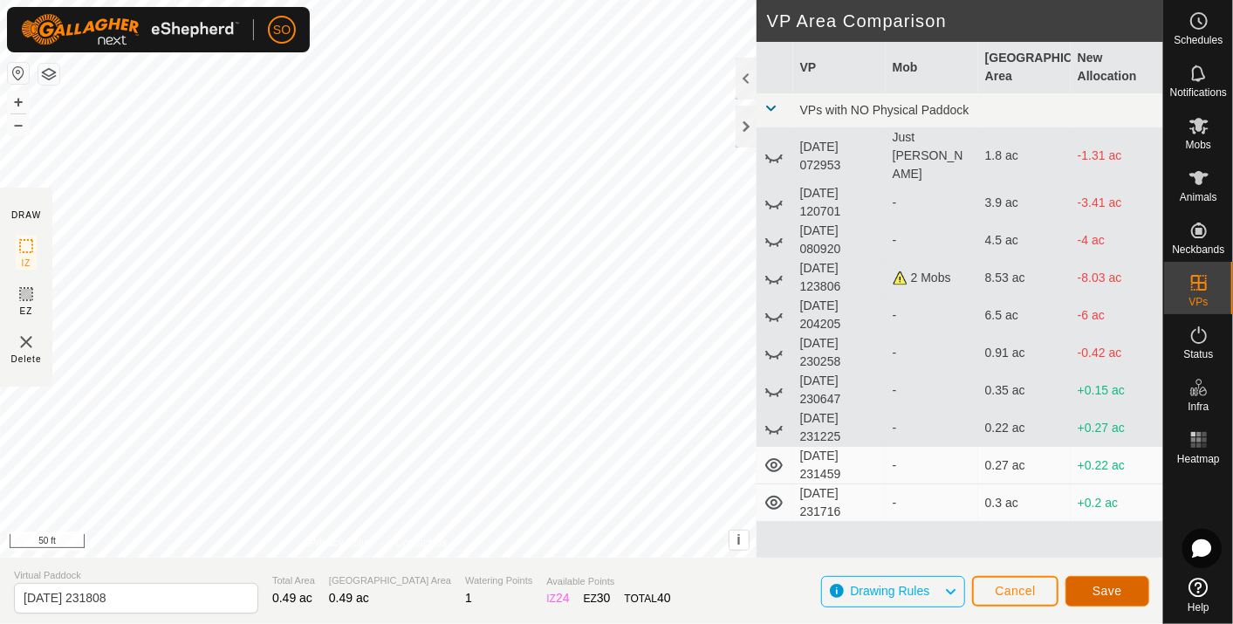
click at [1101, 586] on span "Save" at bounding box center [1108, 591] width 30 height 14
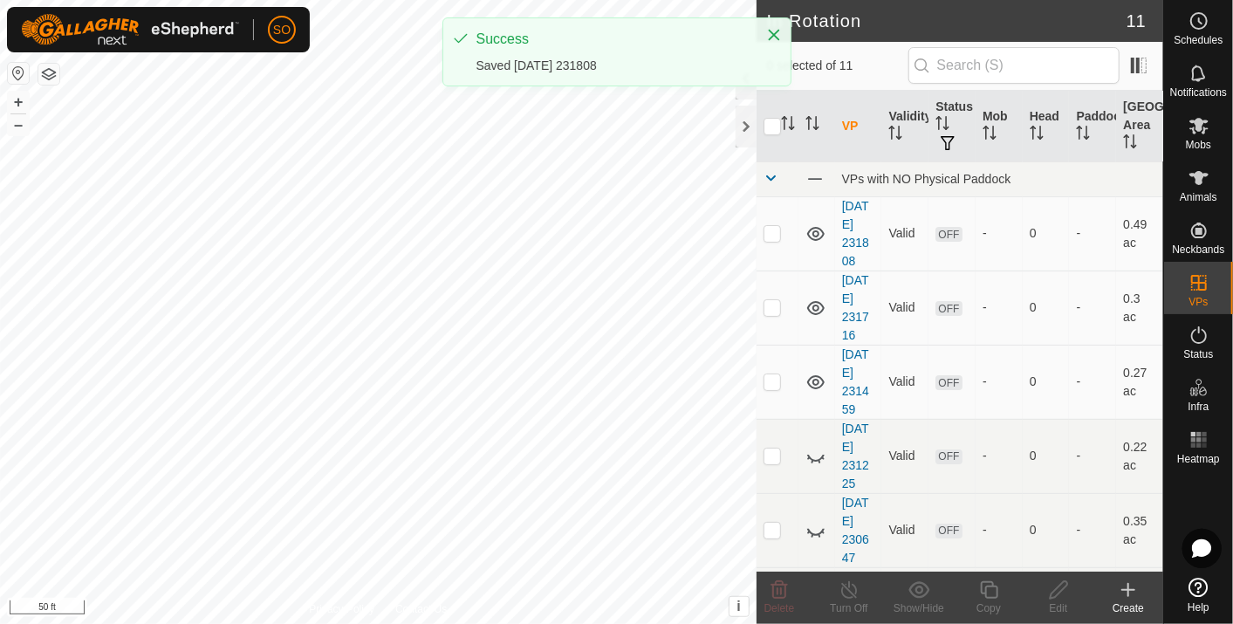
click at [1131, 584] on icon at bounding box center [1128, 590] width 21 height 21
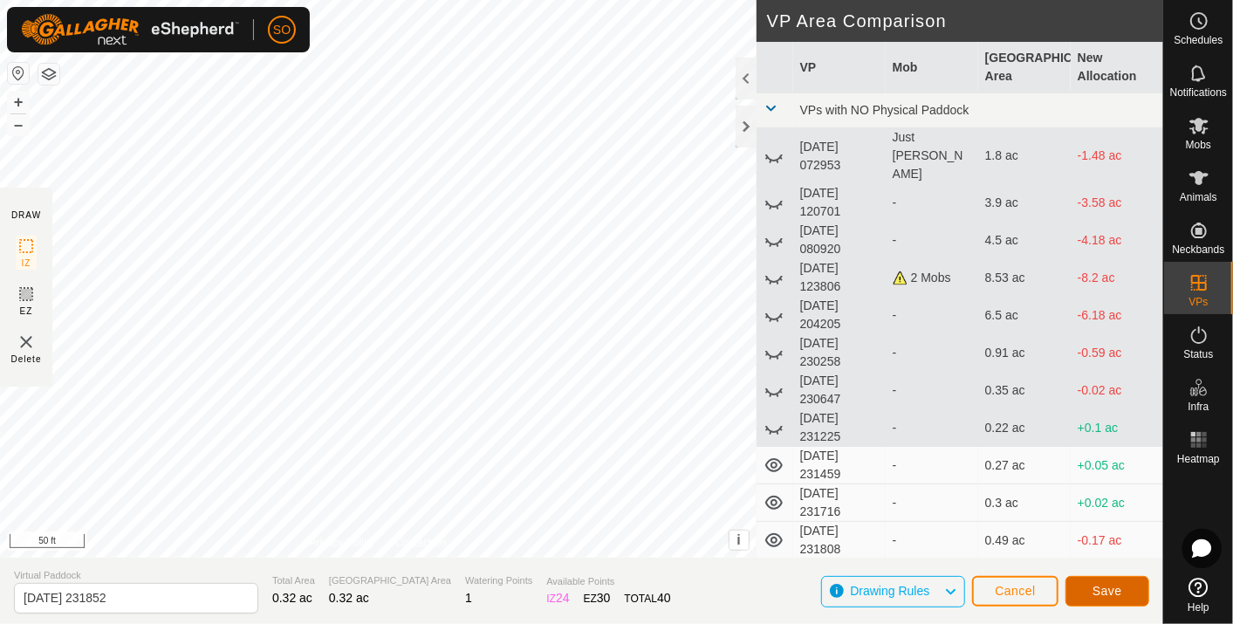
click at [1110, 587] on span "Save" at bounding box center [1108, 591] width 30 height 14
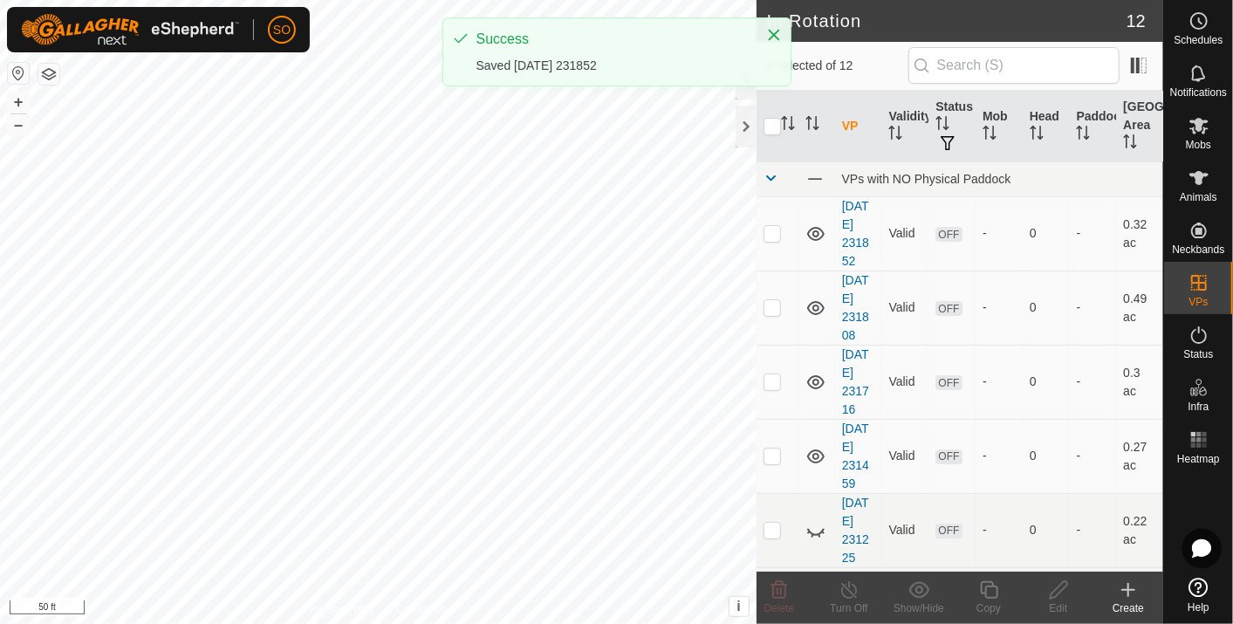
click at [1135, 586] on icon at bounding box center [1128, 590] width 21 height 21
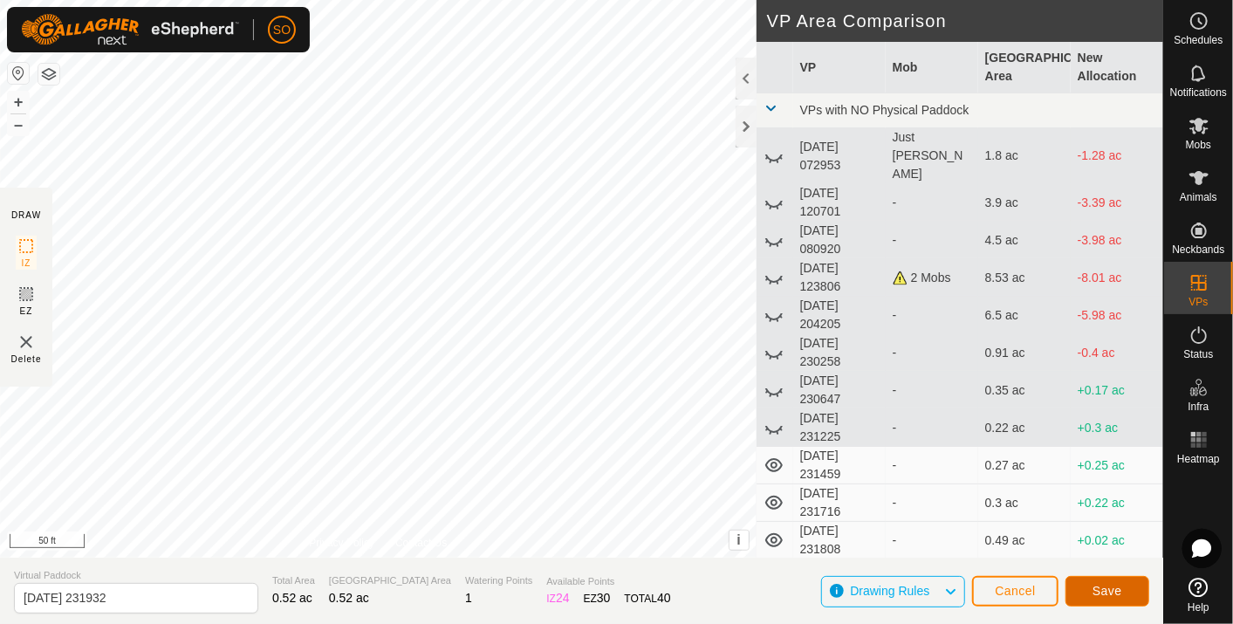
click at [1105, 580] on button "Save" at bounding box center [1108, 591] width 84 height 31
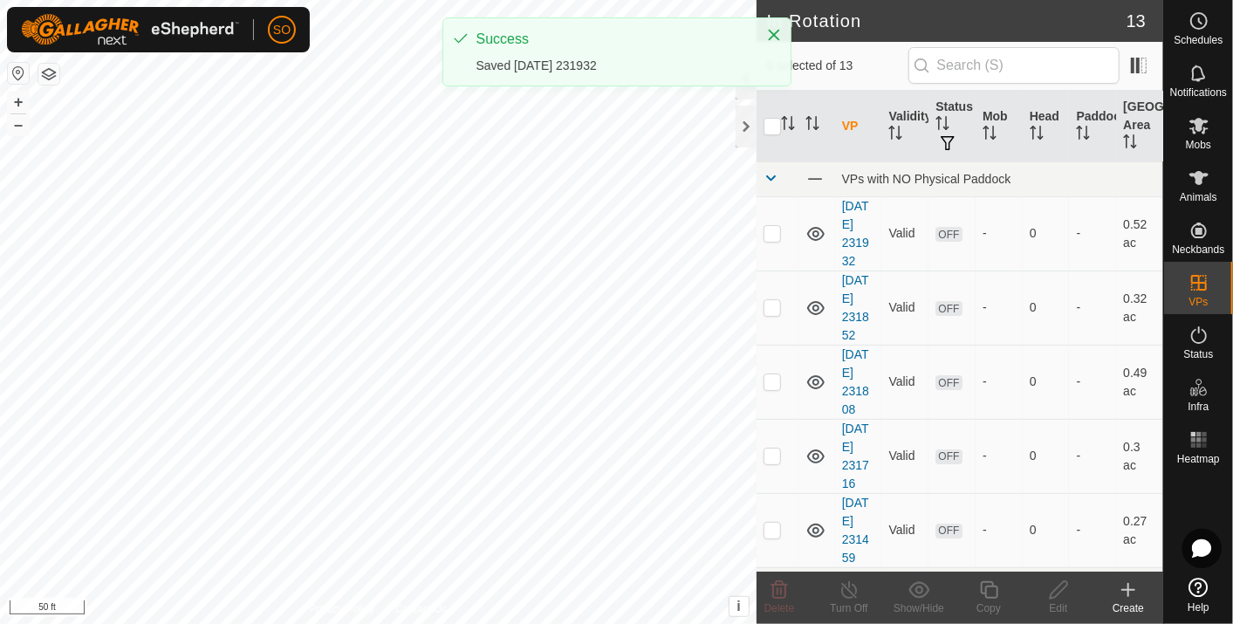
click at [1135, 581] on icon at bounding box center [1128, 590] width 21 height 21
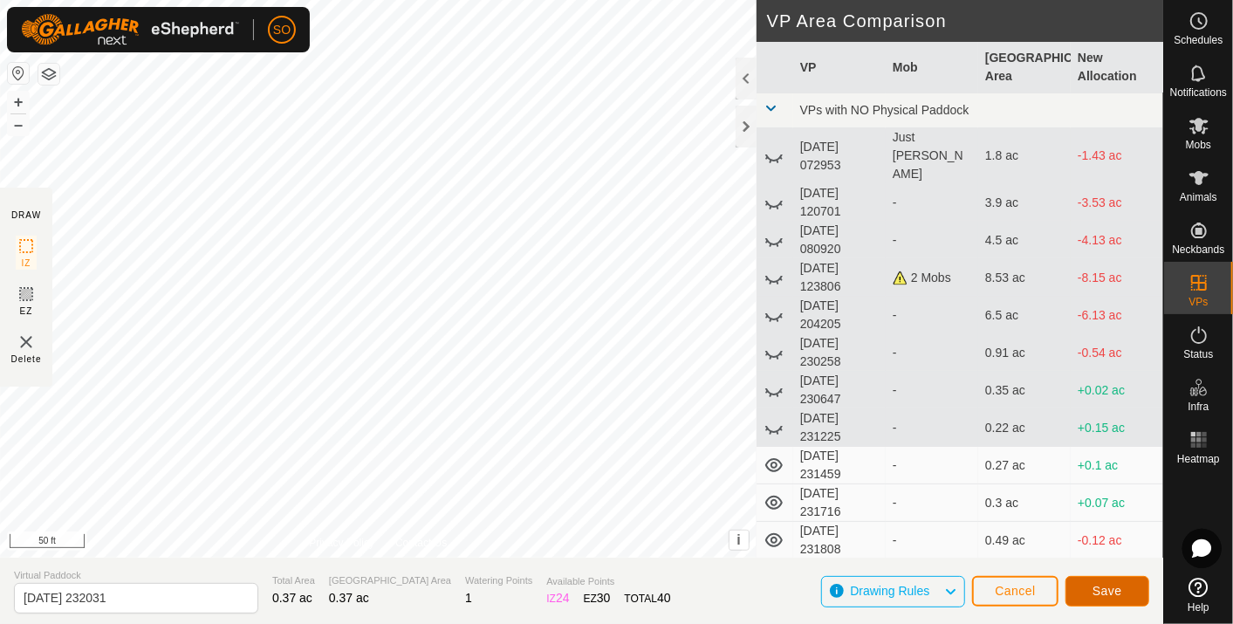
click at [1100, 584] on span "Save" at bounding box center [1108, 591] width 30 height 14
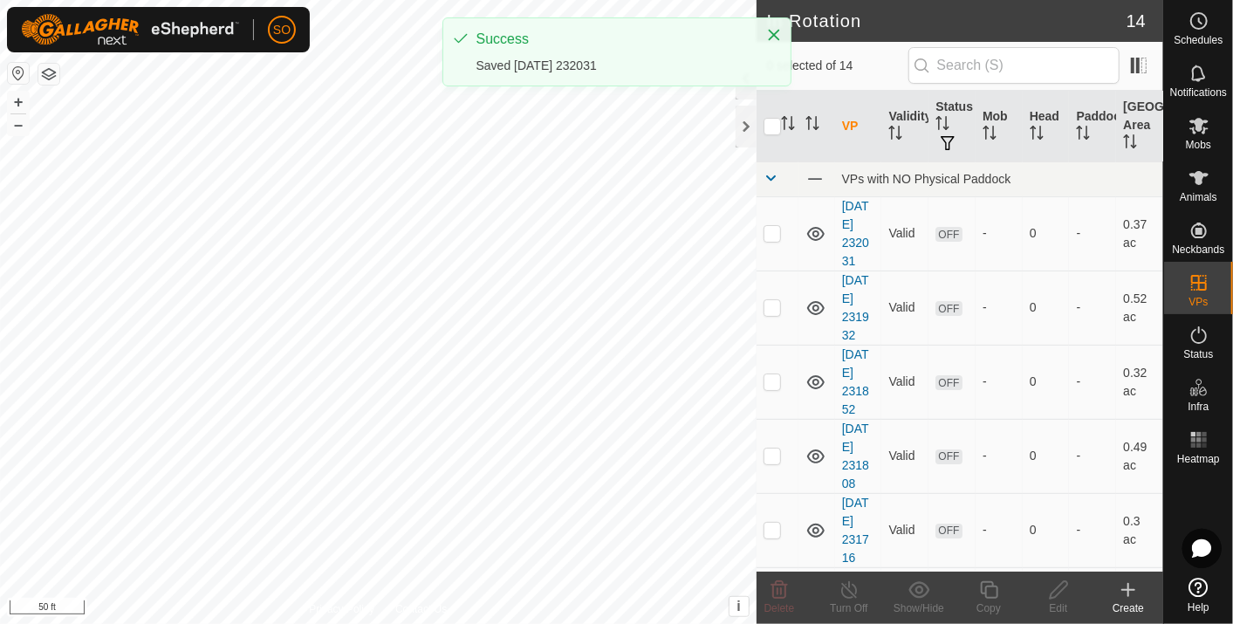
click at [1127, 581] on icon at bounding box center [1128, 590] width 21 height 21
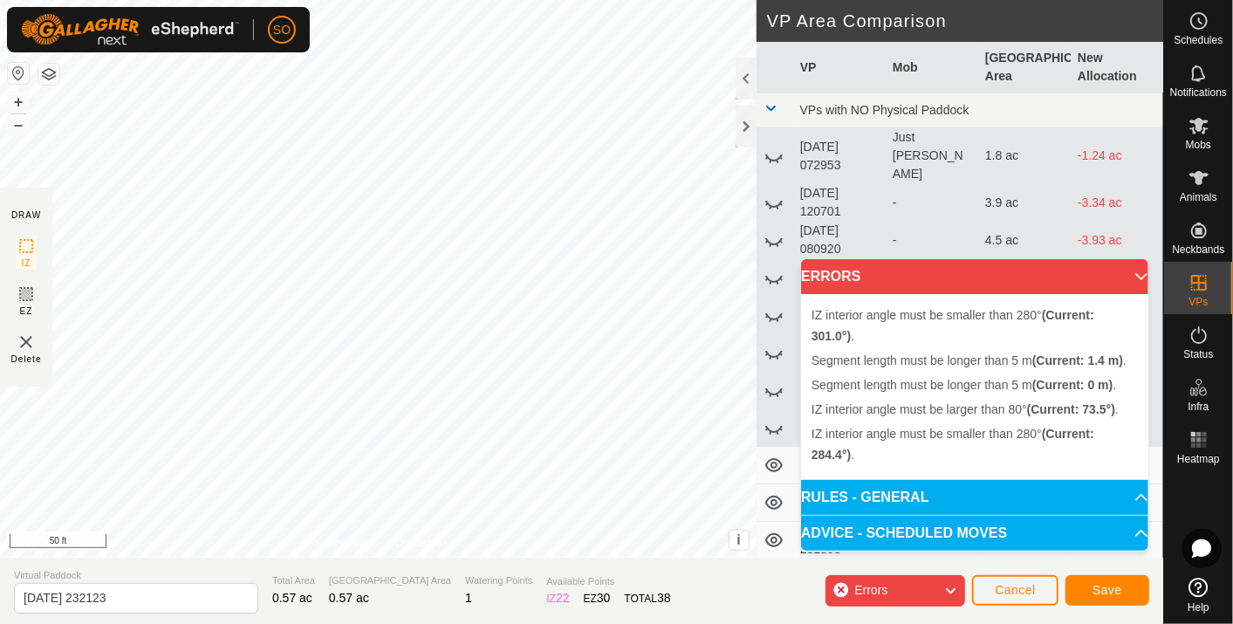
click at [549, 161] on div "IZ interior angle must be larger than 80° (Current: 73.5°) . + – ⇧ i This appli…" at bounding box center [378, 279] width 757 height 558
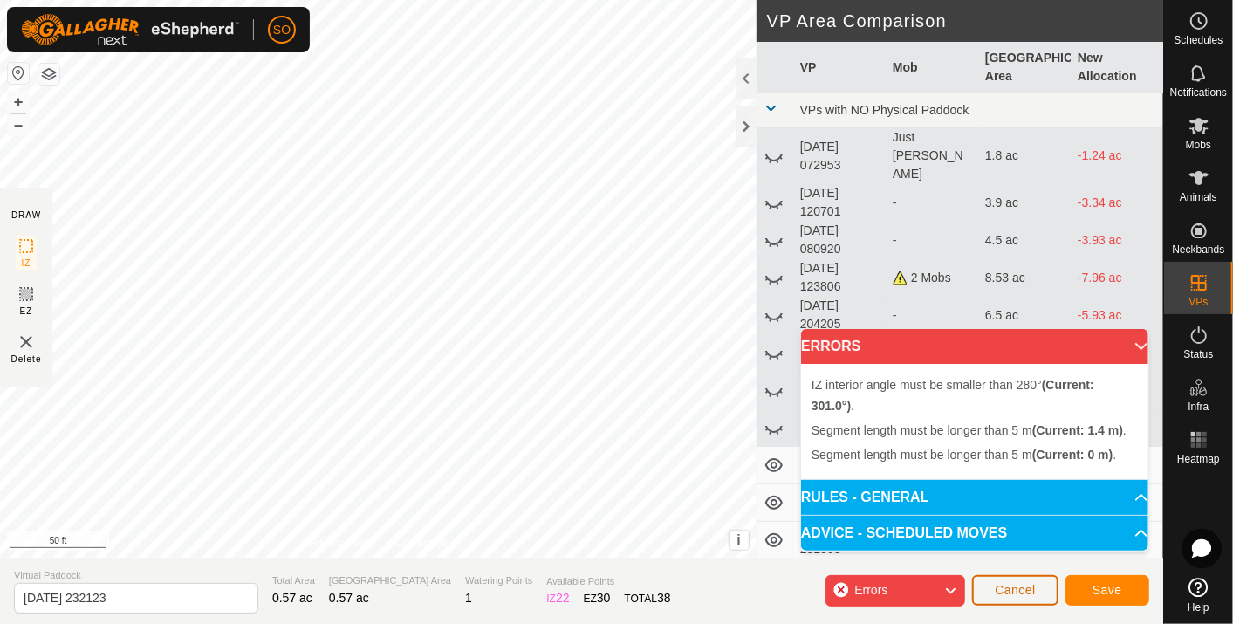
click at [1027, 586] on span "Cancel" at bounding box center [1015, 590] width 41 height 14
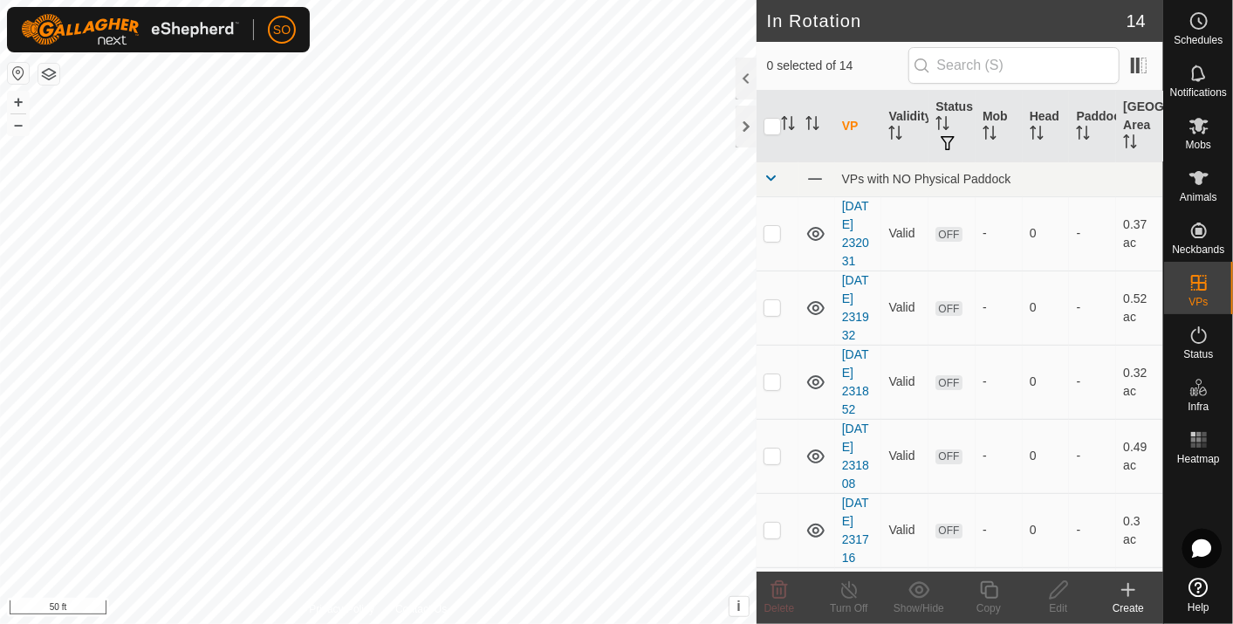
click at [1133, 582] on icon at bounding box center [1128, 590] width 21 height 21
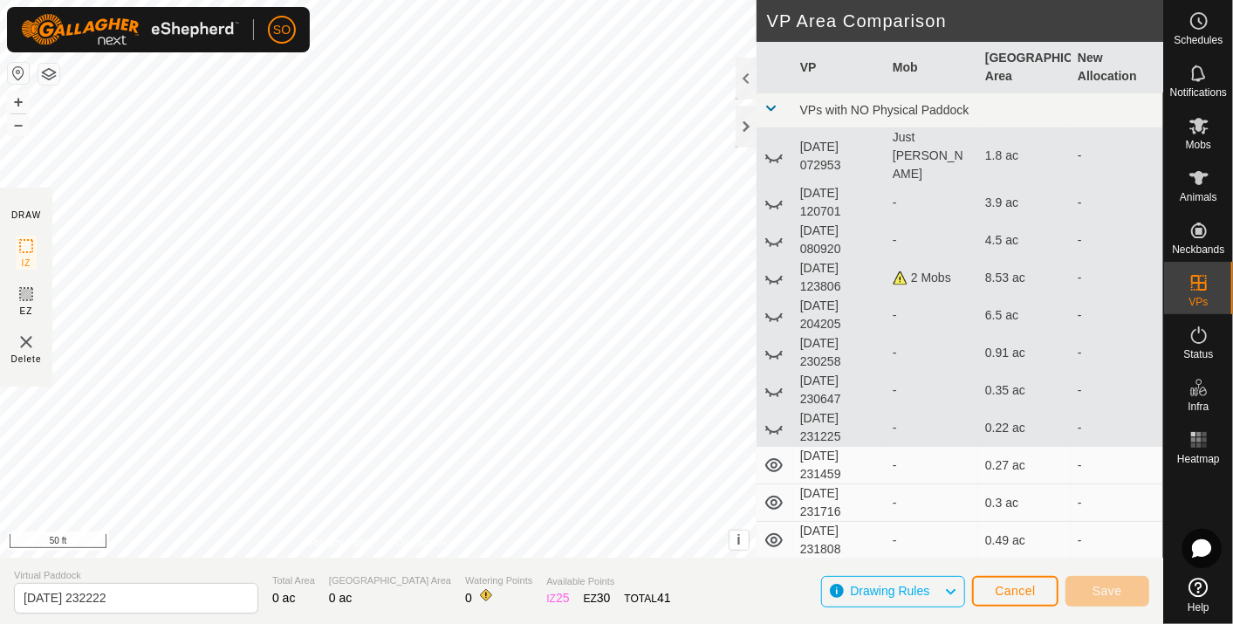
click at [758, 409] on div "DRAW IZ EZ Delete Privacy Policy Contact Us + – ⇧ i This application includes H…" at bounding box center [582, 279] width 1164 height 558
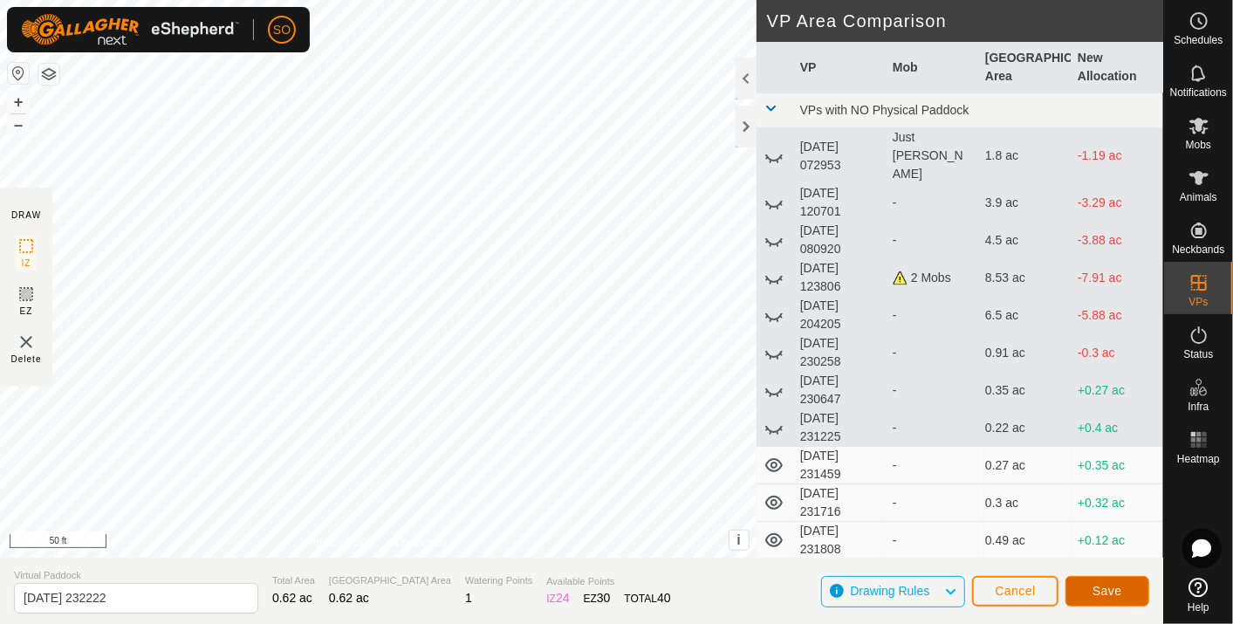
click at [1103, 587] on span "Save" at bounding box center [1108, 591] width 30 height 14
